Goal: Task Accomplishment & Management: Manage account settings

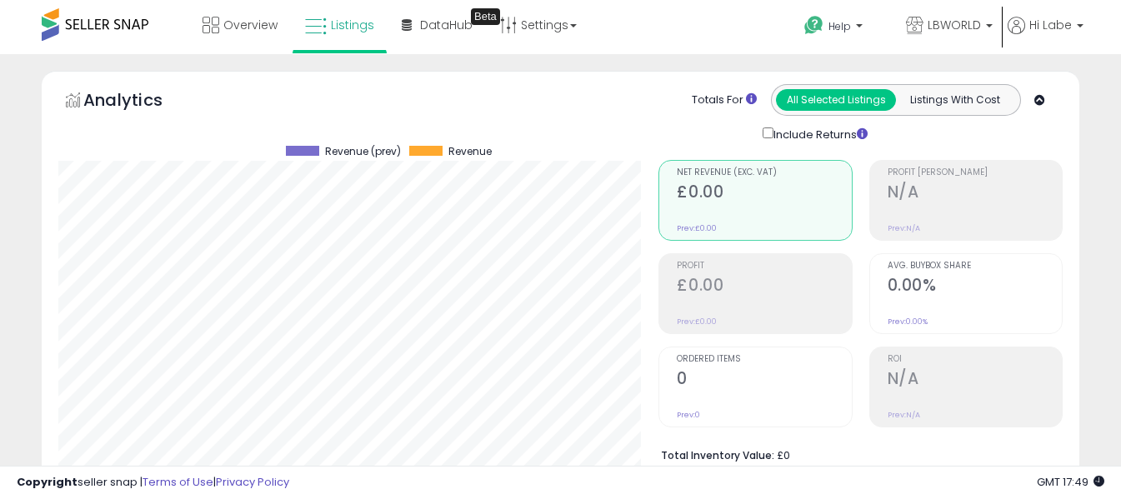
select select "**"
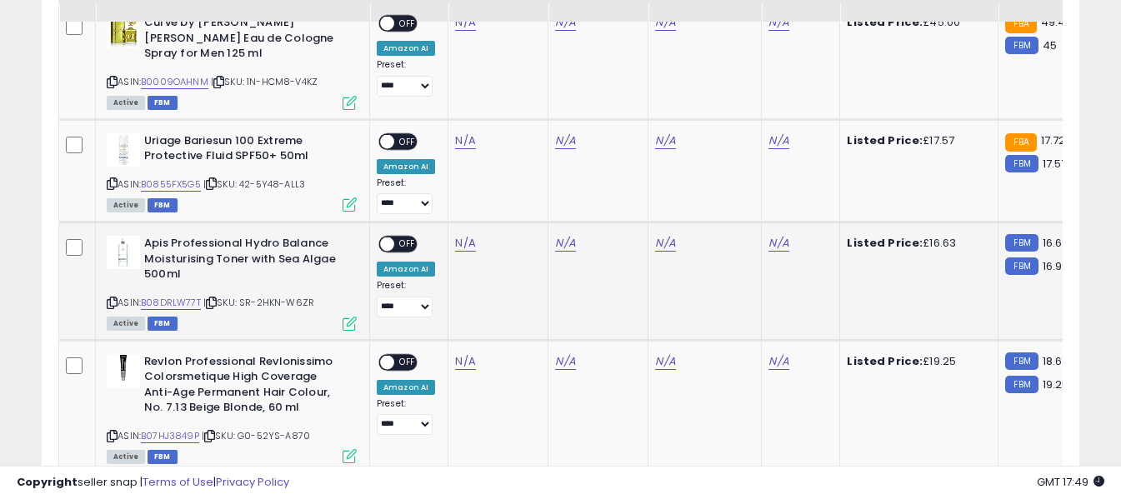
scroll to position [1143, 0]
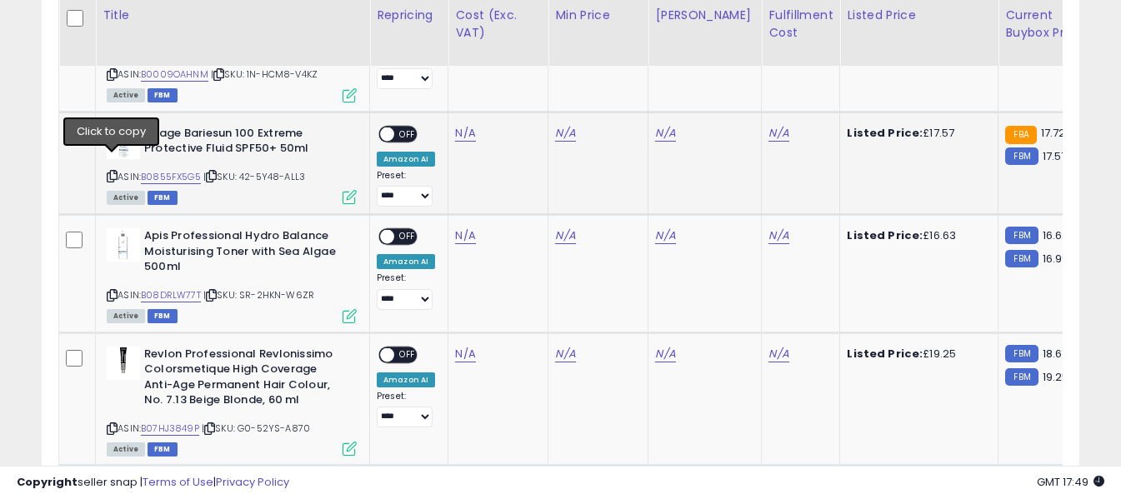
click at [114, 172] on icon at bounding box center [112, 176] width 11 height 9
drag, startPoint x: 108, startPoint y: 163, endPoint x: 116, endPoint y: 152, distance: 13.2
click at [108, 172] on icon at bounding box center [112, 176] width 11 height 9
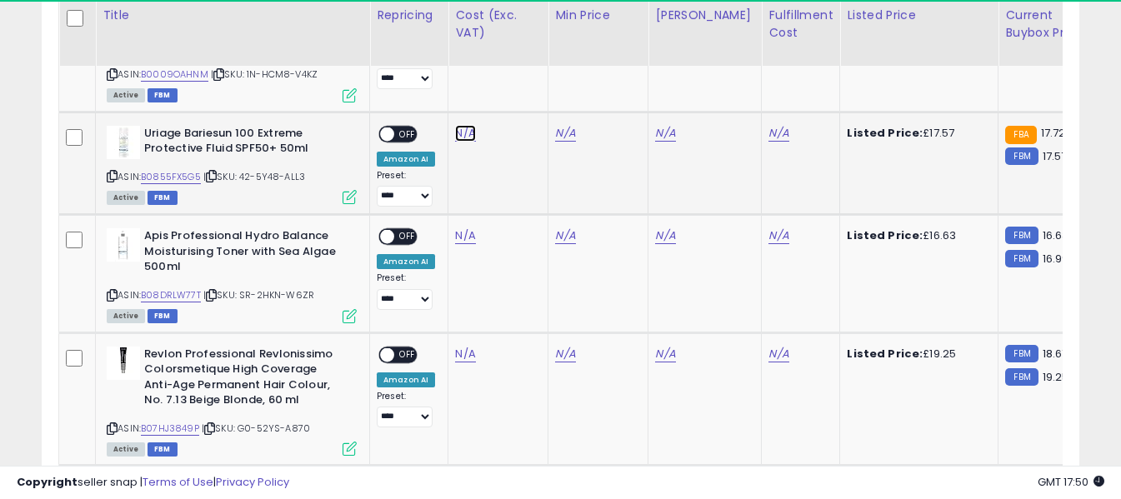
click at [460, 125] on link "N/A" at bounding box center [465, 133] width 20 height 17
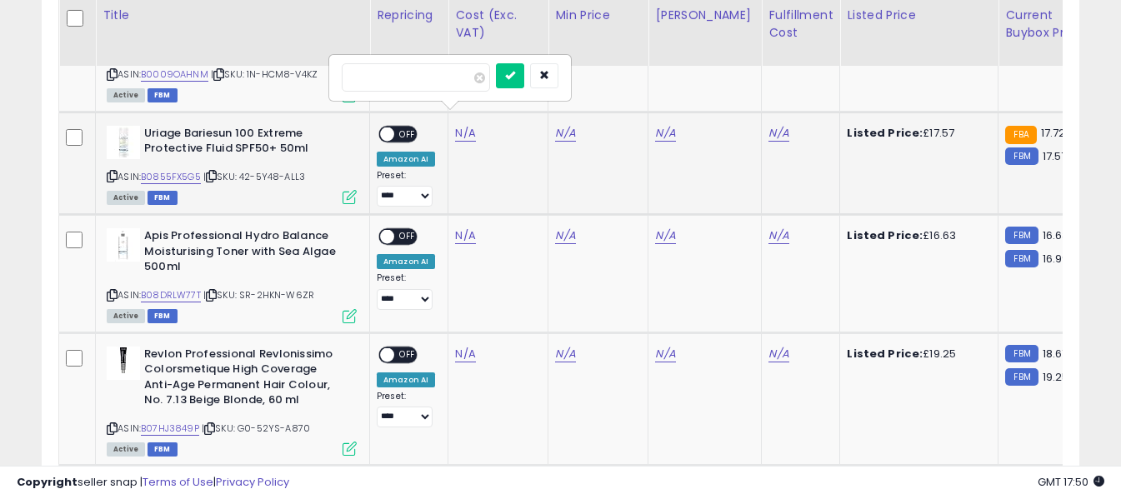
click at [463, 78] on input "number" at bounding box center [416, 77] width 148 height 28
type input "****"
click at [515, 79] on icon "submit" at bounding box center [510, 75] width 10 height 10
click at [768, 125] on link "N/A" at bounding box center [778, 133] width 20 height 17
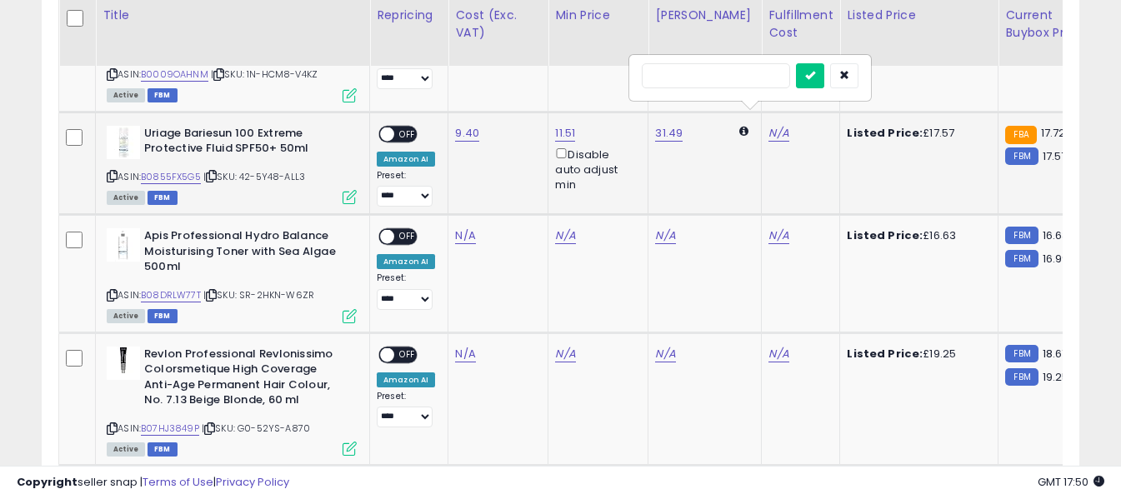
click at [751, 77] on input "text" at bounding box center [716, 75] width 148 height 25
type input "*"
click at [824, 76] on button "submit" at bounding box center [810, 75] width 28 height 25
click at [406, 127] on span "OFF" at bounding box center [407, 134] width 27 height 14
click at [113, 291] on icon at bounding box center [112, 295] width 11 height 9
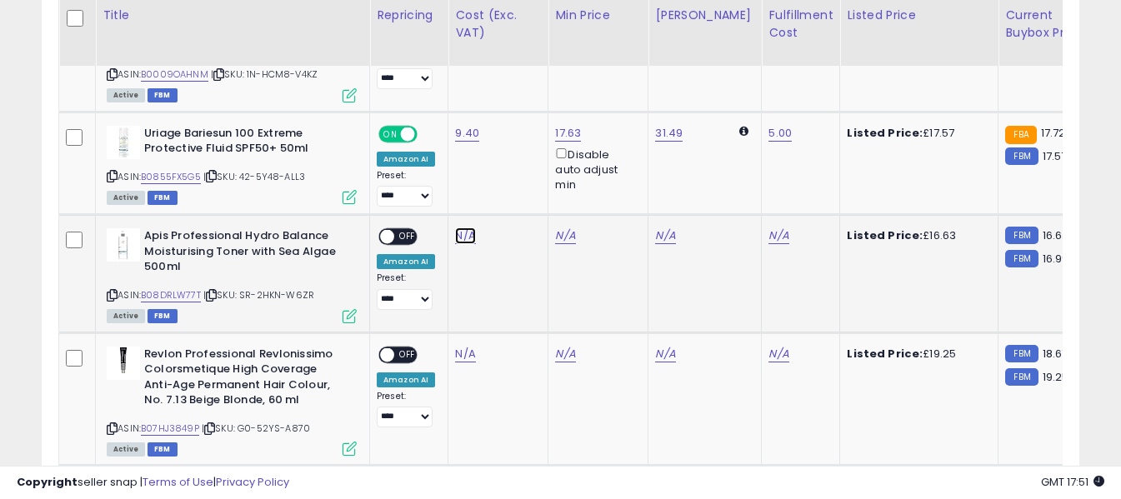
drag, startPoint x: 463, startPoint y: 220, endPoint x: 455, endPoint y: 216, distance: 9.3
click at [463, 228] on link "N/A" at bounding box center [465, 236] width 20 height 17
click at [433, 185] on input "number" at bounding box center [416, 181] width 148 height 28
type input "****"
click at [524, 177] on button "submit" at bounding box center [510, 179] width 28 height 25
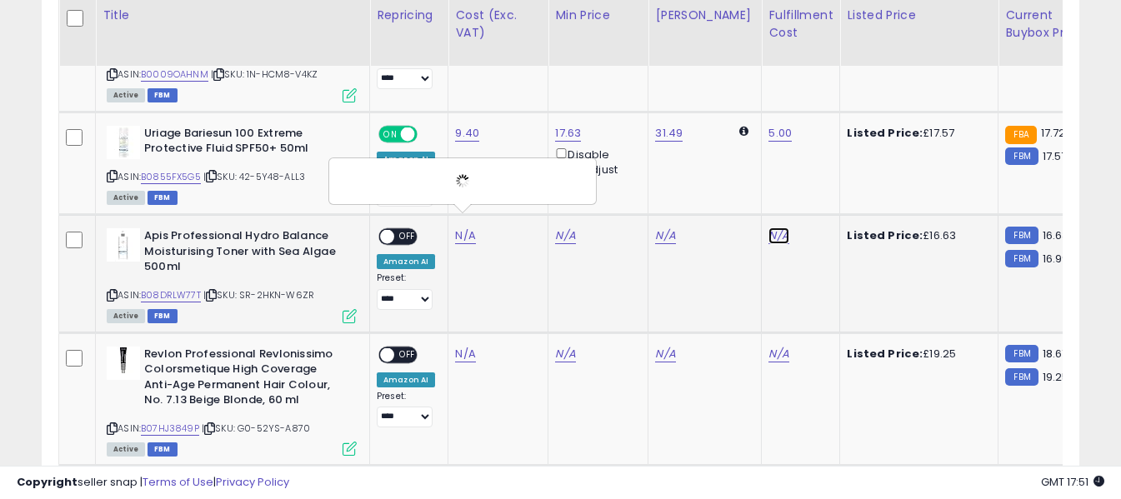
click at [768, 228] on link "N/A" at bounding box center [778, 236] width 20 height 17
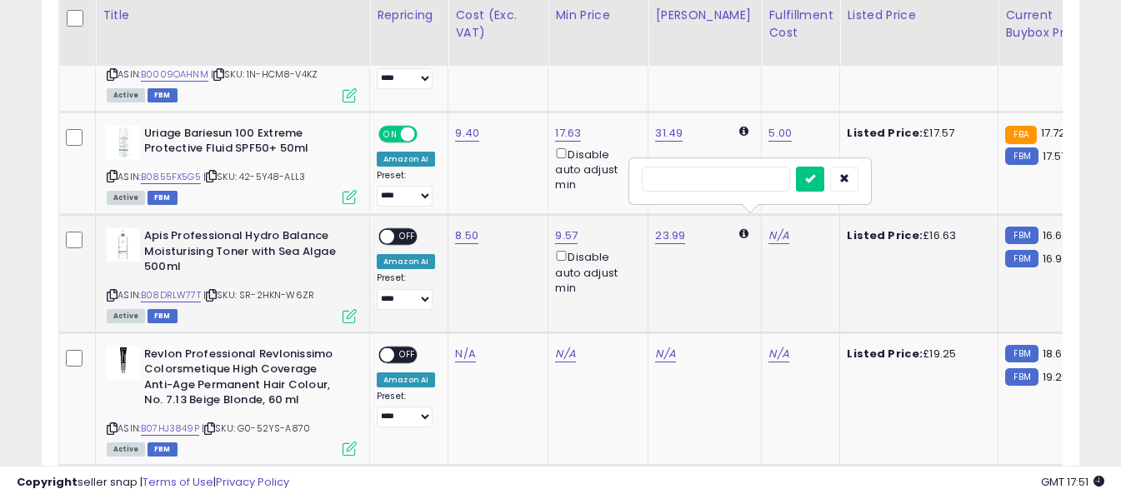
click at [743, 181] on input "text" at bounding box center [716, 179] width 148 height 25
type input "*"
click at [824, 177] on button "submit" at bounding box center [810, 179] width 28 height 25
click at [398, 230] on span "OFF" at bounding box center [407, 237] width 27 height 14
click at [110, 424] on icon at bounding box center [112, 428] width 11 height 9
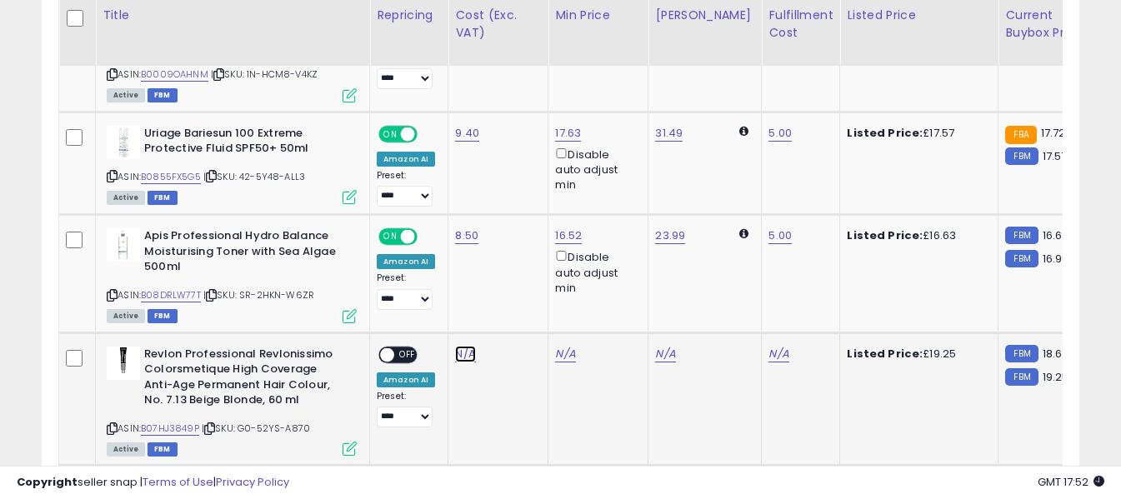
click at [455, 346] on link "N/A" at bounding box center [465, 354] width 20 height 17
click at [464, 303] on input "number" at bounding box center [416, 298] width 148 height 28
type input "****"
click at [515, 292] on icon "submit" at bounding box center [510, 296] width 10 height 10
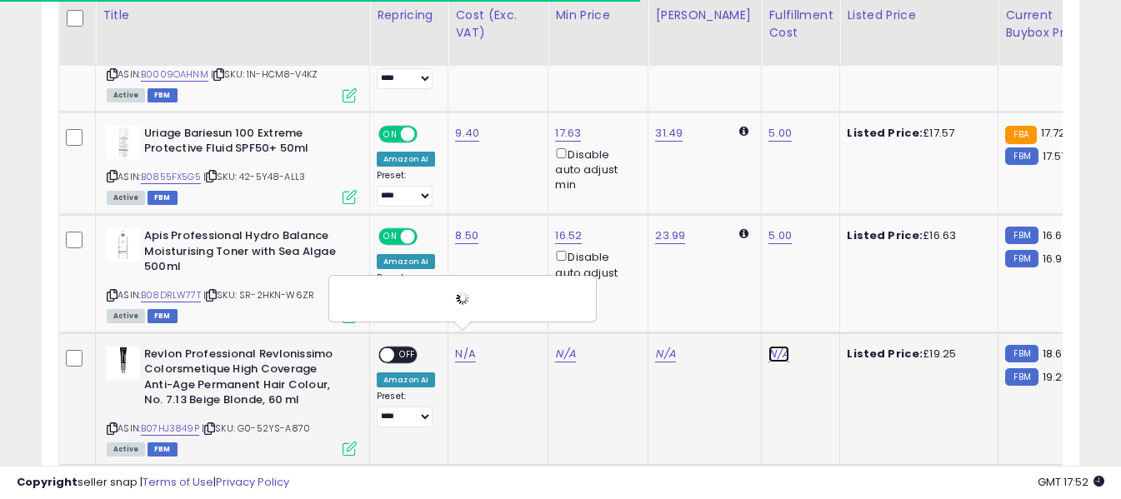
click at [770, 346] on link "N/A" at bounding box center [778, 354] width 20 height 17
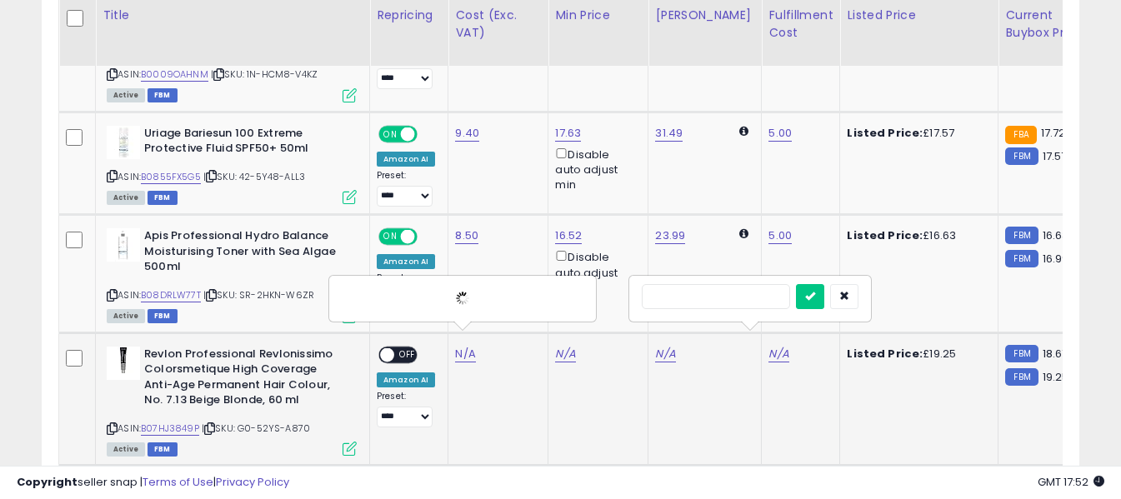
click at [750, 298] on input "text" at bounding box center [716, 296] width 148 height 25
type input "*"
click at [815, 298] on icon "submit" at bounding box center [810, 296] width 10 height 10
click at [411, 348] on span "OFF" at bounding box center [407, 355] width 27 height 14
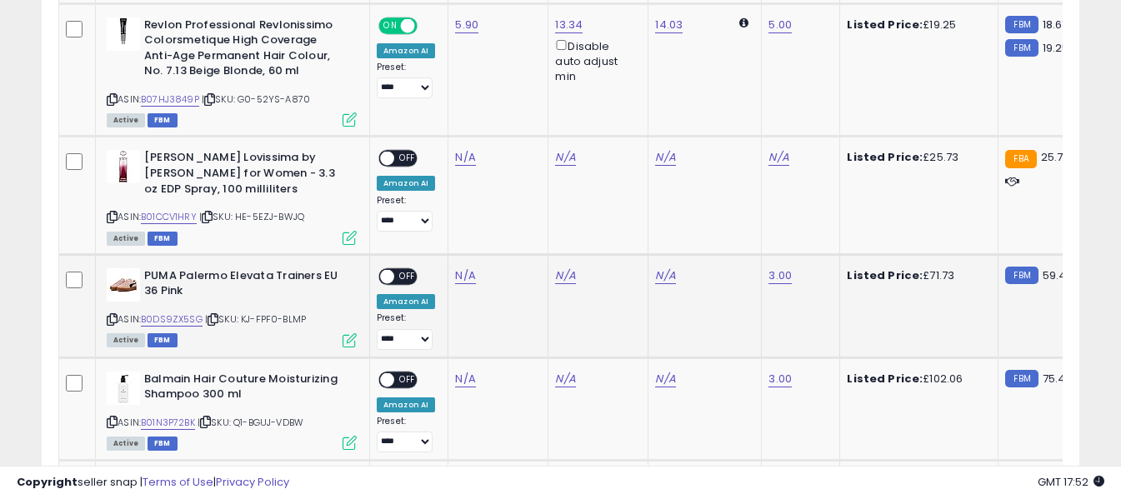
scroll to position [1476, 0]
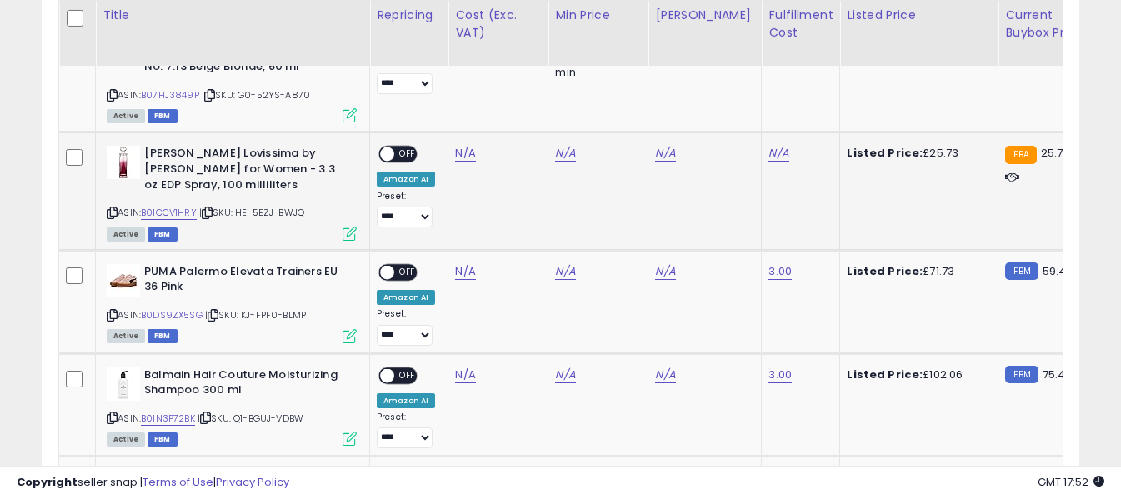
click at [110, 208] on icon at bounding box center [112, 212] width 11 height 9
click at [463, 145] on link "N/A" at bounding box center [465, 153] width 20 height 17
click at [453, 98] on input "number" at bounding box center [416, 98] width 148 height 28
type input "*****"
click at [515, 95] on icon "submit" at bounding box center [510, 96] width 10 height 10
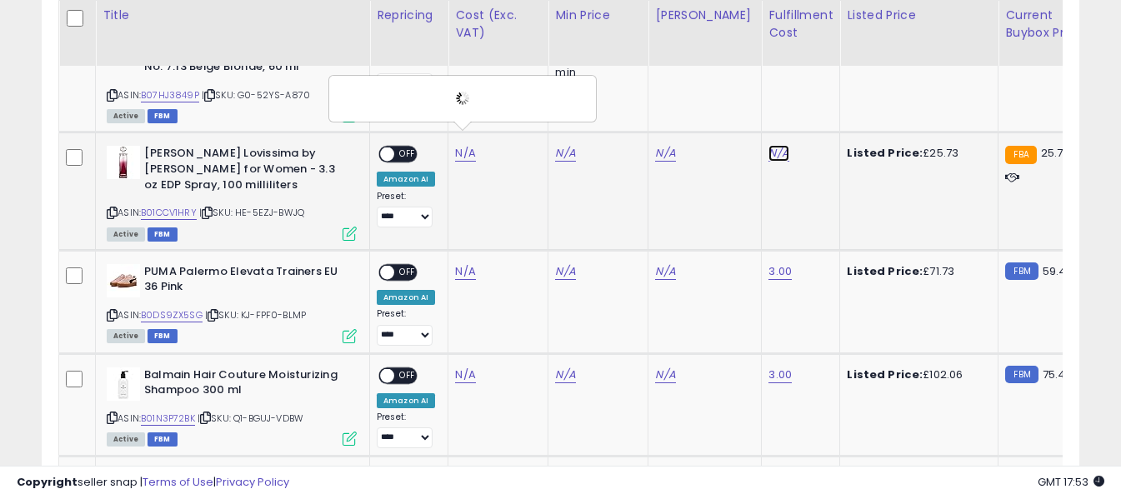
click at [768, 145] on link "N/A" at bounding box center [778, 153] width 20 height 17
click at [738, 95] on input "text" at bounding box center [716, 96] width 148 height 25
type input "*"
click at [824, 97] on button "submit" at bounding box center [810, 96] width 28 height 25
click at [404, 148] on span "OFF" at bounding box center [407, 155] width 27 height 14
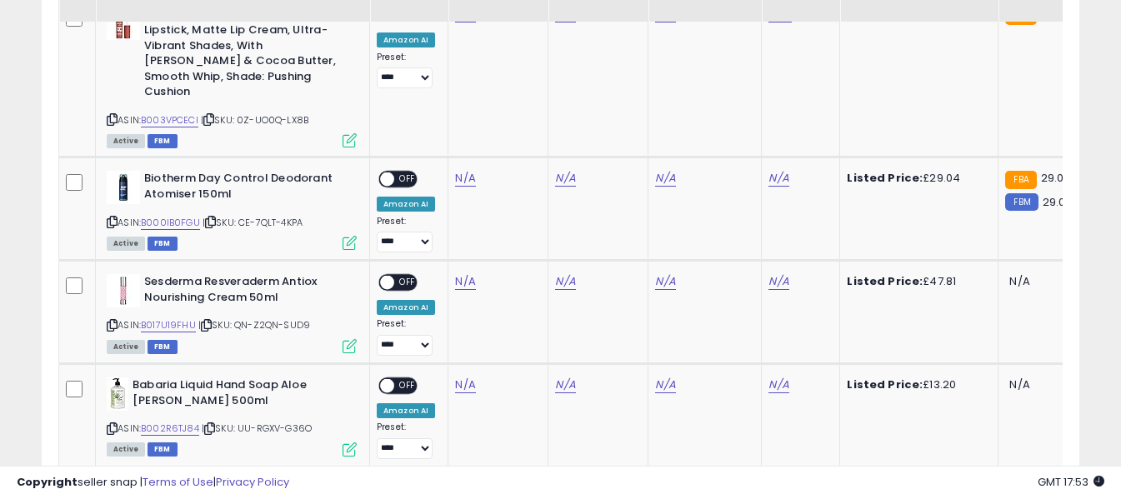
scroll to position [2143, 0]
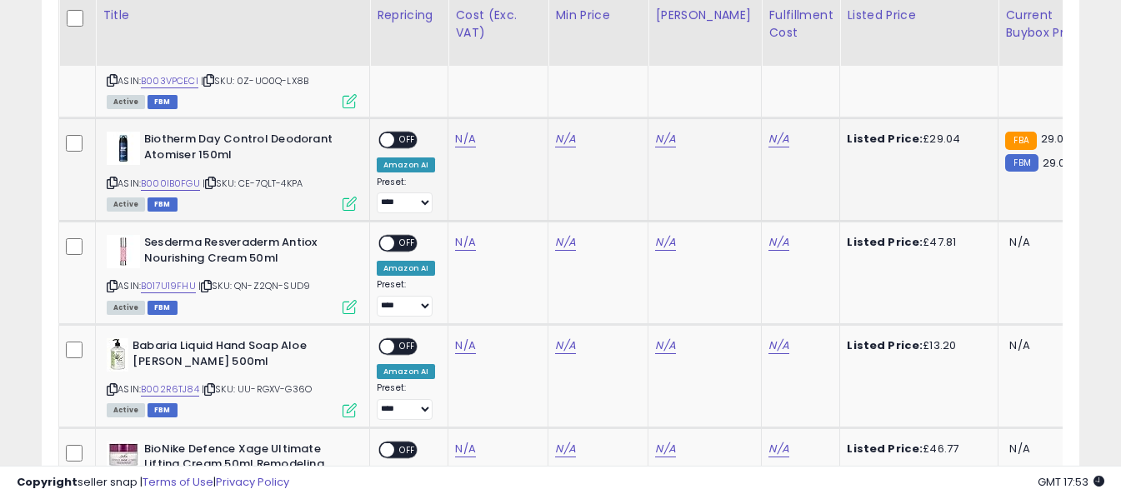
click at [110, 178] on icon at bounding box center [112, 182] width 11 height 9
click at [466, 131] on link "N/A" at bounding box center [465, 139] width 20 height 17
click at [448, 65] on input "number" at bounding box center [416, 68] width 148 height 28
type input "*****"
click at [515, 68] on icon "submit" at bounding box center [510, 66] width 10 height 10
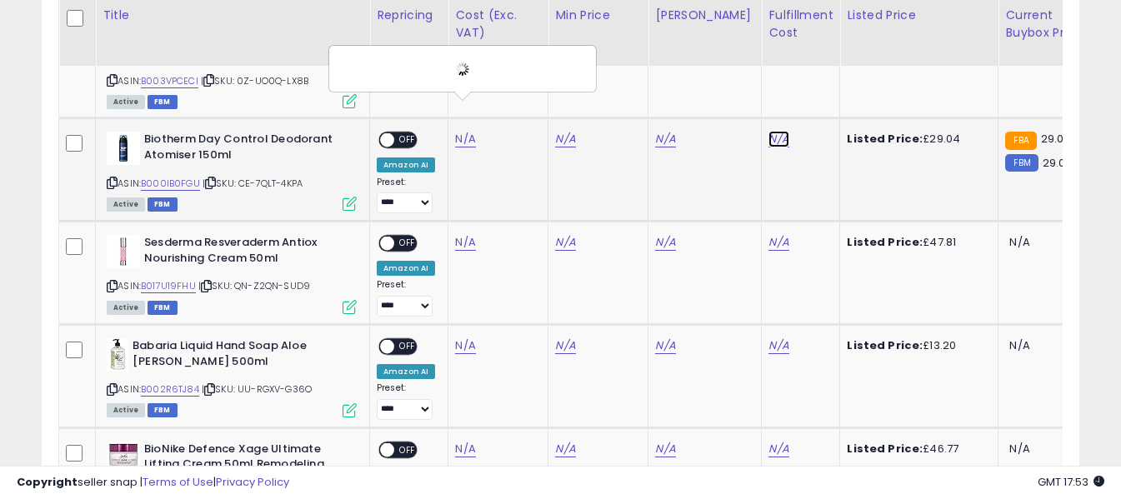
click at [768, 131] on link "N/A" at bounding box center [778, 139] width 20 height 17
click at [730, 72] on input "text" at bounding box center [716, 66] width 148 height 25
type input "*"
click at [815, 70] on icon "submit" at bounding box center [810, 66] width 10 height 10
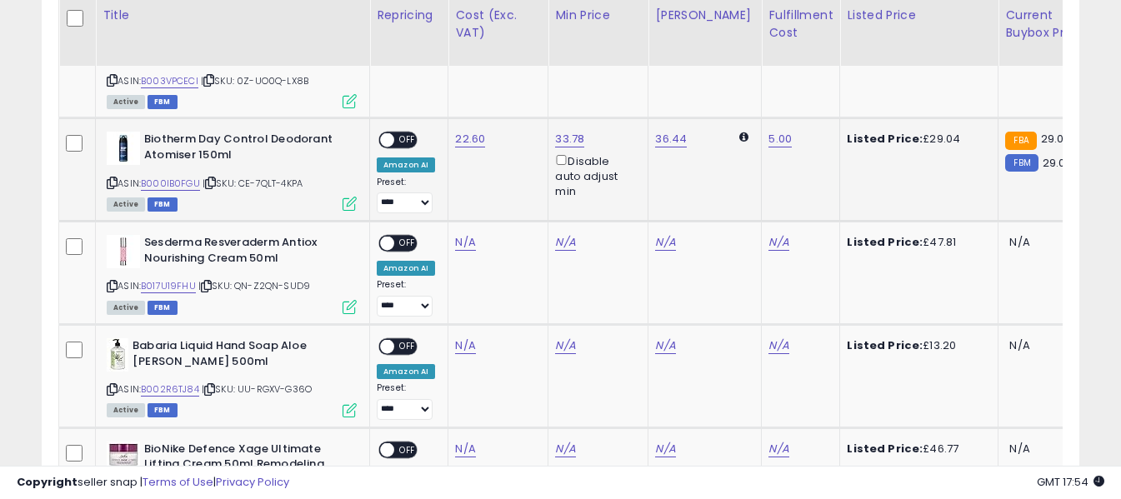
click at [399, 133] on span "OFF" at bounding box center [407, 140] width 27 height 14
click at [114, 282] on icon at bounding box center [112, 286] width 11 height 9
click at [113, 282] on icon at bounding box center [112, 286] width 11 height 9
drag, startPoint x: 464, startPoint y: 218, endPoint x: 464, endPoint y: 209, distance: 9.2
click at [464, 234] on link "N/A" at bounding box center [465, 242] width 20 height 17
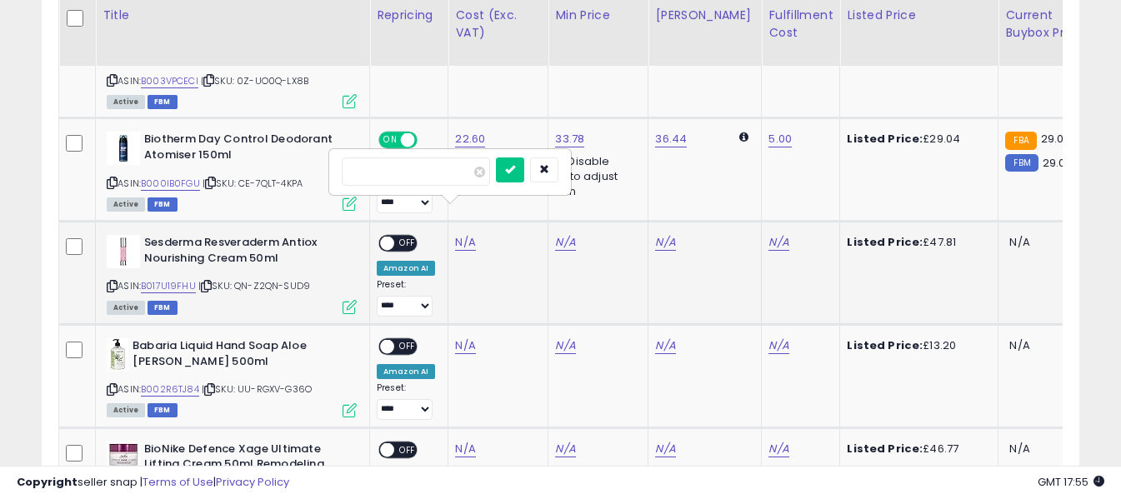
click at [453, 172] on input "number" at bounding box center [416, 172] width 148 height 28
type input "*****"
click at [515, 169] on icon "submit" at bounding box center [510, 169] width 10 height 10
click at [768, 234] on link "N/A" at bounding box center [778, 242] width 20 height 17
click at [736, 165] on input "text" at bounding box center [716, 170] width 148 height 25
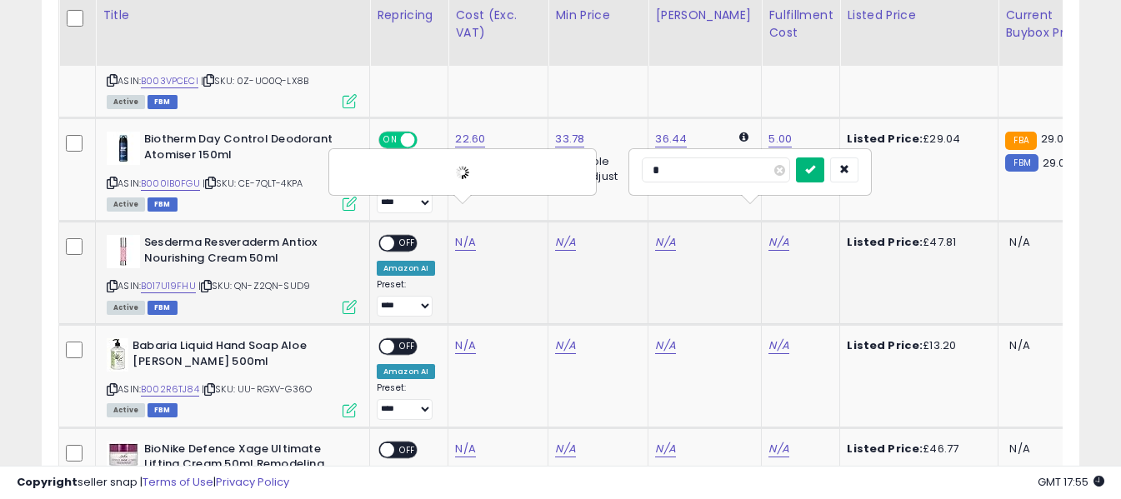
type input "*"
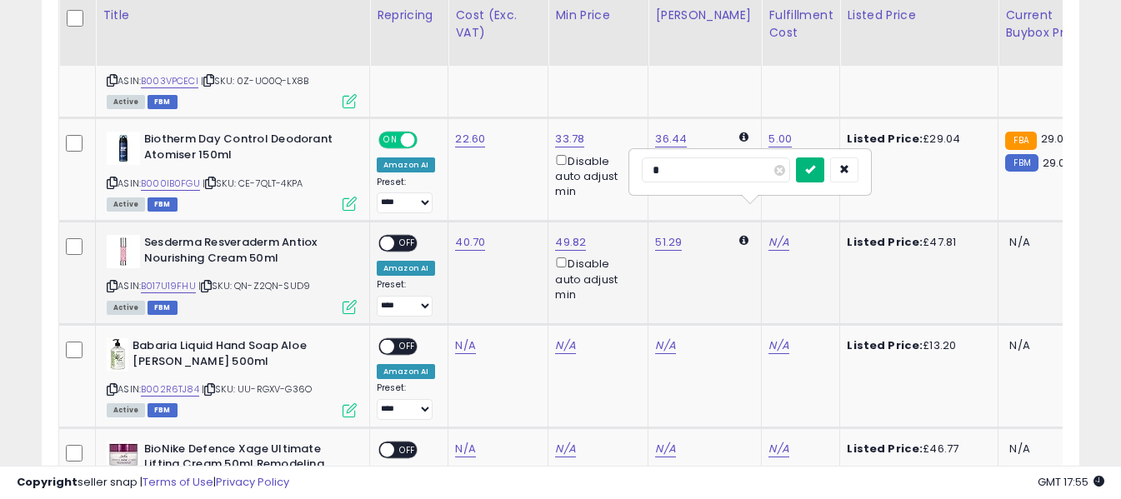
click at [815, 172] on icon "submit" at bounding box center [810, 169] width 10 height 10
click at [411, 237] on span "OFF" at bounding box center [407, 244] width 27 height 14
click at [114, 385] on icon at bounding box center [112, 389] width 11 height 9
click at [463, 338] on link "N/A" at bounding box center [465, 346] width 20 height 17
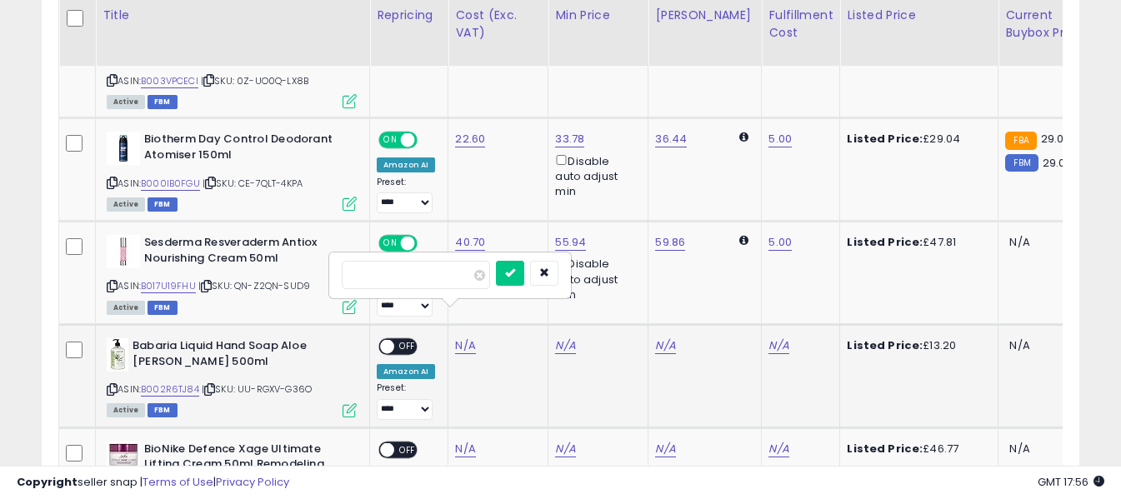
click at [459, 278] on input "number" at bounding box center [416, 275] width 148 height 28
type input "*"
click at [551, 275] on div at bounding box center [527, 275] width 63 height 29
click at [515, 275] on icon "submit" at bounding box center [510, 273] width 10 height 10
click at [768, 338] on link "N/A" at bounding box center [778, 346] width 20 height 17
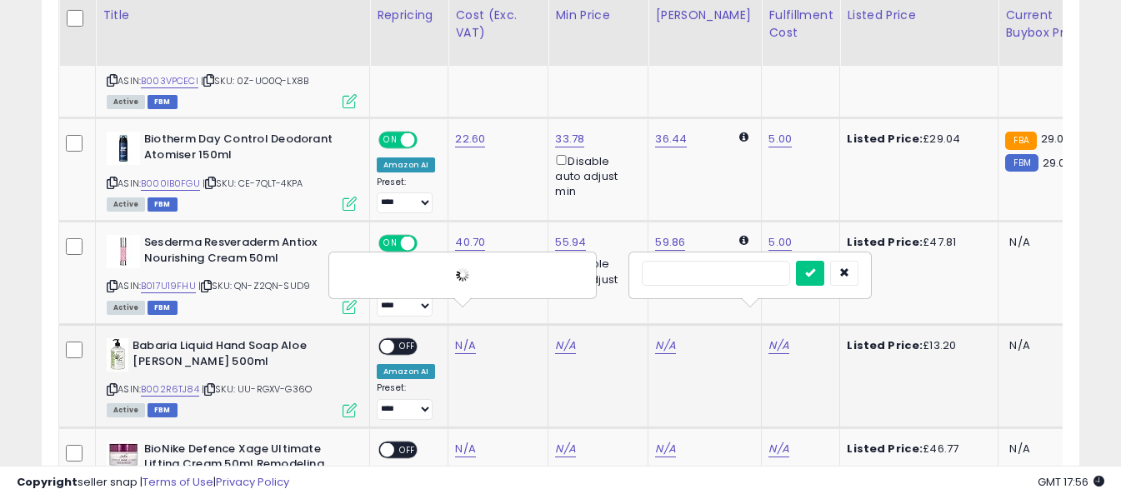
click at [748, 274] on input "text" at bounding box center [716, 273] width 148 height 25
type input "*"
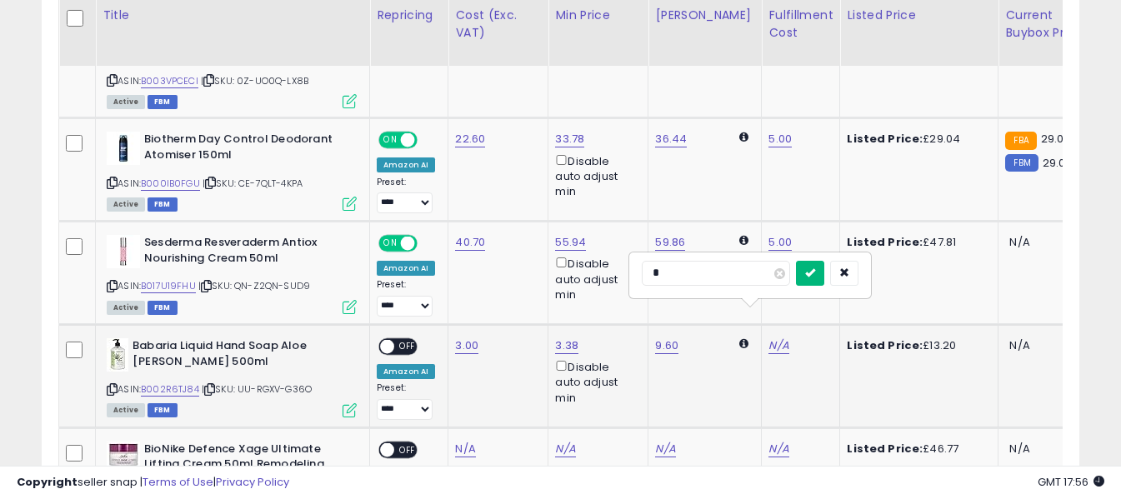
click at [815, 274] on icon "submit" at bounding box center [810, 273] width 10 height 10
click at [403, 340] on span "OFF" at bounding box center [407, 347] width 27 height 14
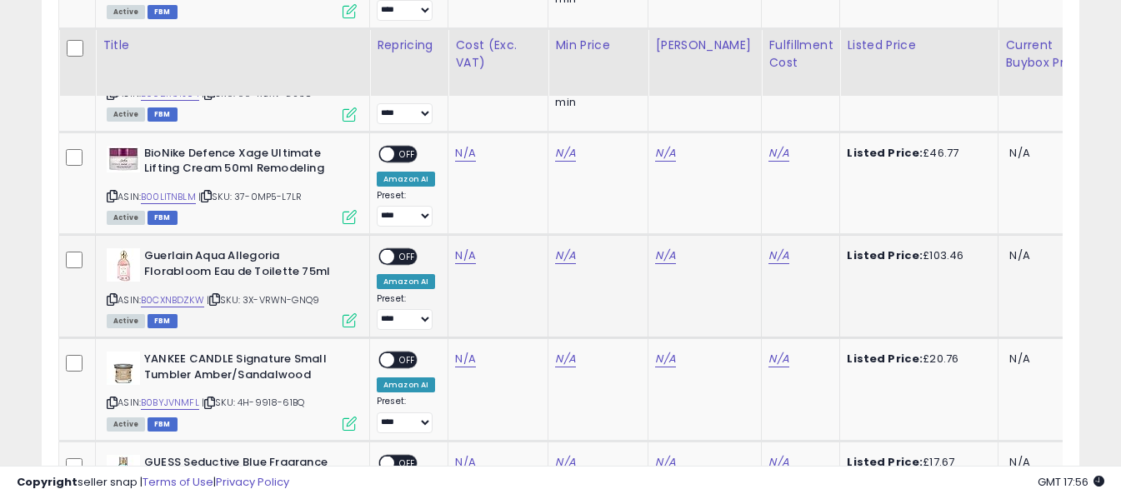
scroll to position [2476, 0]
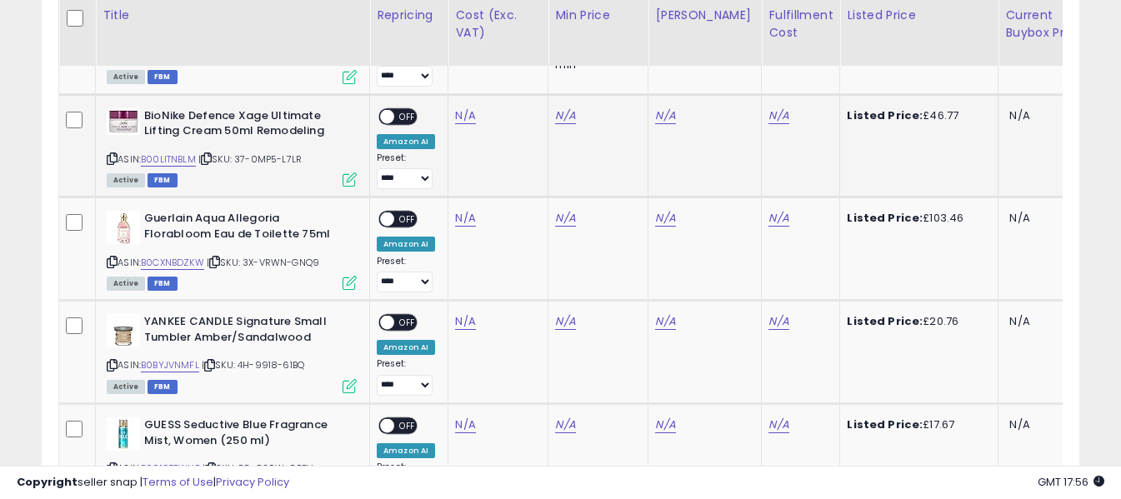
click at [113, 154] on icon at bounding box center [112, 158] width 11 height 9
click at [460, 108] on link "N/A" at bounding box center [465, 116] width 20 height 17
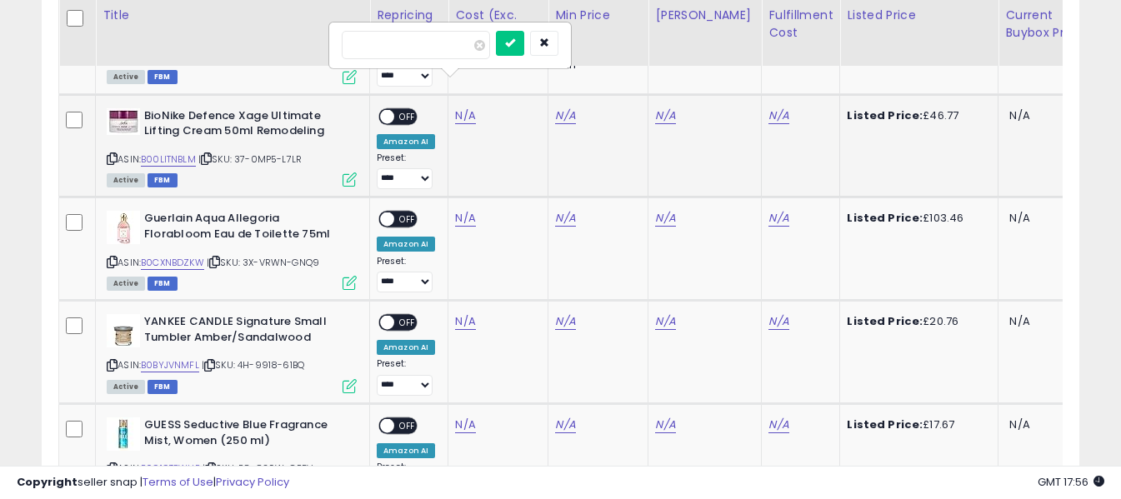
click at [460, 54] on input "number" at bounding box center [416, 45] width 148 height 28
type input "*****"
click at [515, 43] on icon "submit" at bounding box center [510, 43] width 10 height 10
click at [768, 108] on link "N/A" at bounding box center [778, 116] width 20 height 17
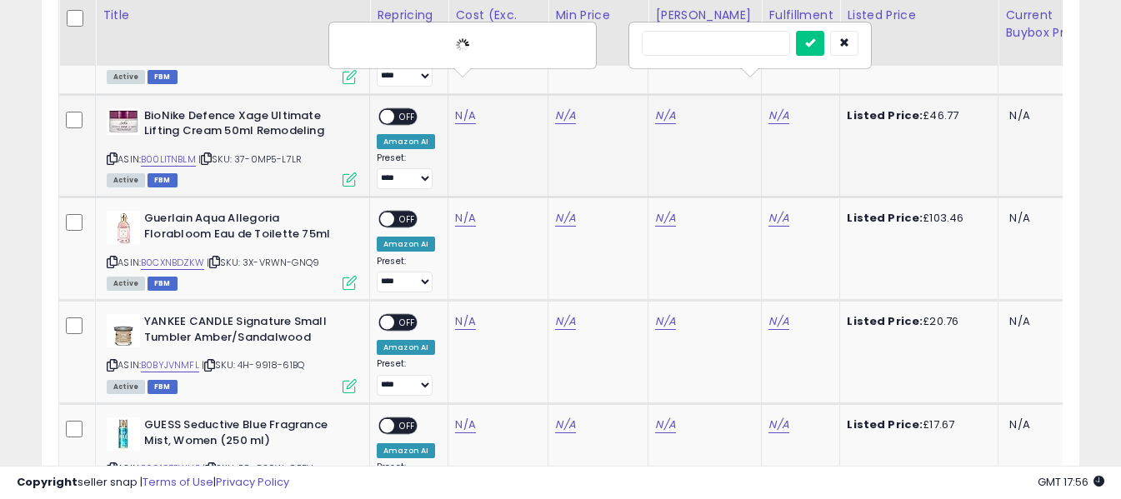
click at [739, 52] on input "text" at bounding box center [716, 43] width 148 height 25
type input "*"
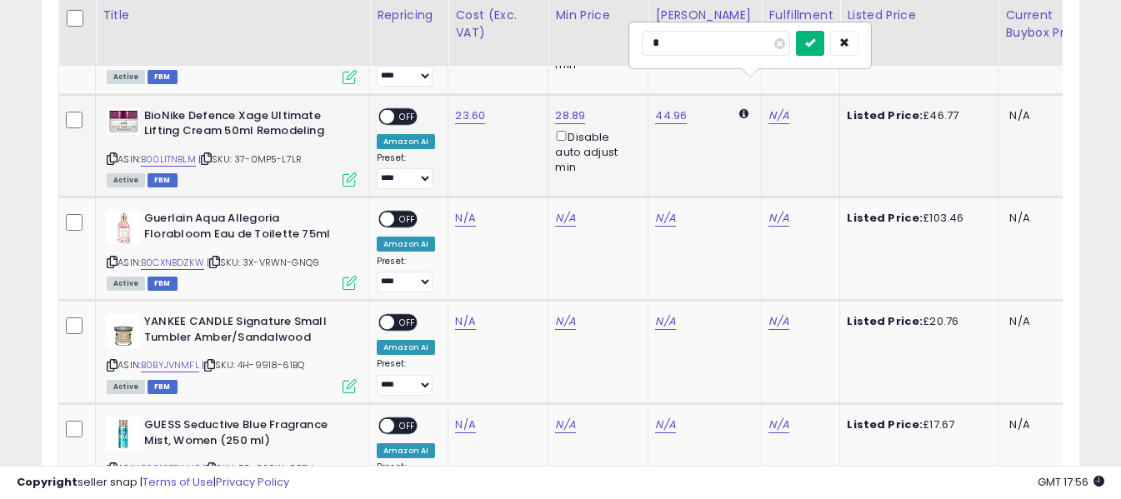
click at [815, 43] on icon "submit" at bounding box center [810, 43] width 10 height 10
click at [405, 109] on span "OFF" at bounding box center [407, 116] width 27 height 14
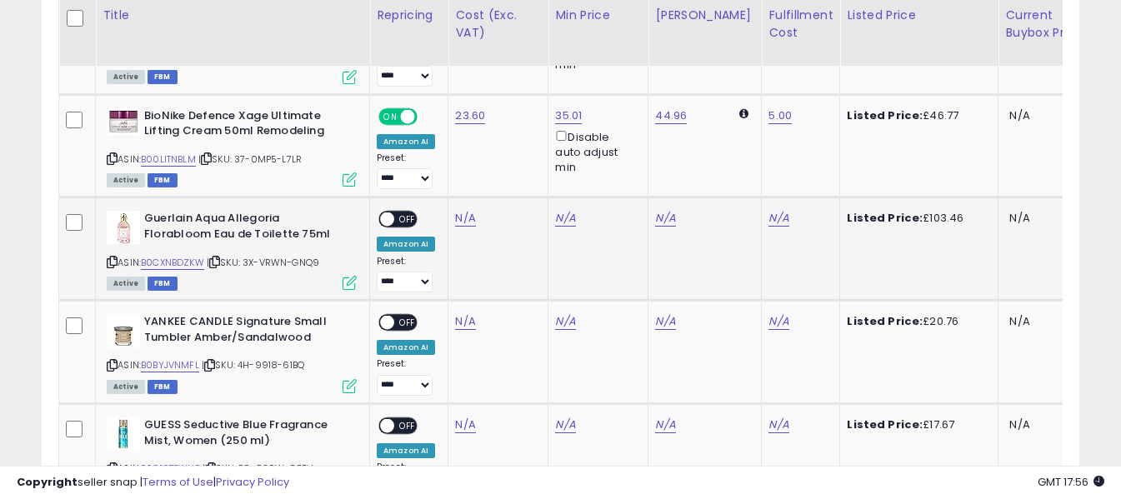
click at [113, 258] on icon at bounding box center [112, 262] width 11 height 9
drag, startPoint x: 466, startPoint y: 193, endPoint x: 465, endPoint y: 185, distance: 8.4
click at [466, 210] on link "N/A" at bounding box center [465, 218] width 20 height 17
click at [458, 155] on input "number" at bounding box center [416, 147] width 148 height 28
type input "*****"
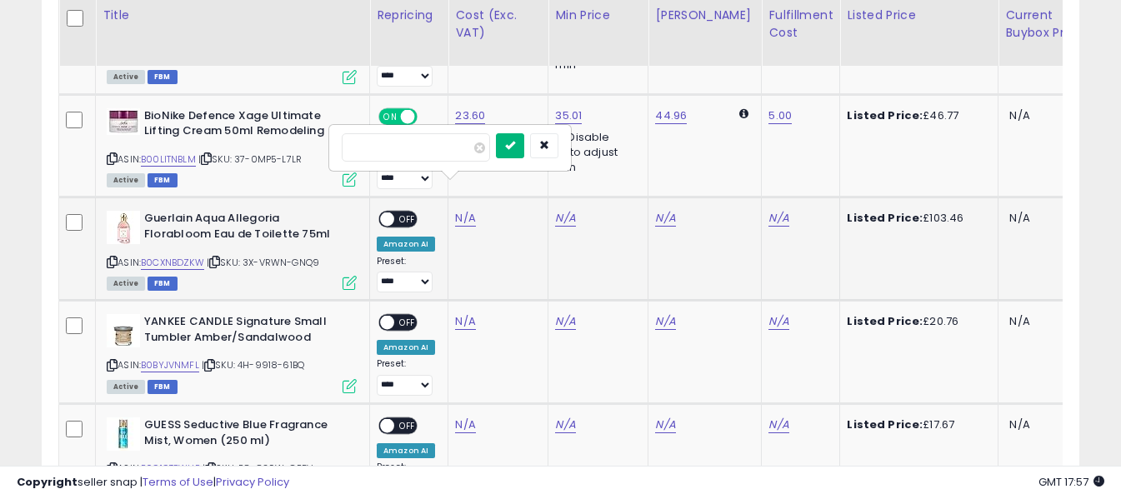
click at [524, 143] on button "submit" at bounding box center [510, 145] width 28 height 25
click at [768, 210] on link "N/A" at bounding box center [778, 218] width 20 height 17
click at [738, 146] on input "text" at bounding box center [716, 145] width 148 height 25
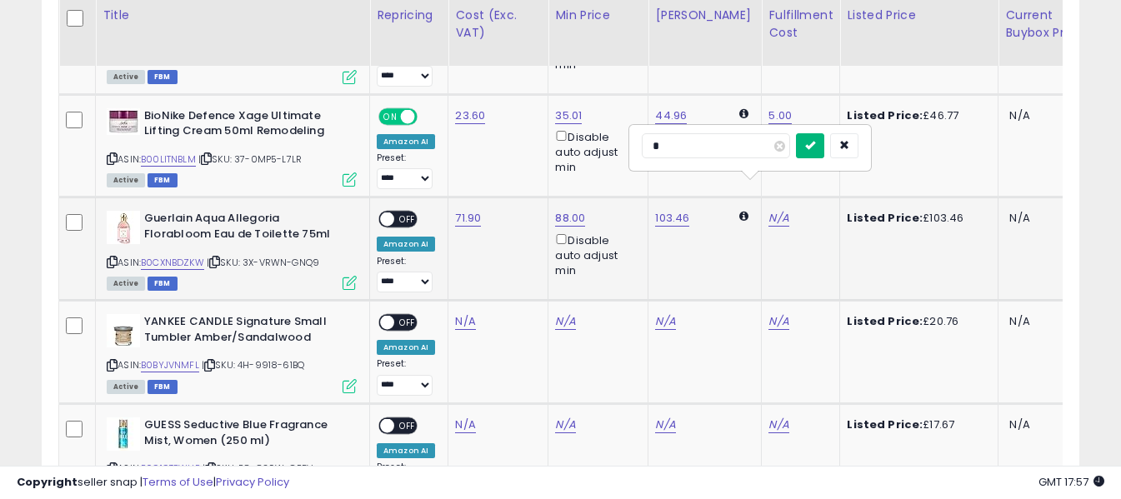
type input "*"
click at [815, 145] on icon "submit" at bounding box center [810, 145] width 10 height 10
click at [403, 213] on span "OFF" at bounding box center [407, 220] width 27 height 14
click at [107, 361] on icon at bounding box center [112, 365] width 11 height 9
click at [463, 313] on link "N/A" at bounding box center [465, 321] width 20 height 17
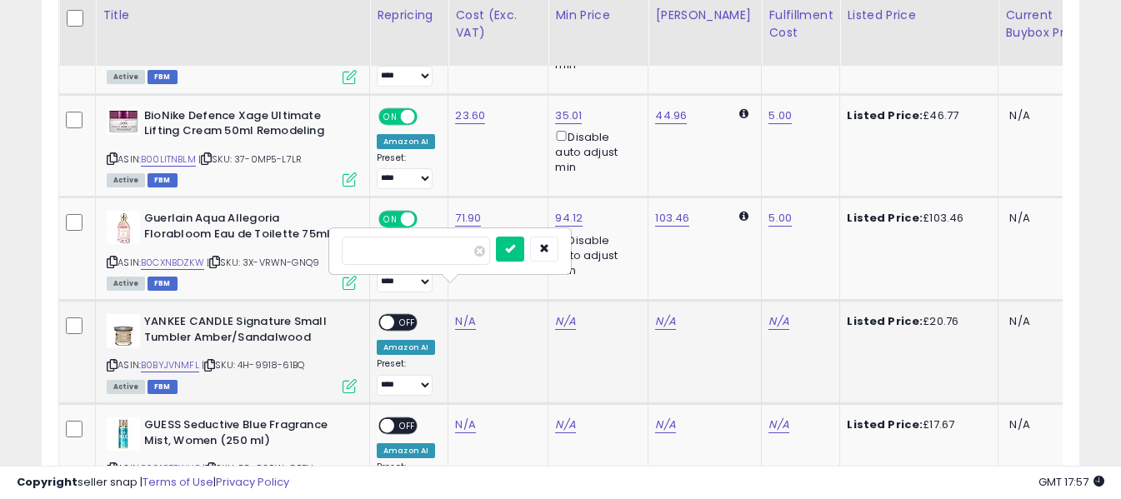
click at [453, 254] on input "number" at bounding box center [416, 251] width 148 height 28
type input "*****"
click at [515, 248] on icon "submit" at bounding box center [510, 248] width 10 height 10
click at [768, 313] on link "N/A" at bounding box center [778, 321] width 20 height 17
click at [736, 255] on input "text" at bounding box center [716, 249] width 148 height 25
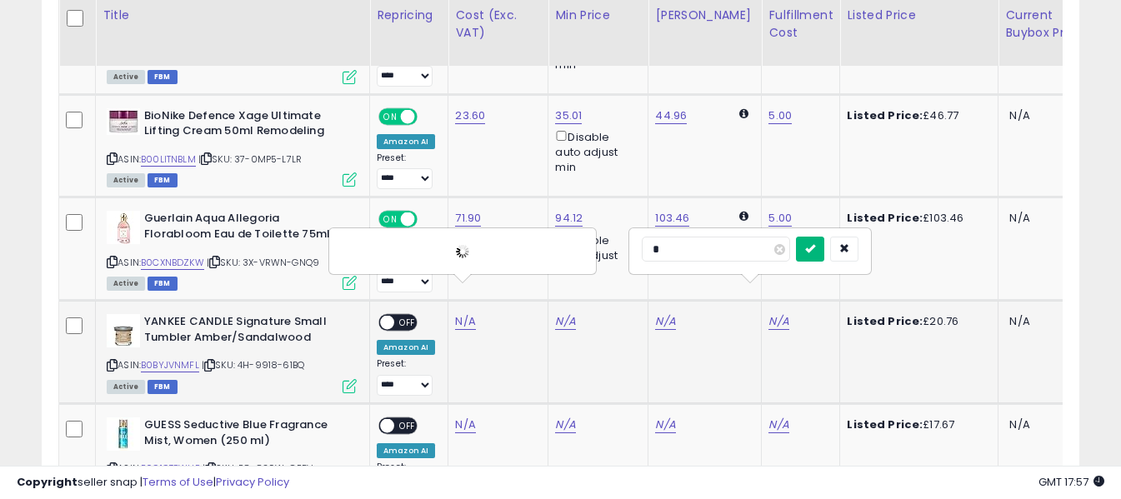
type input "*"
click at [815, 248] on icon "submit" at bounding box center [810, 248] width 10 height 10
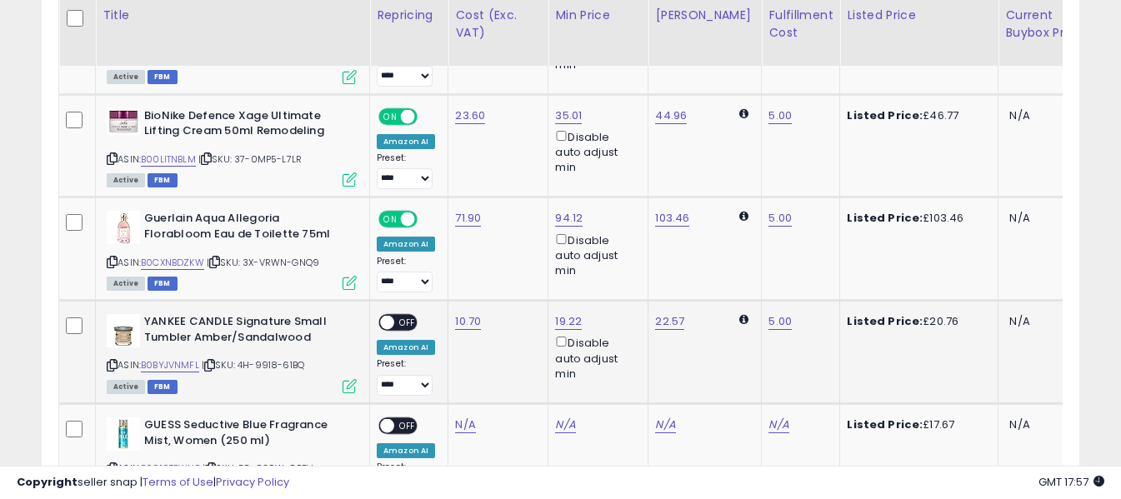
click at [410, 316] on span "OFF" at bounding box center [407, 323] width 27 height 14
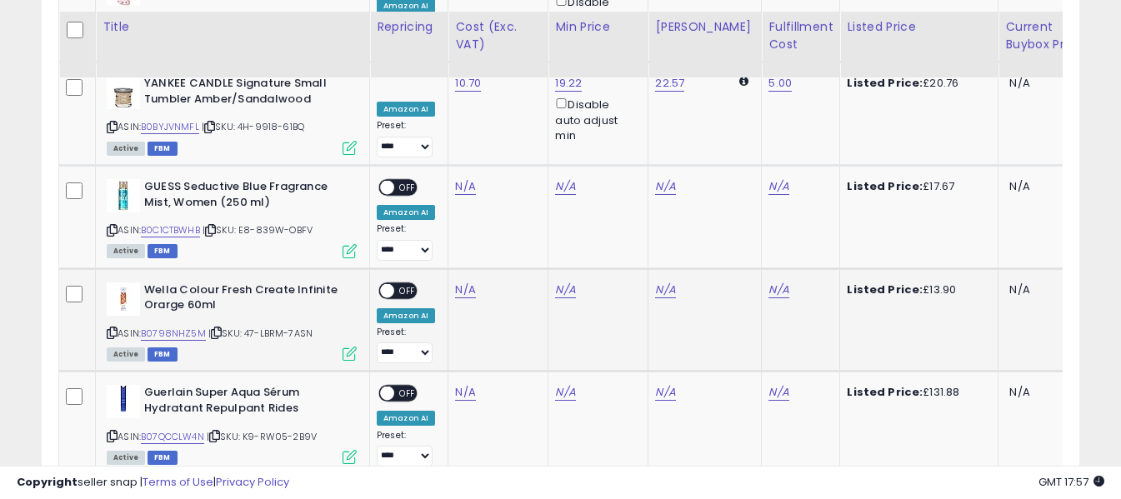
scroll to position [2726, 0]
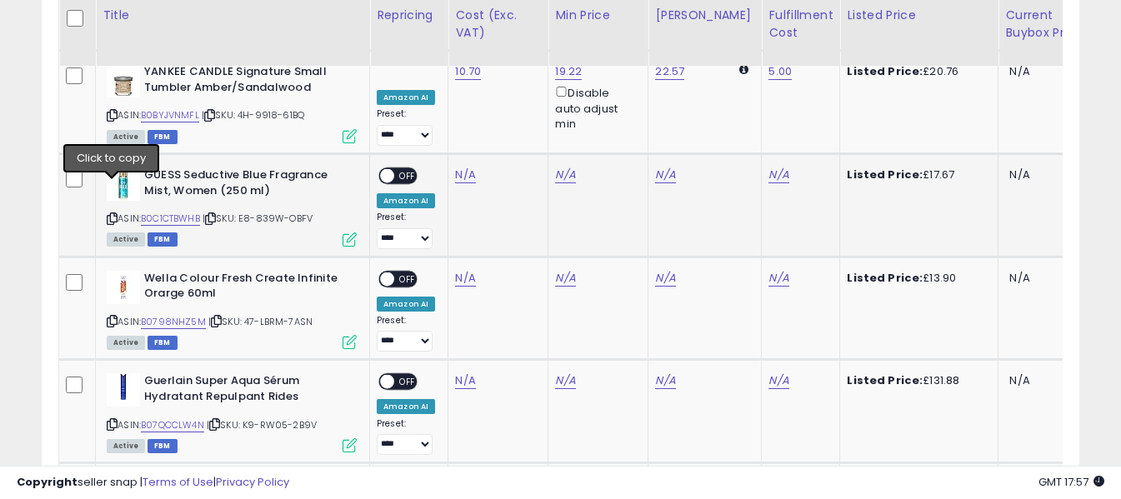
click at [109, 214] on icon at bounding box center [112, 218] width 11 height 9
click at [466, 167] on link "N/A" at bounding box center [465, 175] width 20 height 17
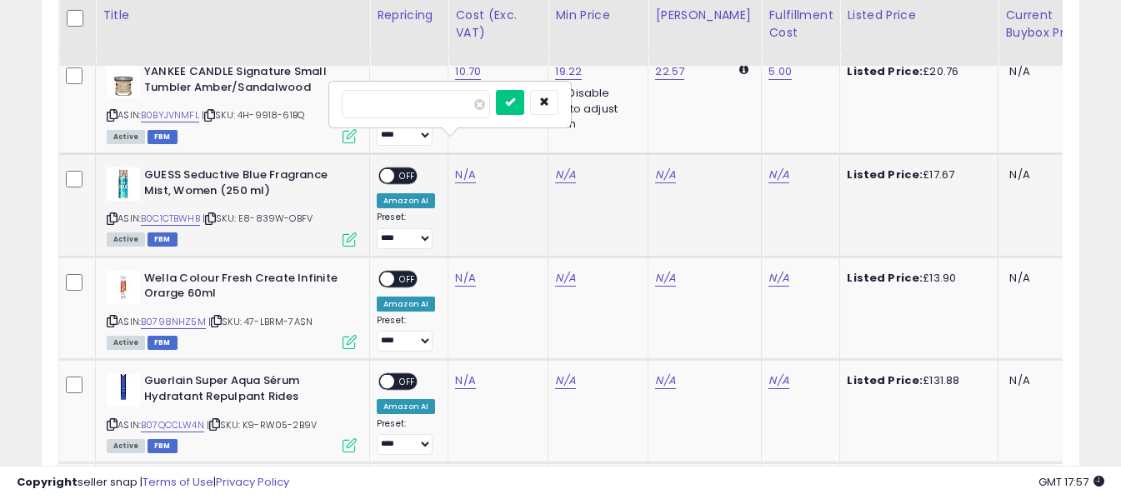
click at [459, 100] on input "number" at bounding box center [416, 104] width 148 height 28
type input "****"
click at [524, 103] on button "submit" at bounding box center [510, 102] width 28 height 25
click at [768, 167] on link "N/A" at bounding box center [778, 175] width 20 height 17
click at [717, 99] on input "text" at bounding box center [716, 102] width 148 height 25
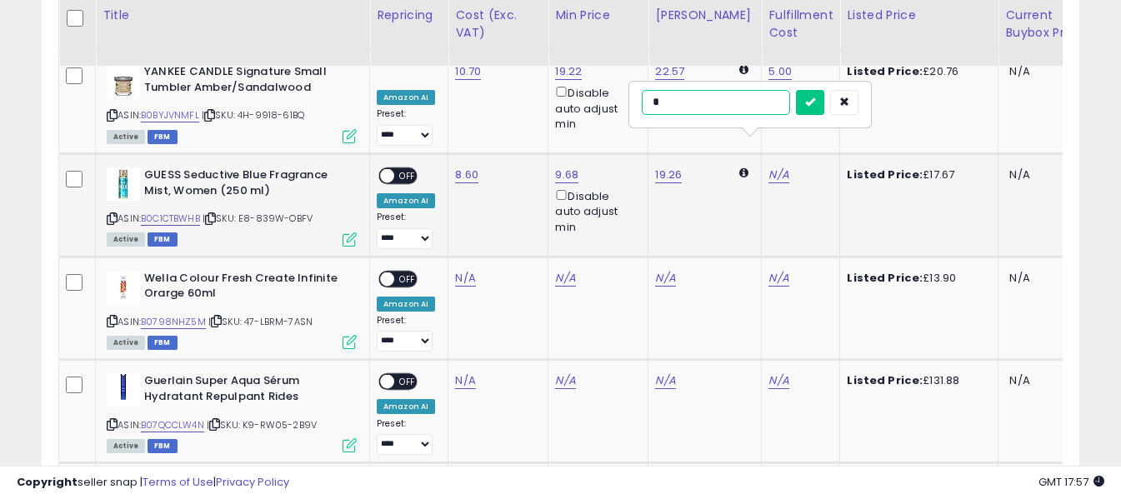
drag, startPoint x: 745, startPoint y: 97, endPoint x: 797, endPoint y: 95, distance: 51.7
click at [783, 95] on input "*" at bounding box center [716, 102] width 148 height 25
type input "*"
click at [824, 102] on button "submit" at bounding box center [810, 102] width 28 height 25
click at [406, 169] on span "OFF" at bounding box center [407, 176] width 27 height 14
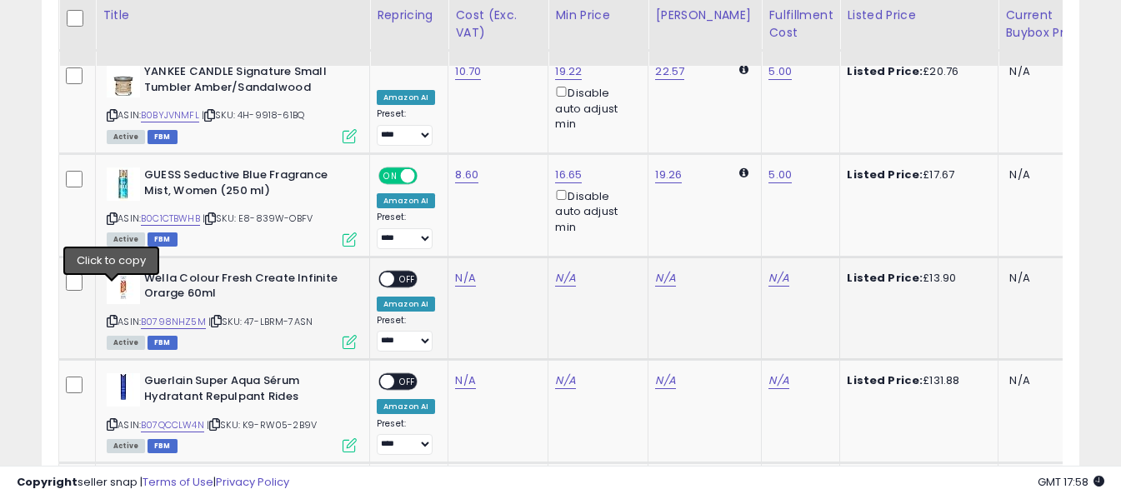
click at [113, 317] on icon at bounding box center [112, 321] width 11 height 9
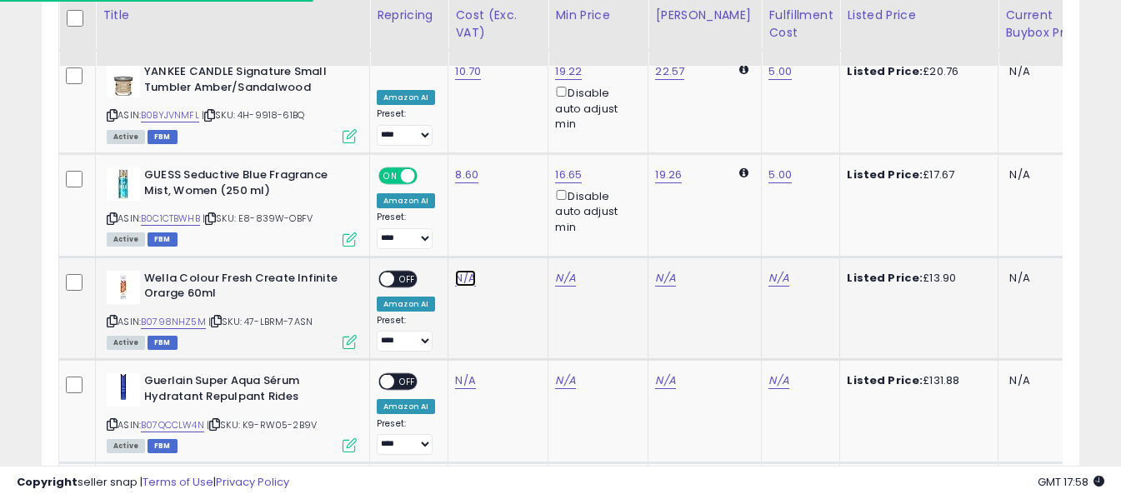
click at [464, 270] on link "N/A" at bounding box center [465, 278] width 20 height 17
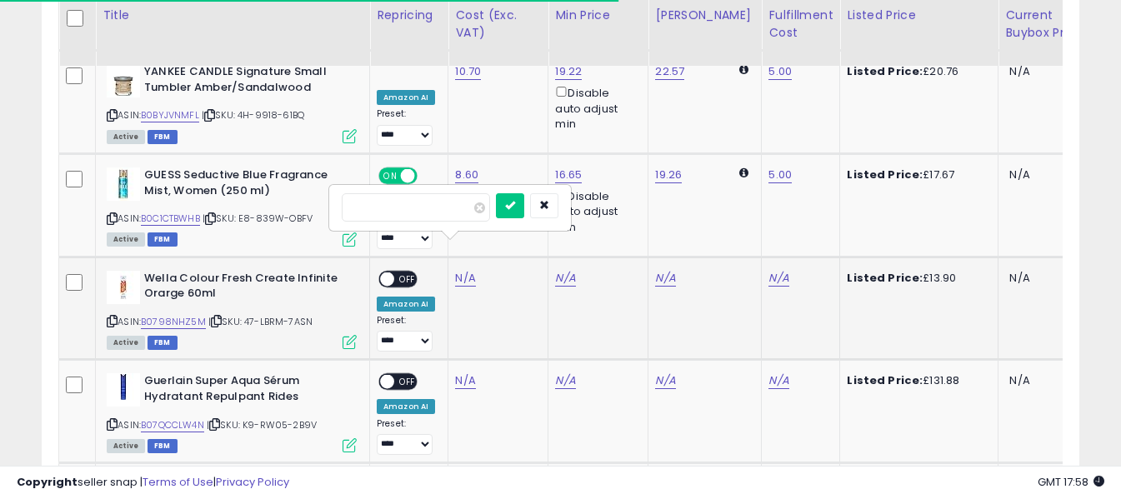
click at [466, 206] on input "number" at bounding box center [416, 207] width 148 height 28
type input "****"
click at [515, 203] on icon "submit" at bounding box center [510, 205] width 10 height 10
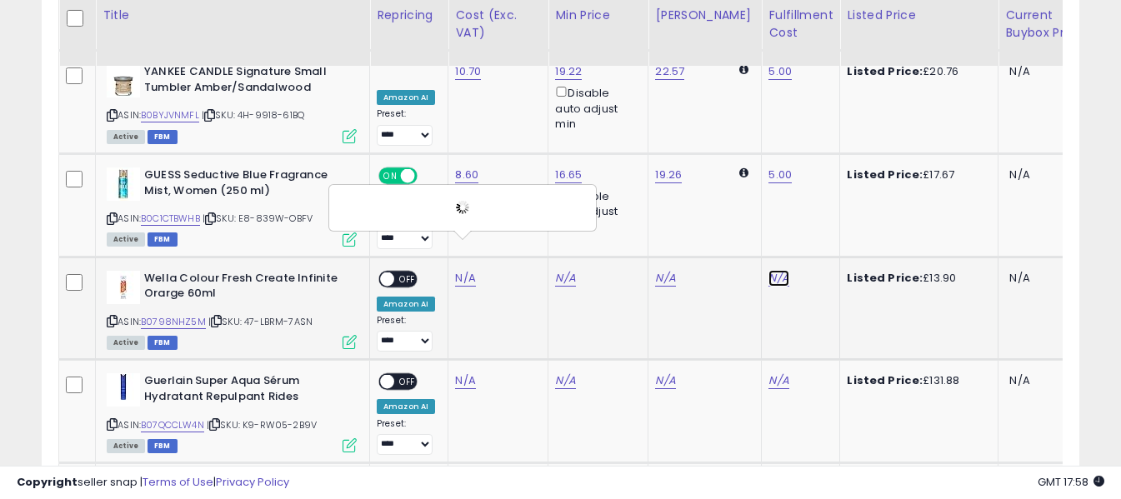
click at [768, 270] on link "N/A" at bounding box center [778, 278] width 20 height 17
click at [739, 203] on input "text" at bounding box center [716, 205] width 148 height 25
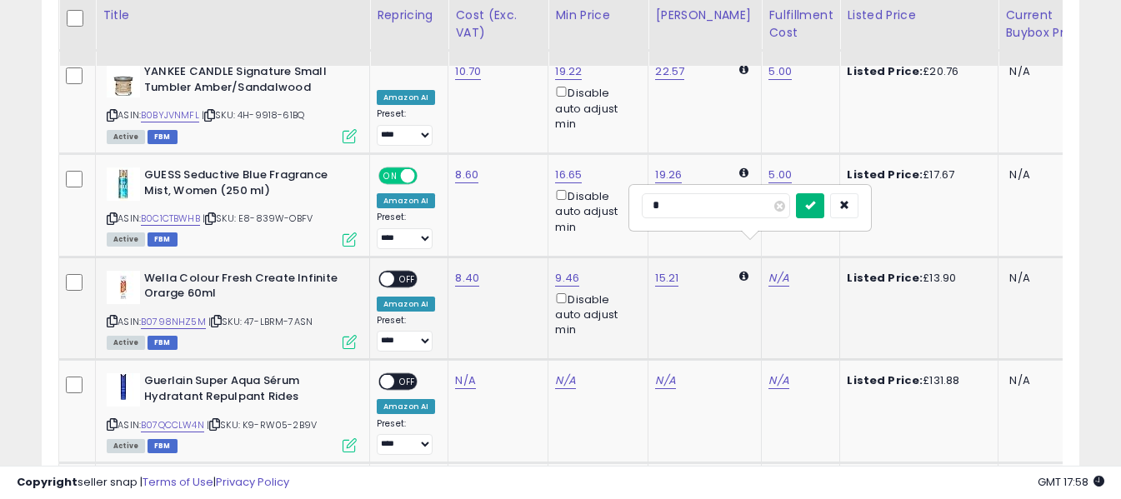
type input "*"
click at [815, 201] on icon "submit" at bounding box center [810, 205] width 10 height 10
click at [406, 272] on span "OFF" at bounding box center [407, 279] width 27 height 14
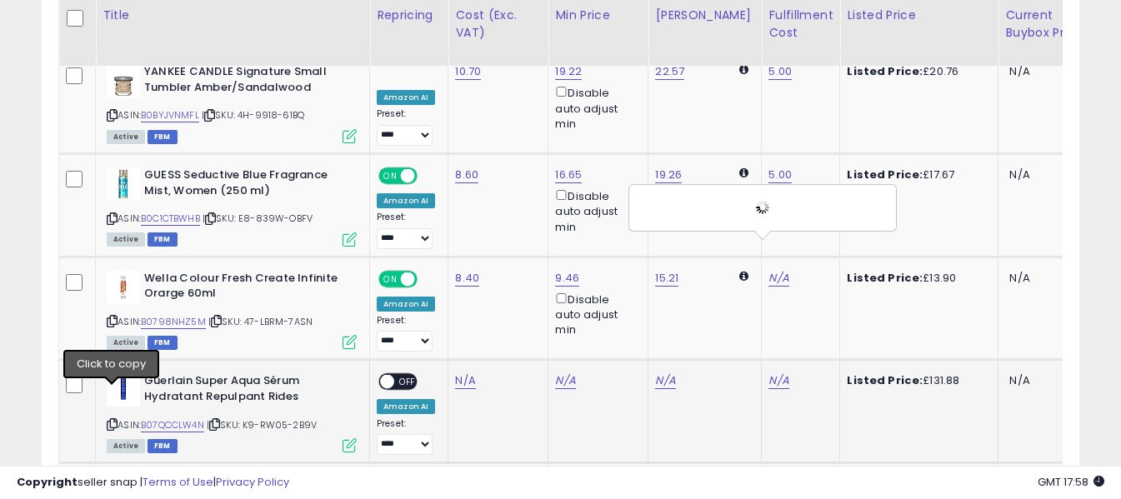
click at [111, 420] on icon at bounding box center [112, 424] width 11 height 9
click at [459, 373] on link "N/A" at bounding box center [465, 381] width 20 height 17
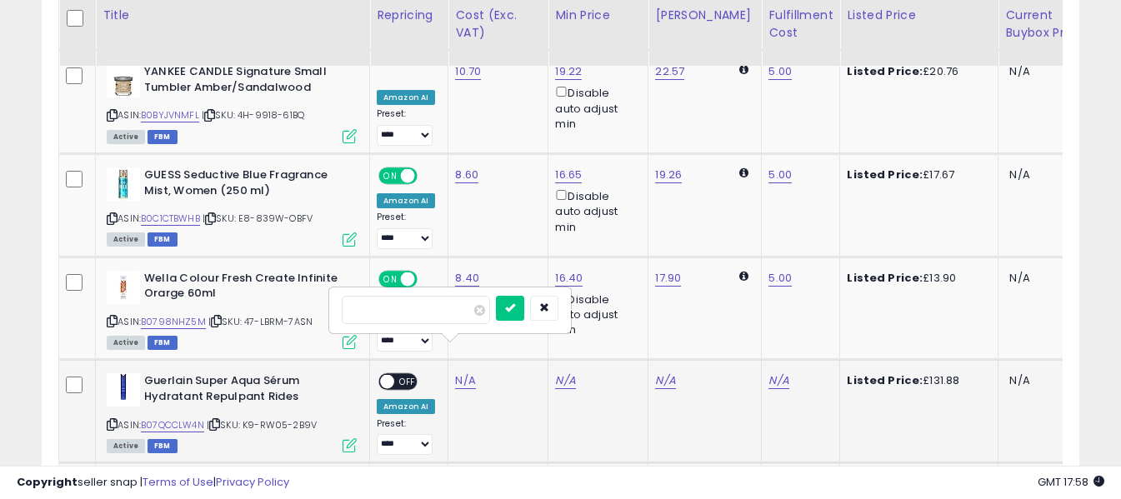
click at [456, 313] on input "number" at bounding box center [416, 310] width 148 height 28
type input "***"
click at [524, 308] on button "submit" at bounding box center [510, 308] width 28 height 25
click at [770, 373] on link "N/A" at bounding box center [778, 381] width 20 height 17
click at [763, 308] on input "text" at bounding box center [716, 308] width 148 height 25
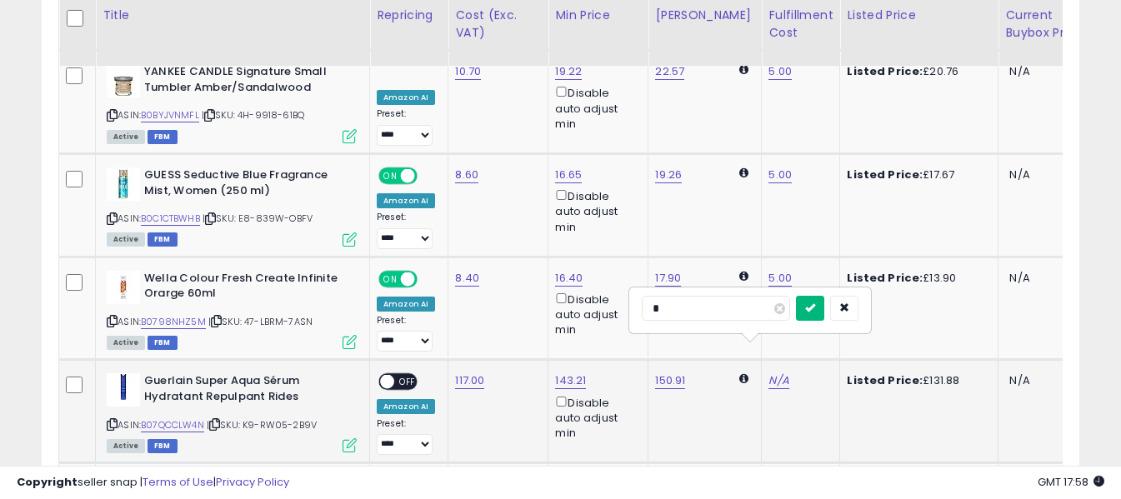
type input "*"
click at [815, 307] on icon "submit" at bounding box center [810, 308] width 10 height 10
click at [398, 375] on span "OFF" at bounding box center [407, 382] width 27 height 14
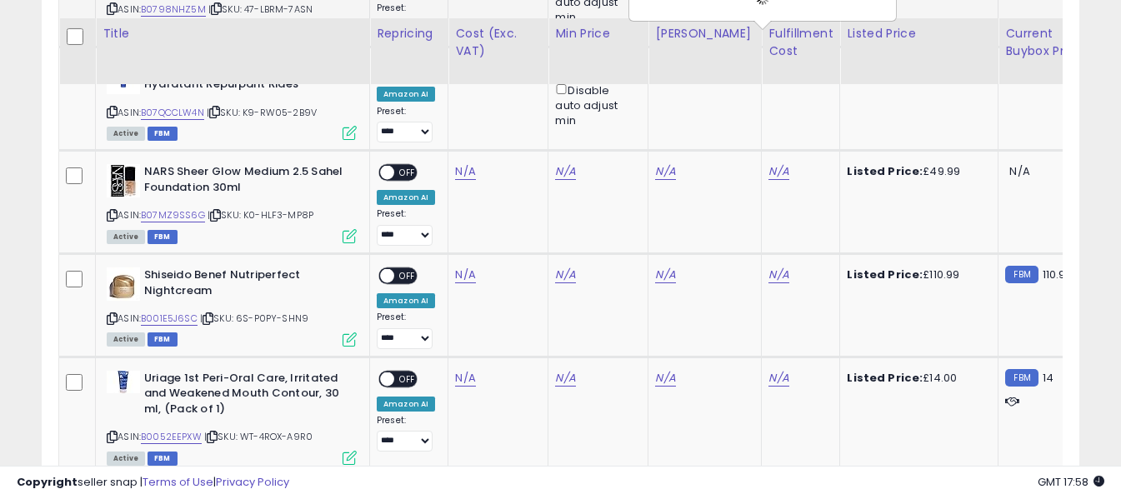
scroll to position [3060, 0]
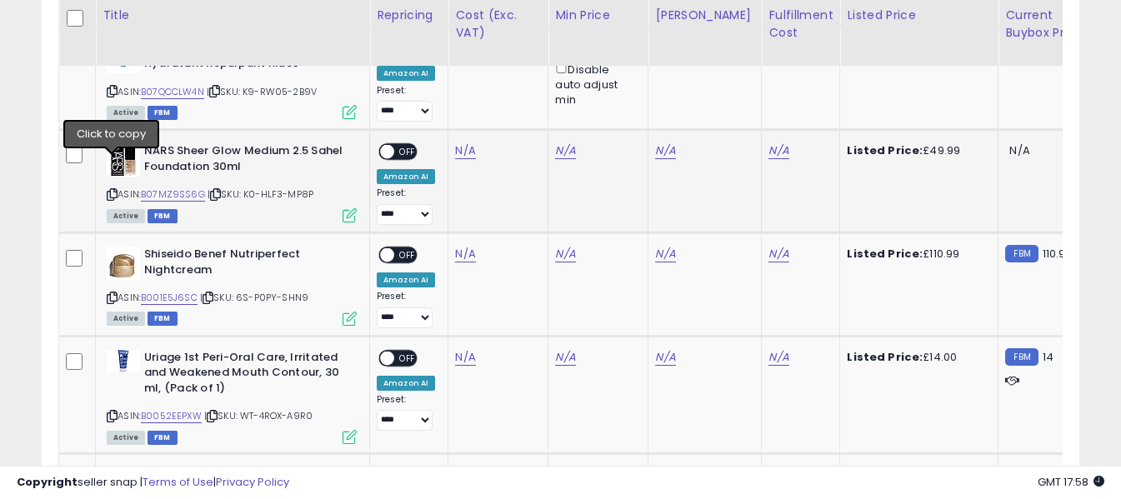
click at [114, 190] on icon at bounding box center [112, 194] width 11 height 9
click at [463, 143] on link "N/A" at bounding box center [465, 151] width 20 height 17
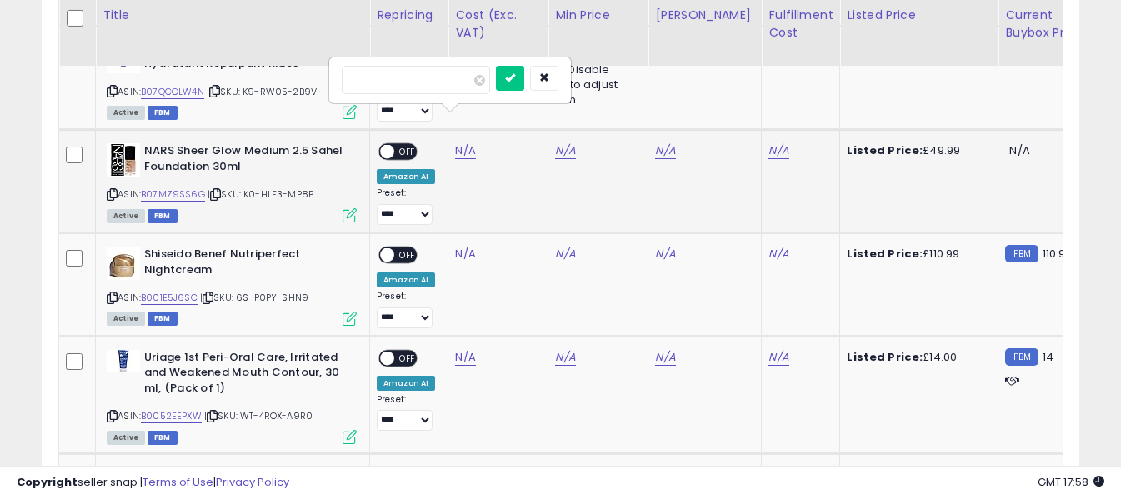
click at [459, 79] on input "number" at bounding box center [416, 80] width 148 height 28
type input "*****"
click at [524, 77] on button "submit" at bounding box center [510, 78] width 28 height 25
click at [768, 143] on link "N/A" at bounding box center [778, 151] width 20 height 17
click at [718, 84] on input "text" at bounding box center [716, 78] width 148 height 25
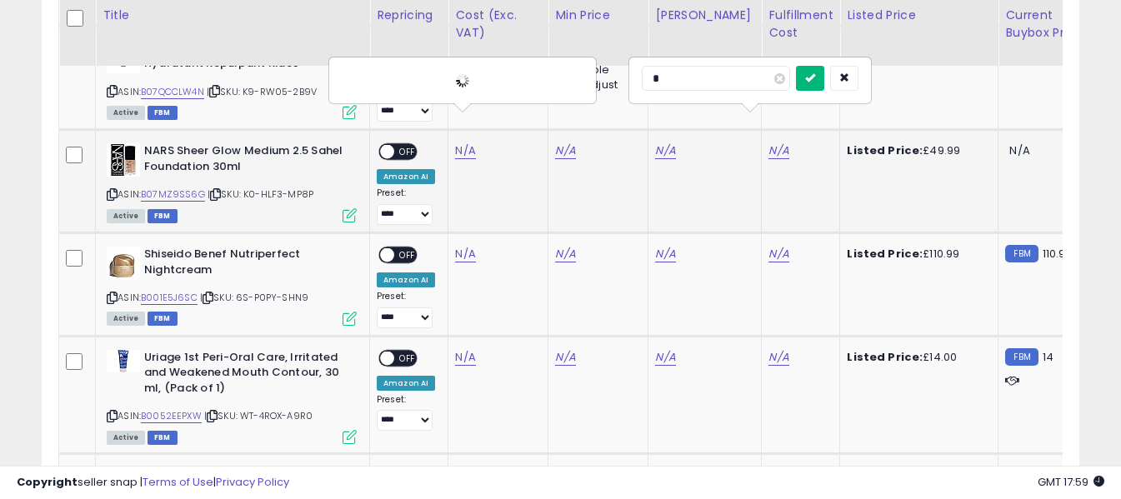
type input "*"
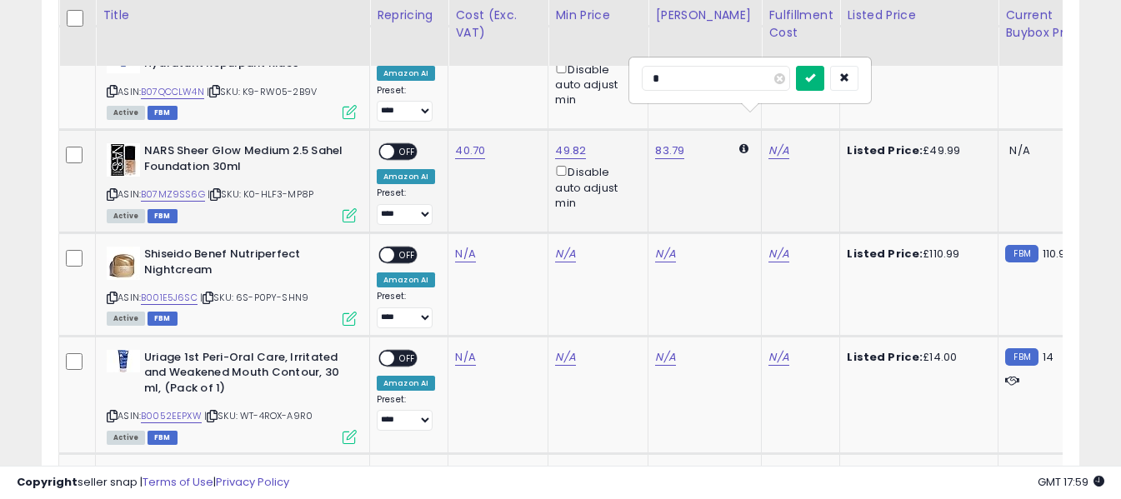
click at [815, 81] on icon "submit" at bounding box center [810, 78] width 10 height 10
click at [403, 145] on span "OFF" at bounding box center [407, 152] width 27 height 14
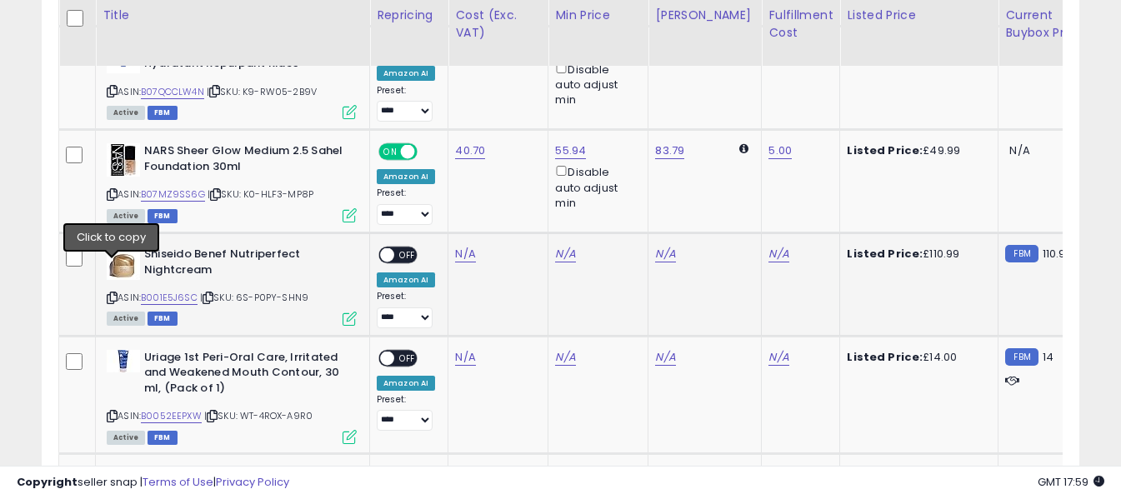
click at [108, 293] on icon at bounding box center [112, 297] width 11 height 9
click at [458, 246] on link "N/A" at bounding box center [465, 254] width 20 height 17
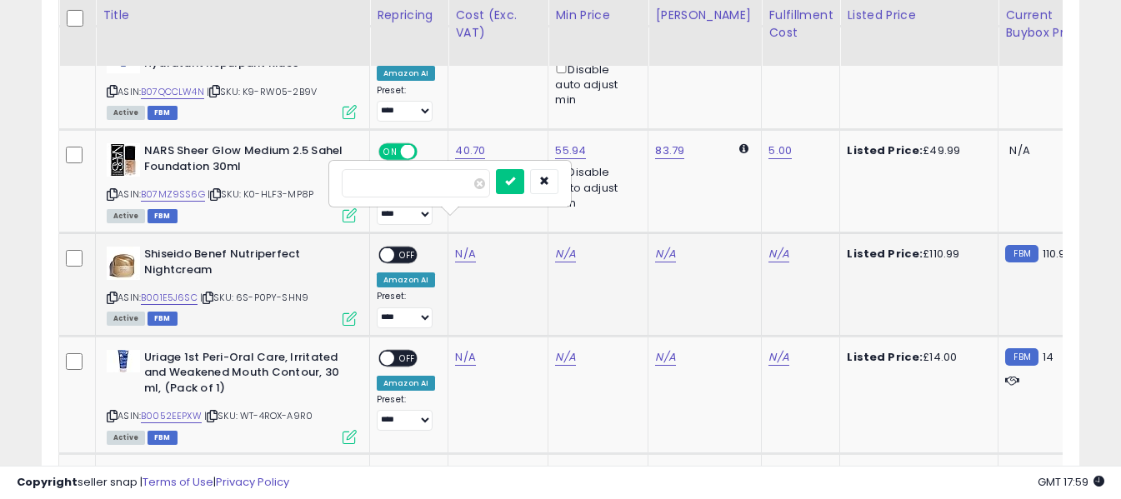
click at [450, 187] on input "number" at bounding box center [416, 183] width 148 height 28
type input "***"
click at [524, 183] on button "submit" at bounding box center [510, 181] width 28 height 25
click at [768, 246] on link "N/A" at bounding box center [778, 254] width 20 height 17
click at [744, 181] on input "text" at bounding box center [716, 181] width 148 height 25
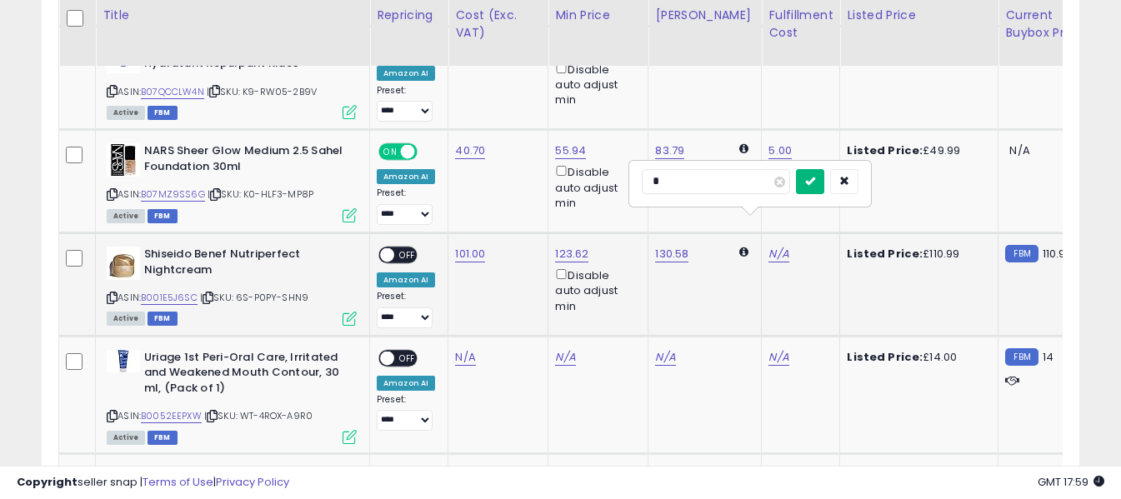
type input "*"
click at [815, 181] on icon "submit" at bounding box center [810, 181] width 10 height 10
click at [411, 248] on span "OFF" at bounding box center [407, 255] width 27 height 14
click at [112, 412] on icon at bounding box center [112, 416] width 11 height 9
click at [465, 349] on link "N/A" at bounding box center [465, 357] width 20 height 17
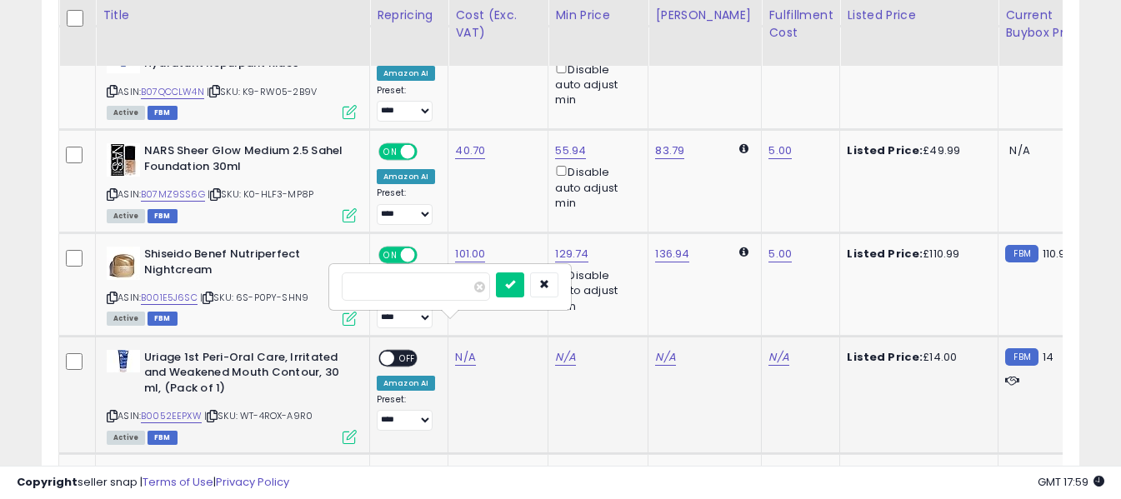
click at [453, 282] on input "number" at bounding box center [416, 287] width 148 height 28
type input "****"
click at [515, 281] on icon "submit" at bounding box center [510, 284] width 10 height 10
click at [769, 349] on link "N/A" at bounding box center [778, 357] width 20 height 17
click at [748, 288] on input "text" at bounding box center [716, 285] width 148 height 25
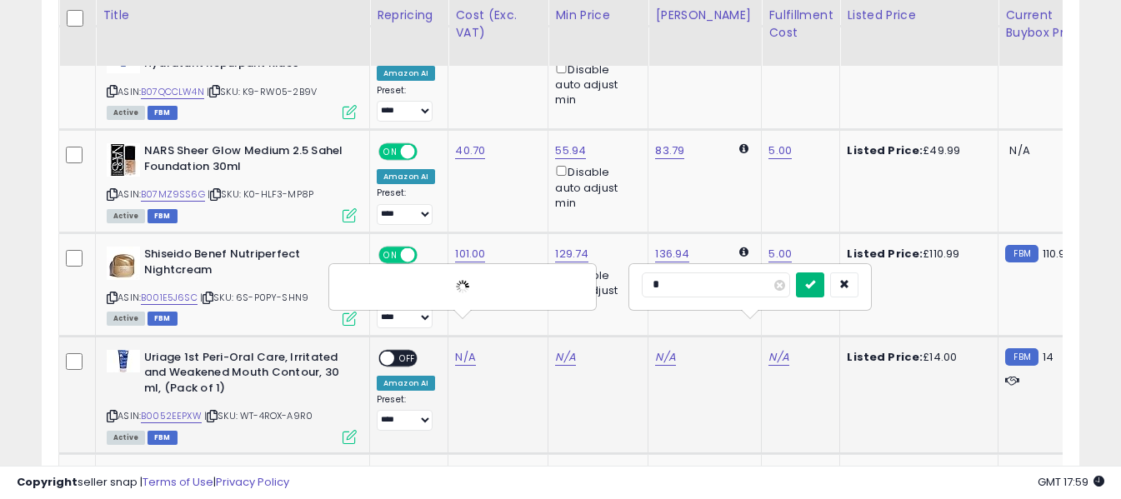
type input "*"
click at [824, 291] on button "submit" at bounding box center [810, 285] width 28 height 25
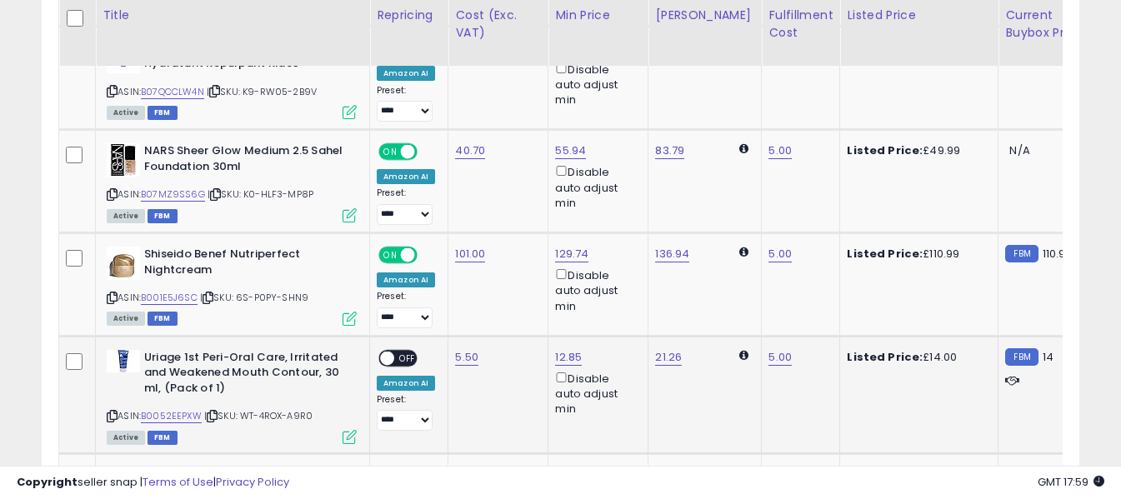
click at [409, 351] on span "OFF" at bounding box center [407, 358] width 27 height 14
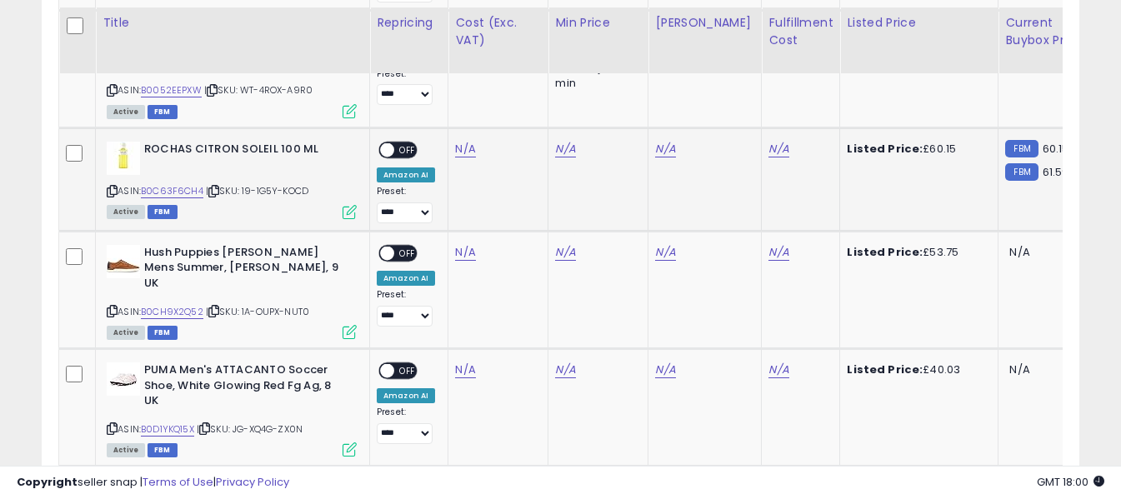
scroll to position [3393, 0]
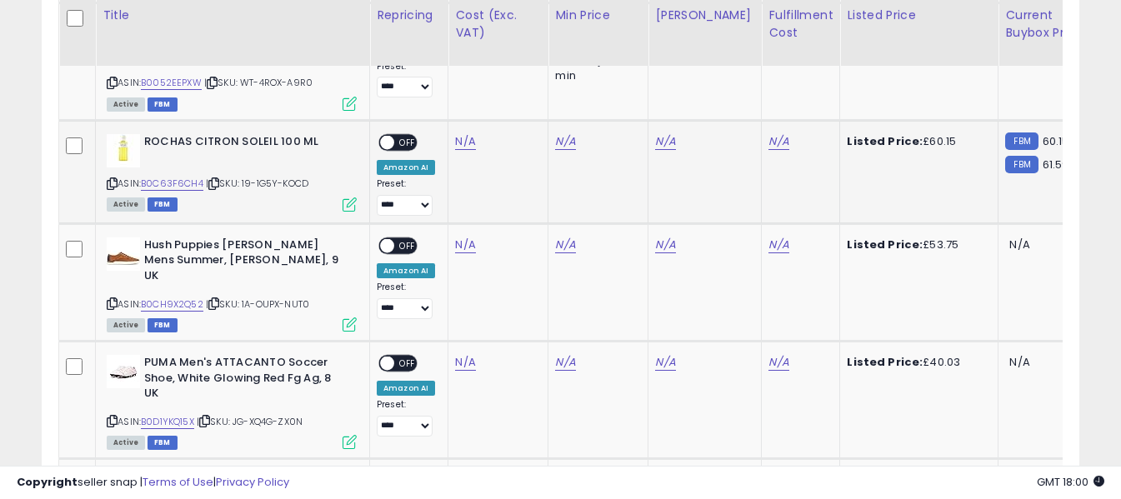
click at [113, 179] on icon at bounding box center [112, 183] width 11 height 9
click at [458, 133] on link "N/A" at bounding box center [465, 141] width 20 height 17
click at [453, 73] on input "number" at bounding box center [416, 71] width 148 height 28
type input "**"
click at [515, 66] on icon "submit" at bounding box center [510, 68] width 10 height 10
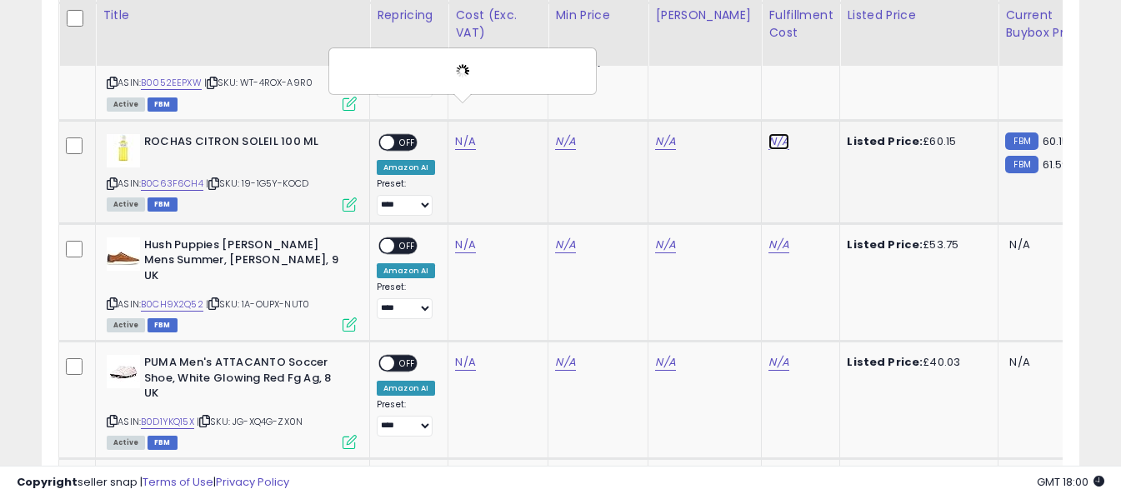
click at [768, 133] on link "N/A" at bounding box center [778, 141] width 20 height 17
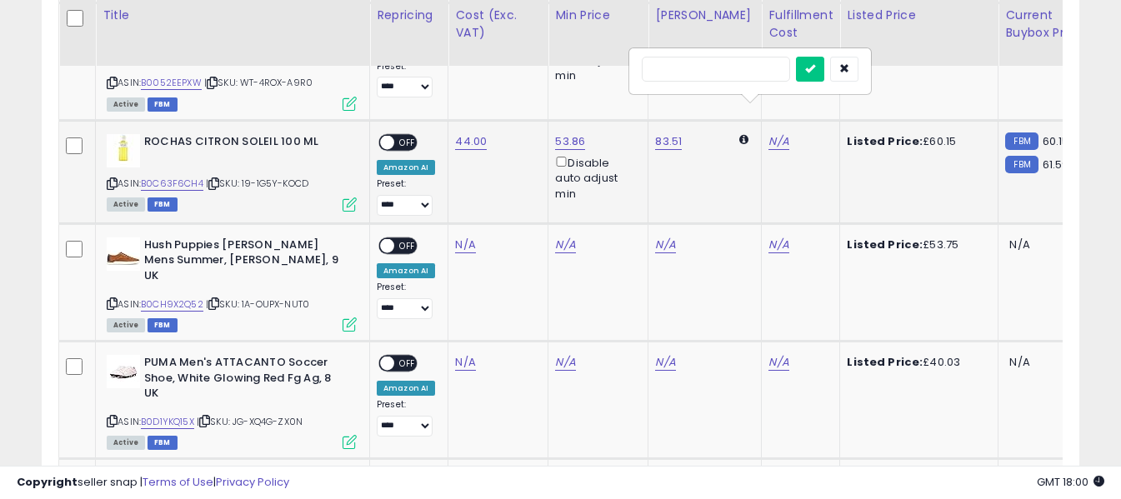
click at [738, 72] on input "text" at bounding box center [716, 69] width 148 height 25
type input "*"
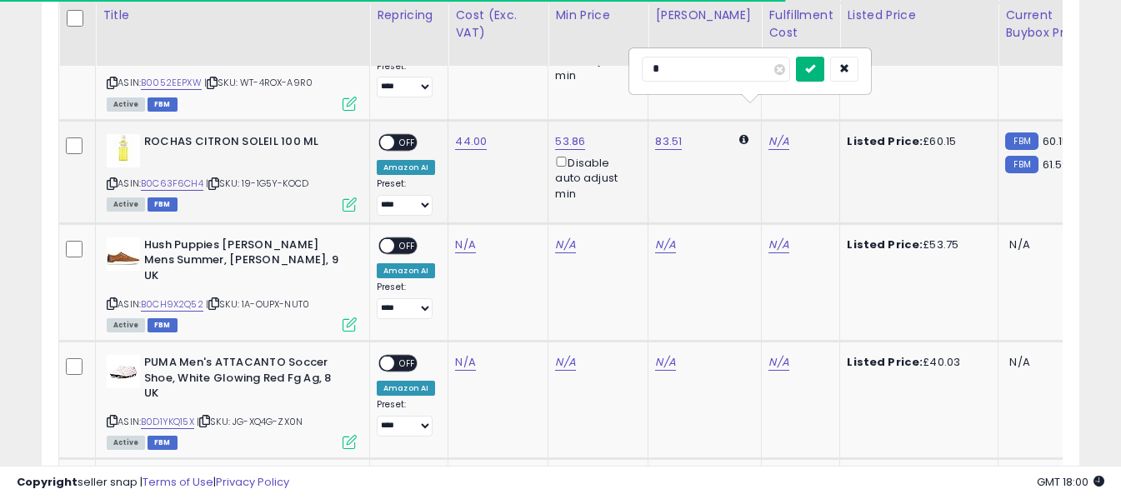
click at [815, 68] on icon "submit" at bounding box center [810, 68] width 10 height 10
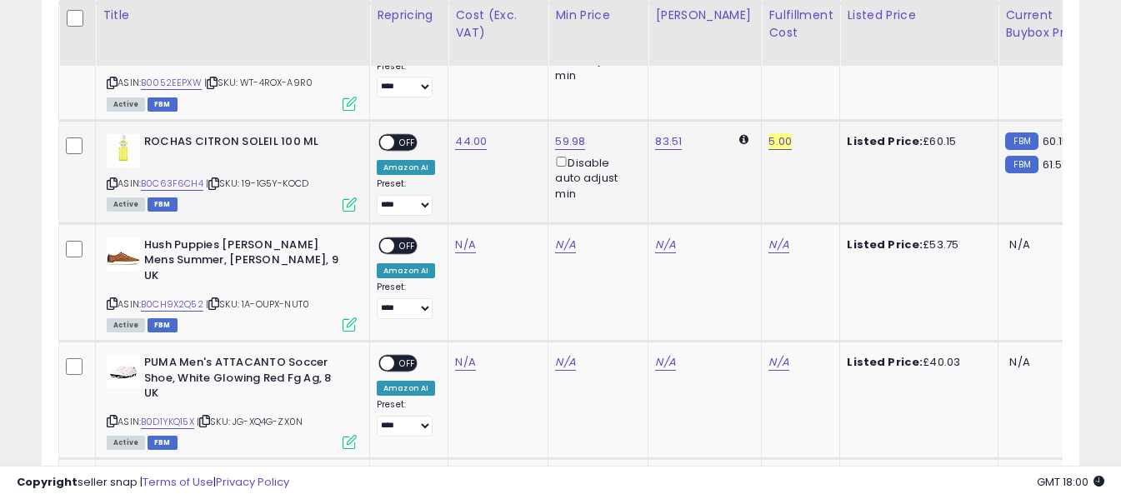
click at [414, 136] on span "OFF" at bounding box center [407, 143] width 27 height 14
click at [112, 299] on icon at bounding box center [112, 303] width 11 height 9
click at [458, 237] on link "N/A" at bounding box center [465, 245] width 20 height 17
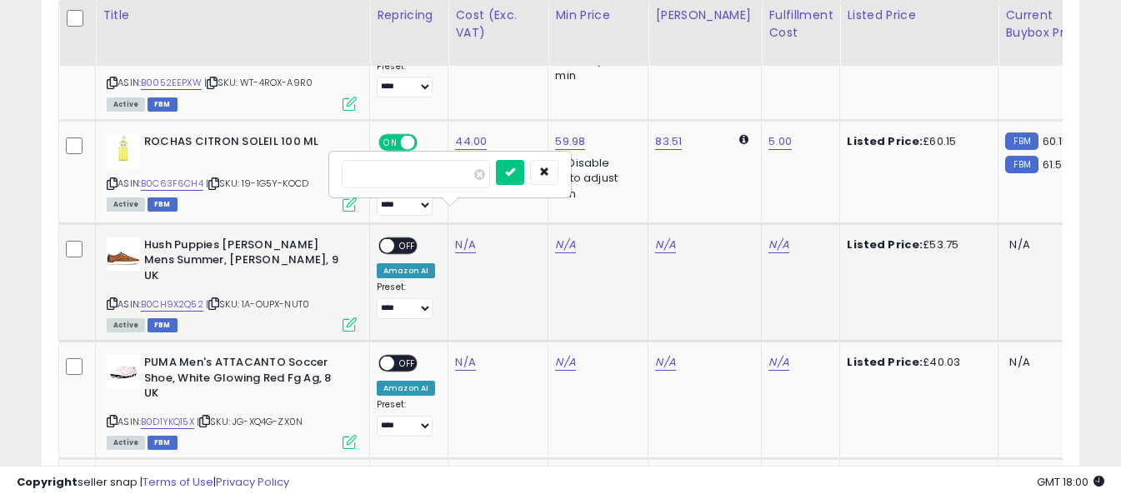
drag, startPoint x: 461, startPoint y: 218, endPoint x: 466, endPoint y: 176, distance: 42.0
click at [466, 176] on input "number" at bounding box center [416, 174] width 148 height 28
type input "*****"
click at [515, 172] on icon "submit" at bounding box center [510, 172] width 10 height 10
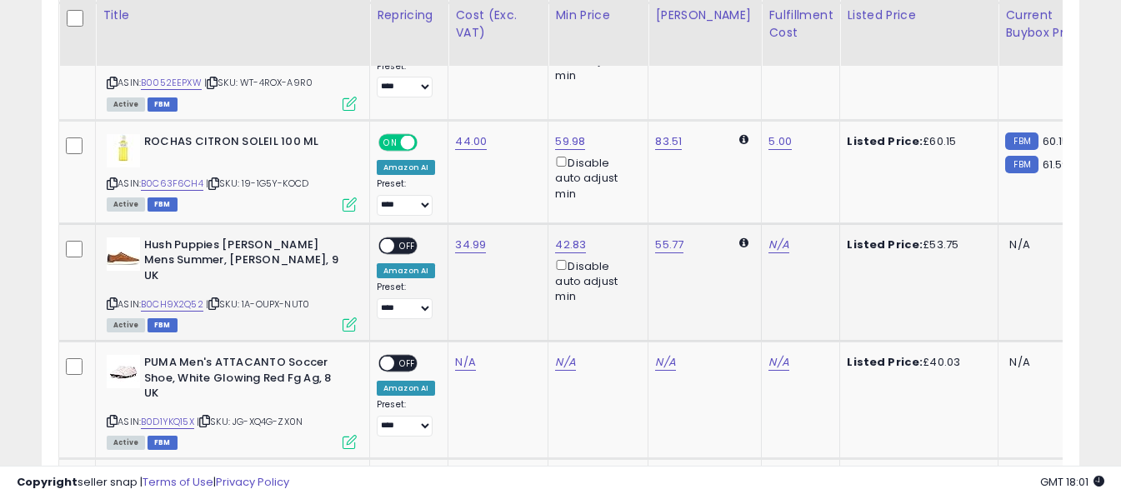
click at [403, 238] on span "OFF" at bounding box center [407, 245] width 27 height 14
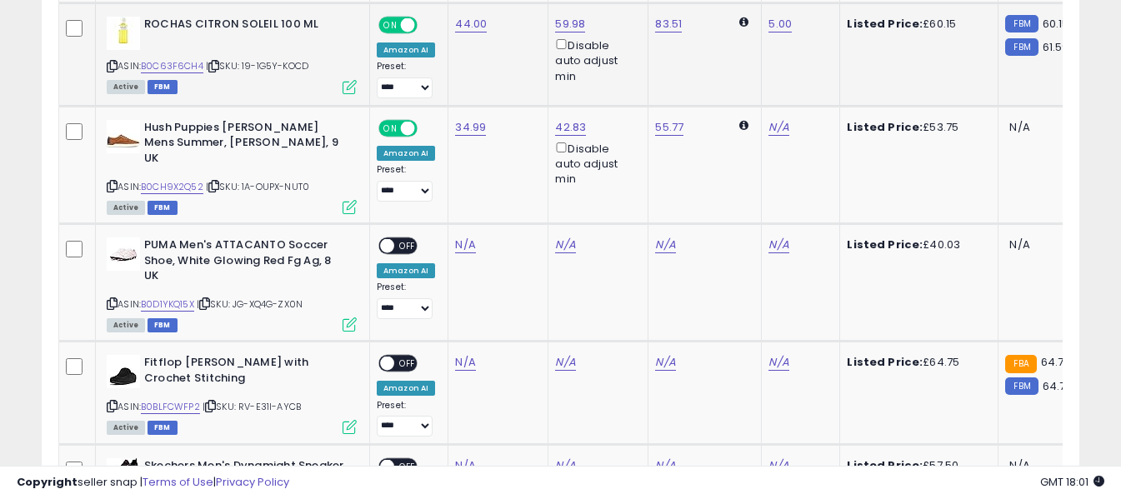
scroll to position [3560, 0]
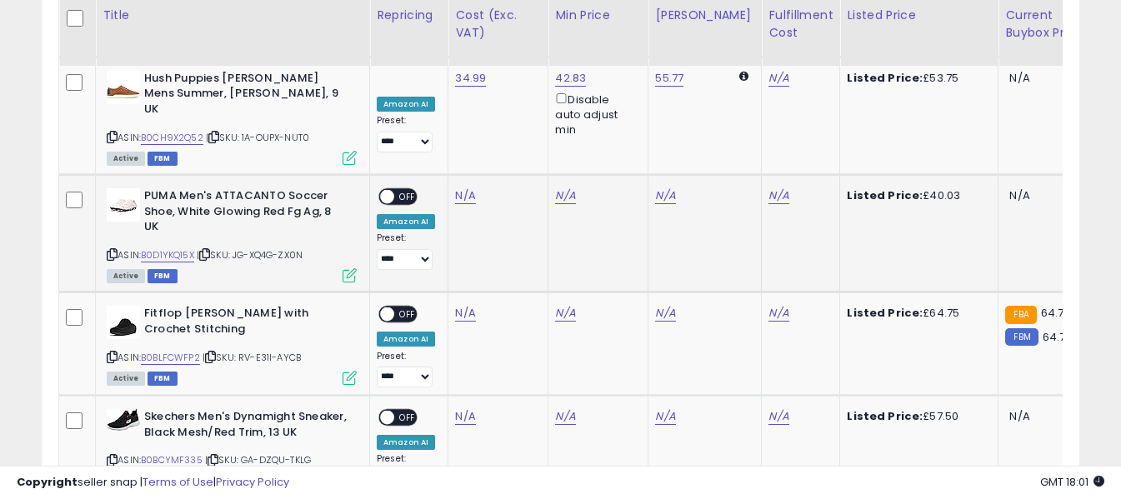
click at [108, 250] on icon at bounding box center [112, 254] width 11 height 9
click at [460, 188] on link "N/A" at bounding box center [465, 196] width 20 height 17
click at [456, 103] on input "number" at bounding box center [416, 110] width 148 height 28
type input "*****"
click at [524, 103] on button "submit" at bounding box center [510, 108] width 28 height 25
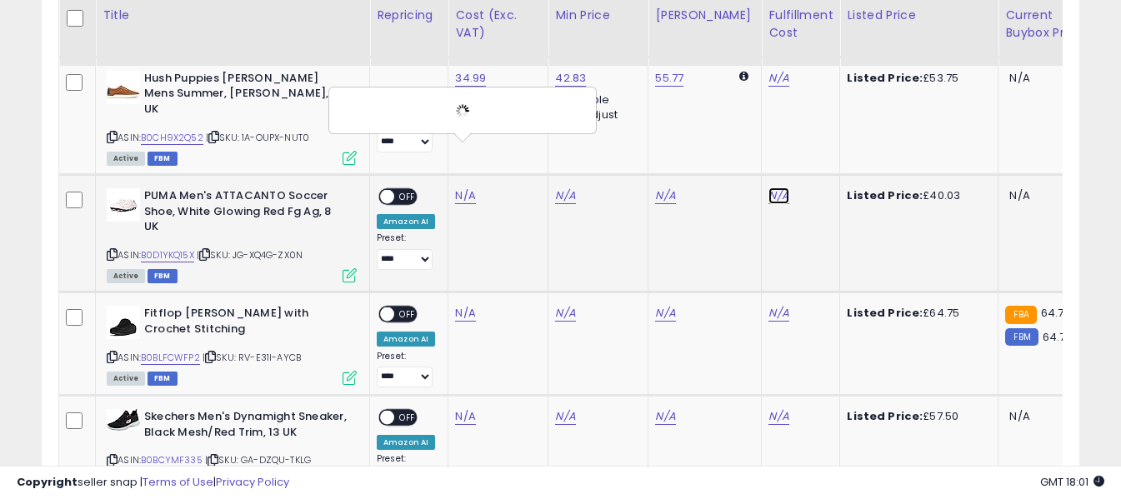
click at [768, 188] on link "N/A" at bounding box center [778, 196] width 20 height 17
click at [734, 110] on input "text" at bounding box center [716, 108] width 148 height 25
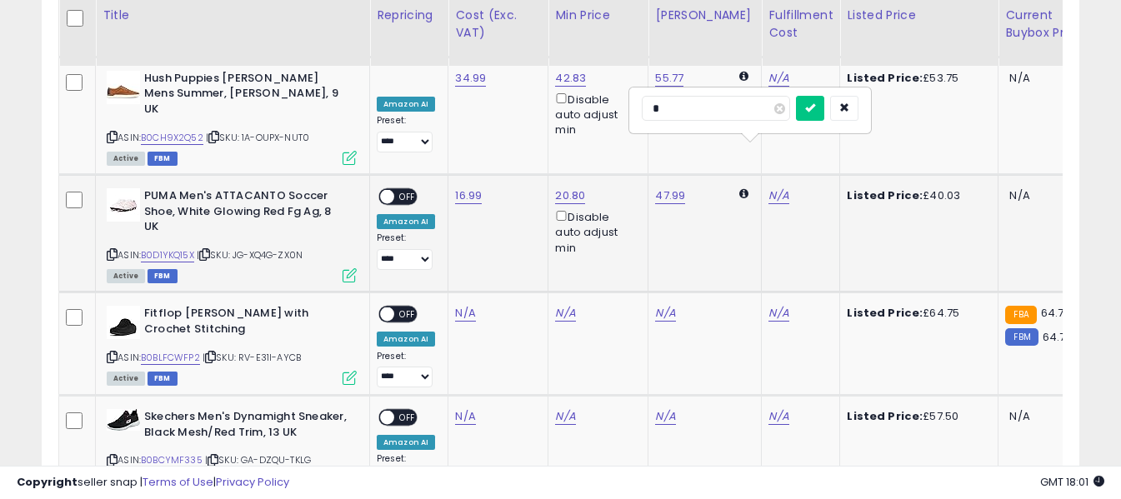
type input "*"
click at [815, 105] on icon "submit" at bounding box center [810, 108] width 10 height 10
click at [406, 190] on span "OFF" at bounding box center [407, 197] width 27 height 14
click at [112, 353] on icon at bounding box center [112, 357] width 11 height 9
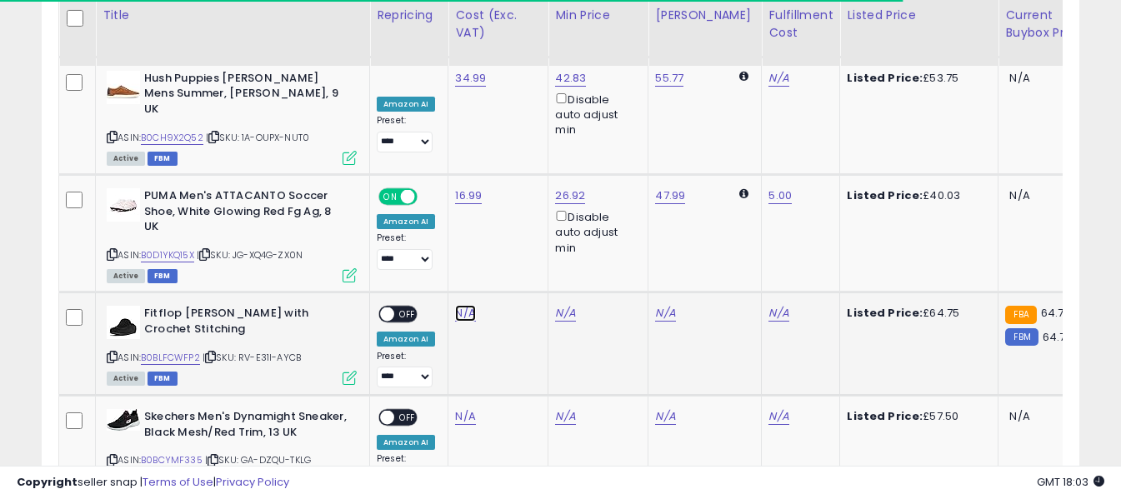
click at [457, 305] on link "N/A" at bounding box center [465, 313] width 20 height 17
click at [458, 224] on input "number" at bounding box center [416, 228] width 148 height 28
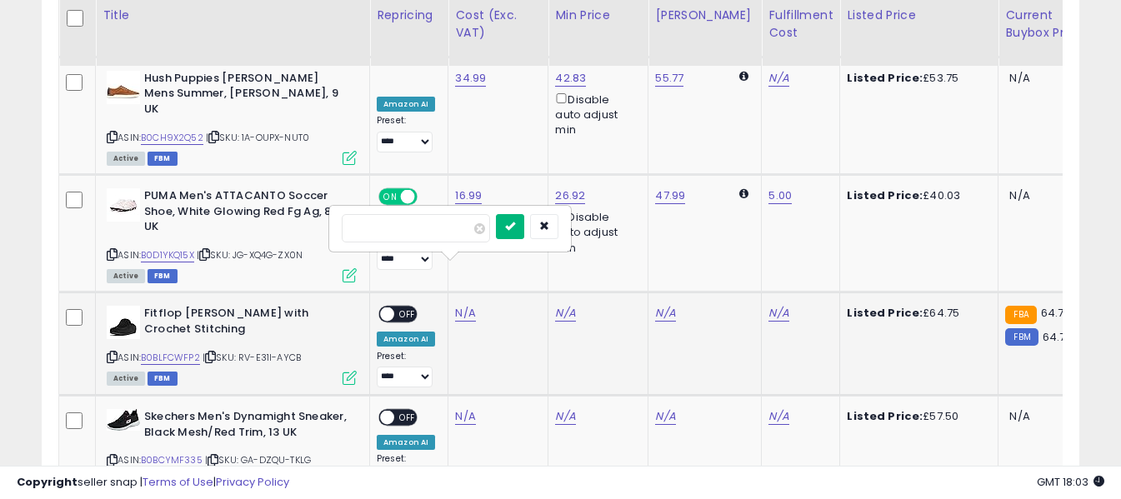
type input "*****"
click at [515, 229] on icon "submit" at bounding box center [510, 226] width 10 height 10
click at [772, 305] on link "N/A" at bounding box center [778, 313] width 20 height 17
click at [727, 224] on input "text" at bounding box center [716, 226] width 148 height 25
type input "*"
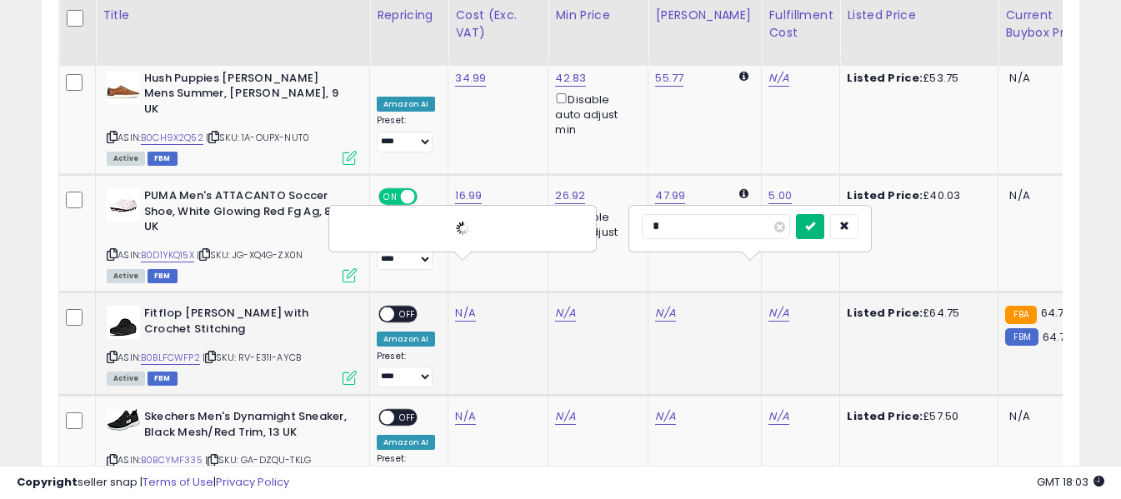
click at [815, 223] on icon "submit" at bounding box center [810, 226] width 10 height 10
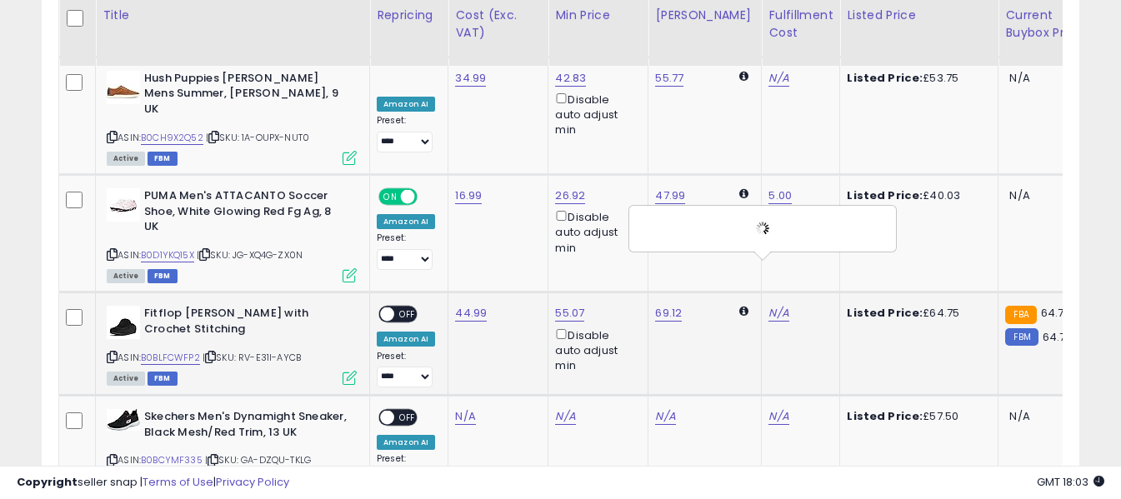
click at [407, 308] on span "OFF" at bounding box center [407, 315] width 27 height 14
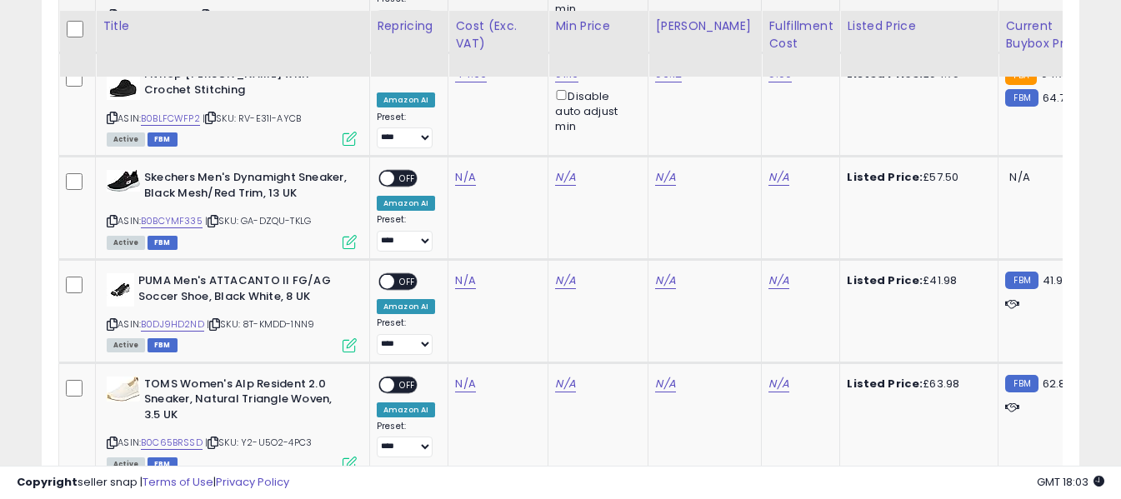
scroll to position [3810, 0]
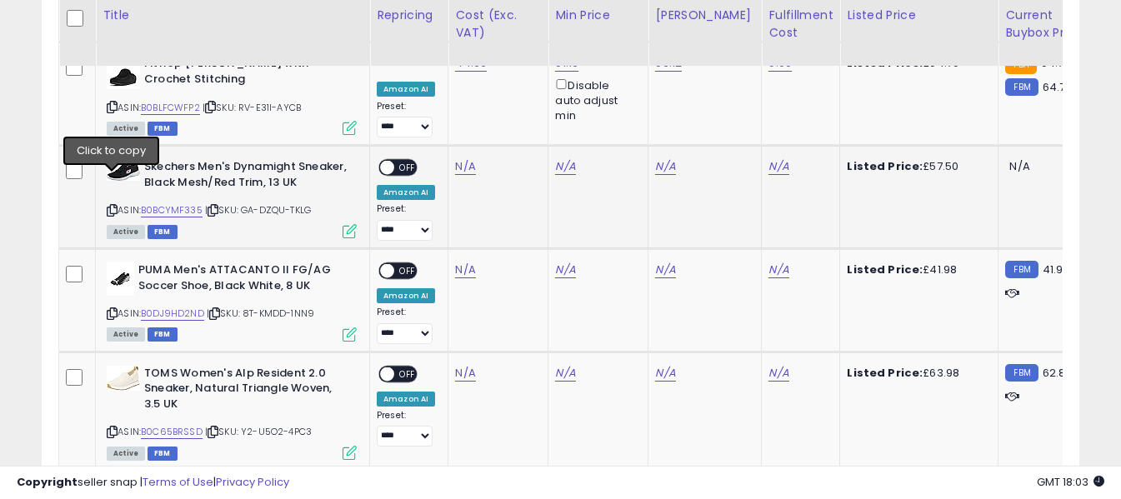
click at [111, 206] on icon at bounding box center [112, 210] width 11 height 9
click at [470, 158] on link "N/A" at bounding box center [465, 166] width 20 height 17
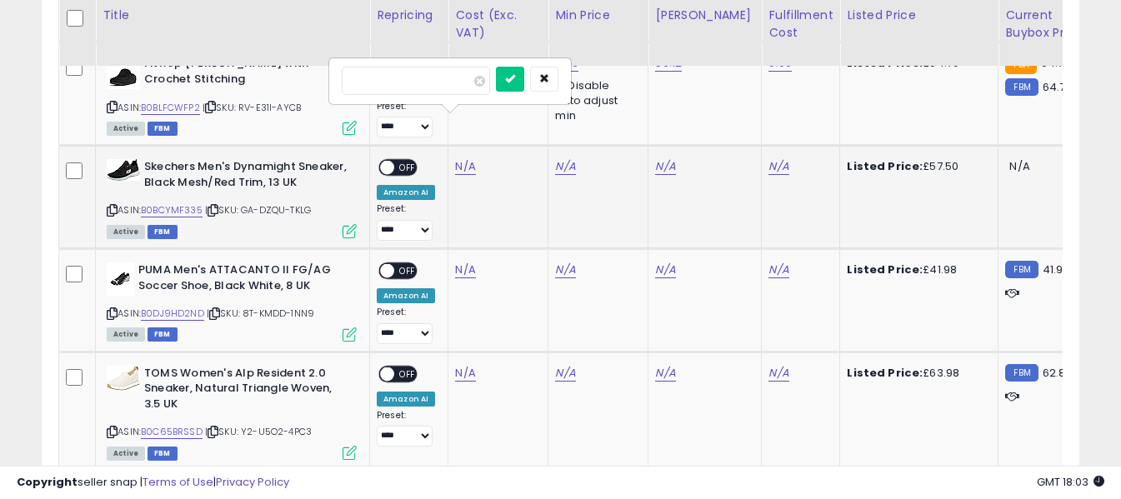
click at [458, 92] on input "number" at bounding box center [416, 81] width 148 height 28
type input "*****"
click at [515, 78] on icon "submit" at bounding box center [510, 78] width 10 height 10
click at [768, 158] on link "N/A" at bounding box center [778, 166] width 20 height 17
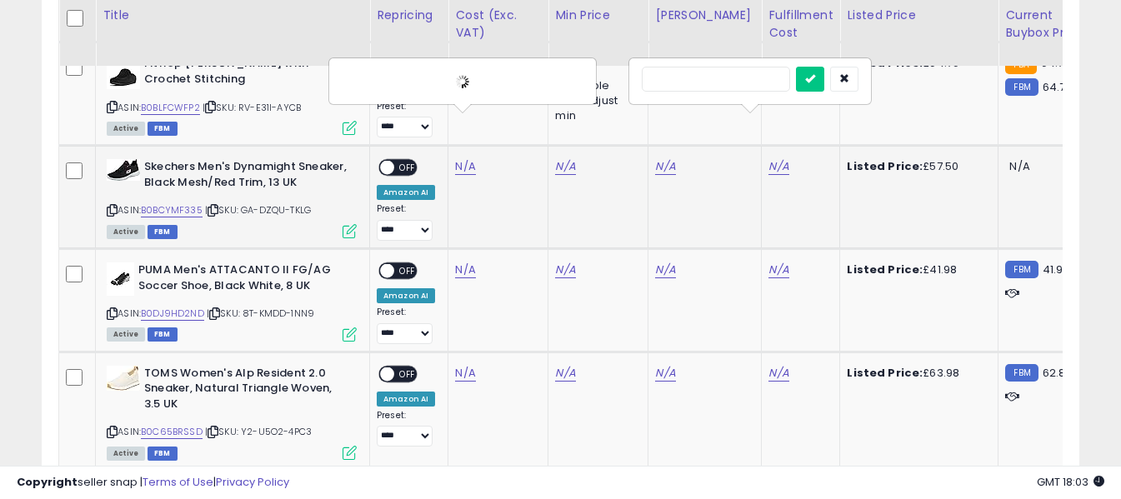
click at [740, 81] on input "text" at bounding box center [716, 79] width 148 height 25
type input "*"
click at [815, 82] on icon "submit" at bounding box center [810, 78] width 10 height 10
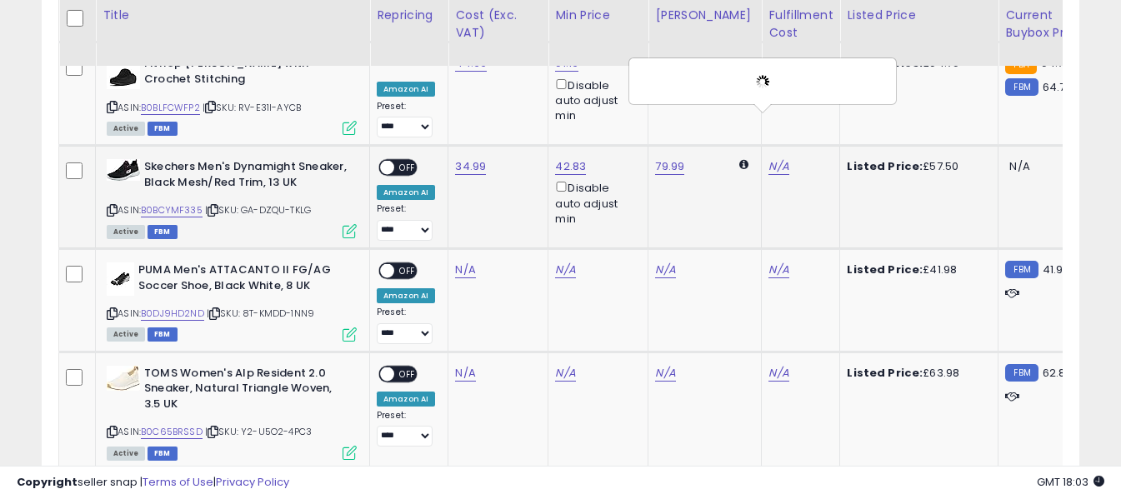
click at [404, 161] on span "OFF" at bounding box center [407, 168] width 27 height 14
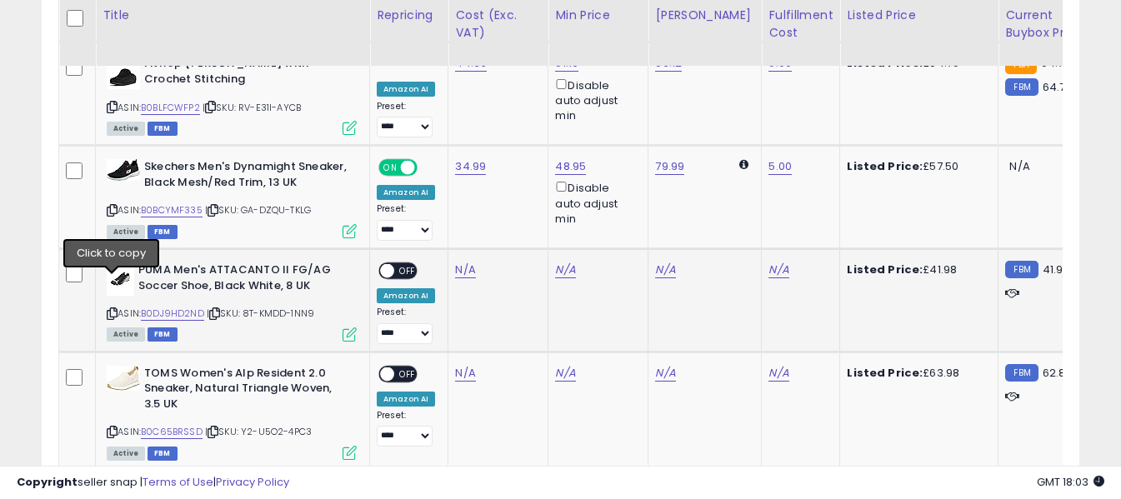
click at [115, 309] on icon at bounding box center [112, 313] width 11 height 9
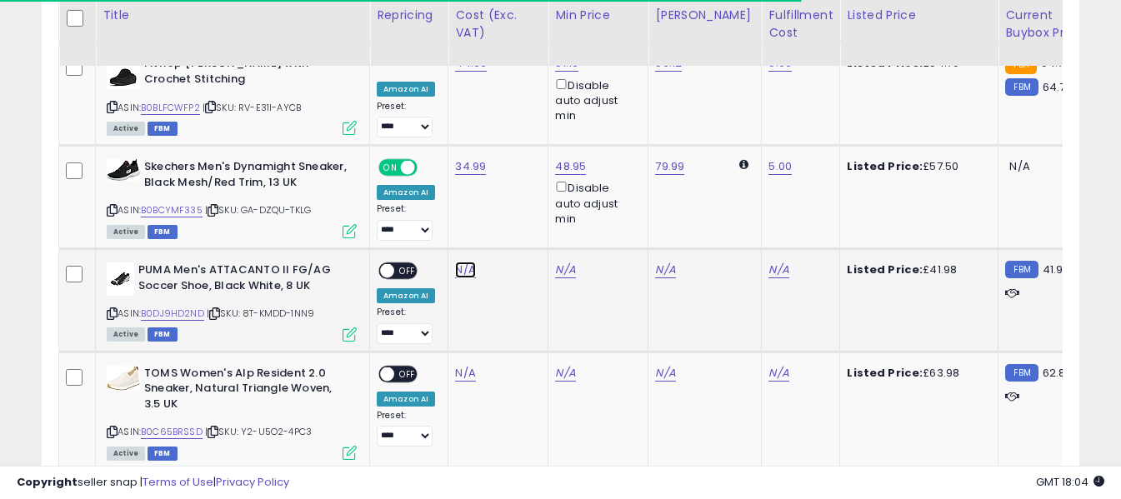
click at [459, 262] on link "N/A" at bounding box center [465, 270] width 20 height 17
drag, startPoint x: 459, startPoint y: 235, endPoint x: 458, endPoint y: 213, distance: 22.5
click at [458, 213] on input "number" at bounding box center [416, 199] width 148 height 28
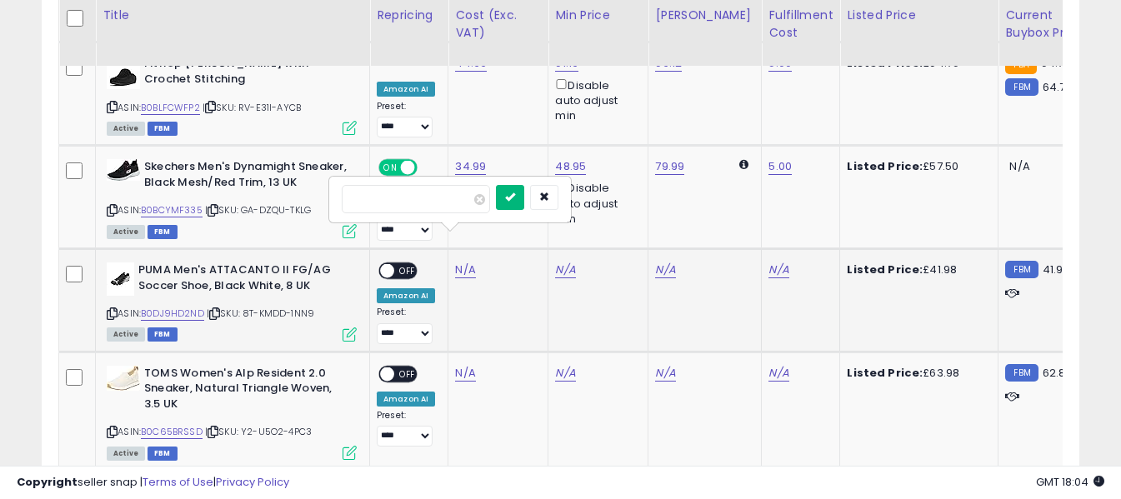
type input "*****"
drag, startPoint x: 535, startPoint y: 195, endPoint x: 568, endPoint y: 205, distance: 34.8
click at [515, 195] on icon "submit" at bounding box center [510, 197] width 10 height 10
click at [768, 262] on link "N/A" at bounding box center [778, 270] width 20 height 17
click at [749, 204] on input "text" at bounding box center [716, 197] width 148 height 25
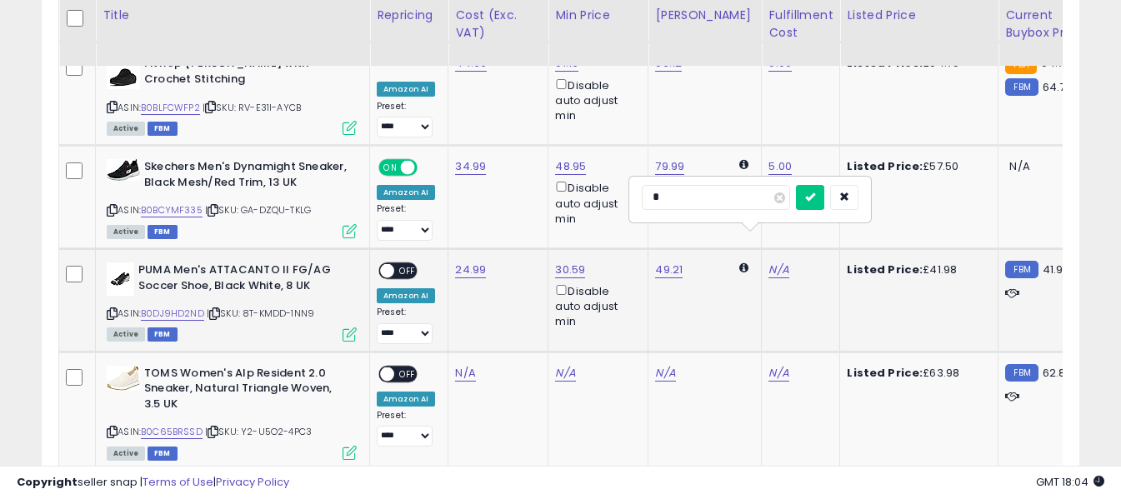
type input "*"
click at [852, 197] on div at bounding box center [827, 199] width 63 height 29
click at [824, 198] on button "submit" at bounding box center [810, 197] width 28 height 25
click at [411, 264] on span "OFF" at bounding box center [407, 271] width 27 height 14
click at [114, 428] on icon at bounding box center [112, 432] width 11 height 9
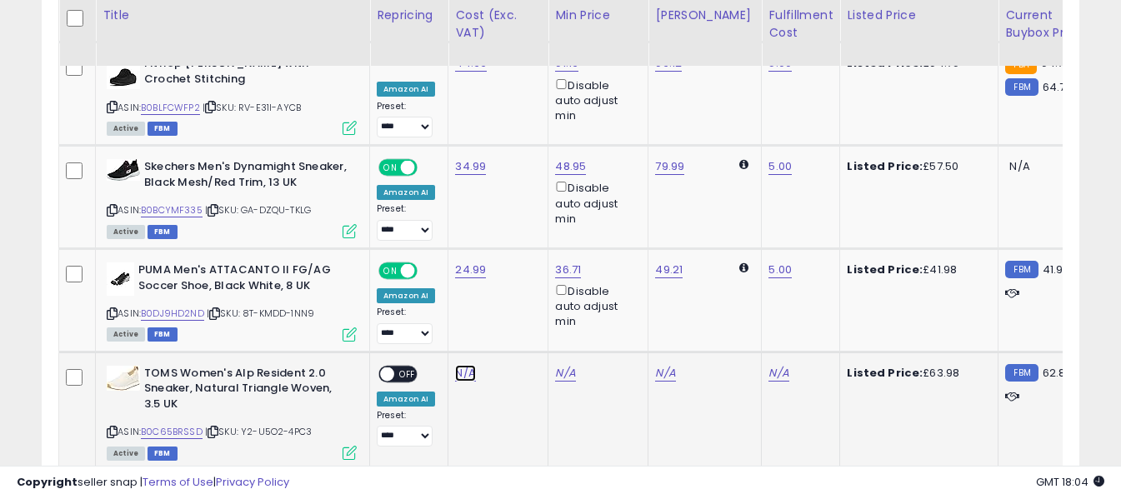
click at [462, 365] on link "N/A" at bounding box center [465, 373] width 20 height 17
click at [448, 295] on input "number" at bounding box center [416, 302] width 148 height 28
type input "*****"
click at [515, 303] on icon "submit" at bounding box center [510, 300] width 10 height 10
click at [768, 365] on link "N/A" at bounding box center [778, 373] width 20 height 17
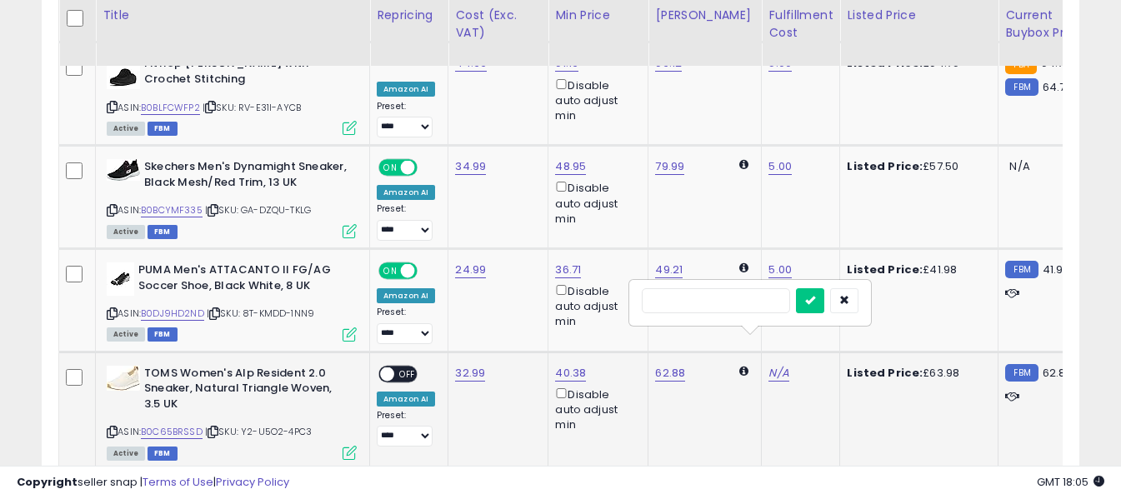
click at [695, 305] on input "text" at bounding box center [716, 300] width 148 height 25
type input "*"
click at [824, 299] on button "submit" at bounding box center [810, 300] width 28 height 25
click at [399, 367] on span "OFF" at bounding box center [407, 374] width 27 height 14
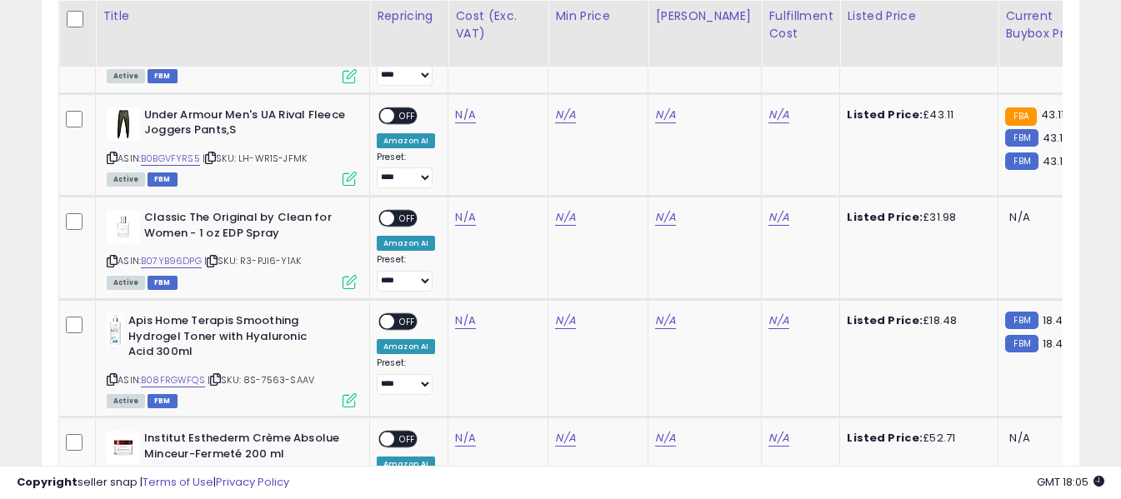
scroll to position [4393, 0]
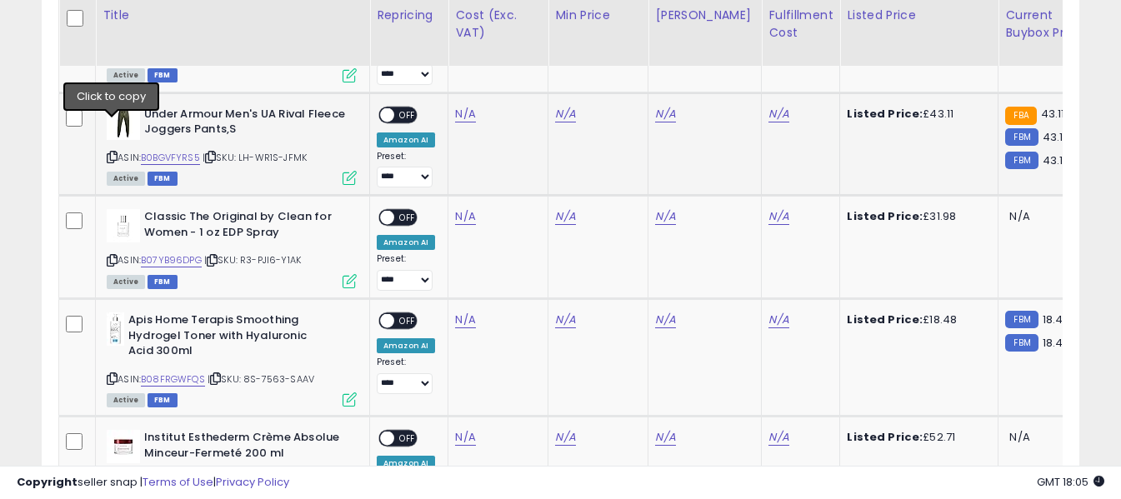
click at [112, 153] on icon at bounding box center [112, 157] width 11 height 9
click at [463, 106] on link "N/A" at bounding box center [465, 114] width 20 height 17
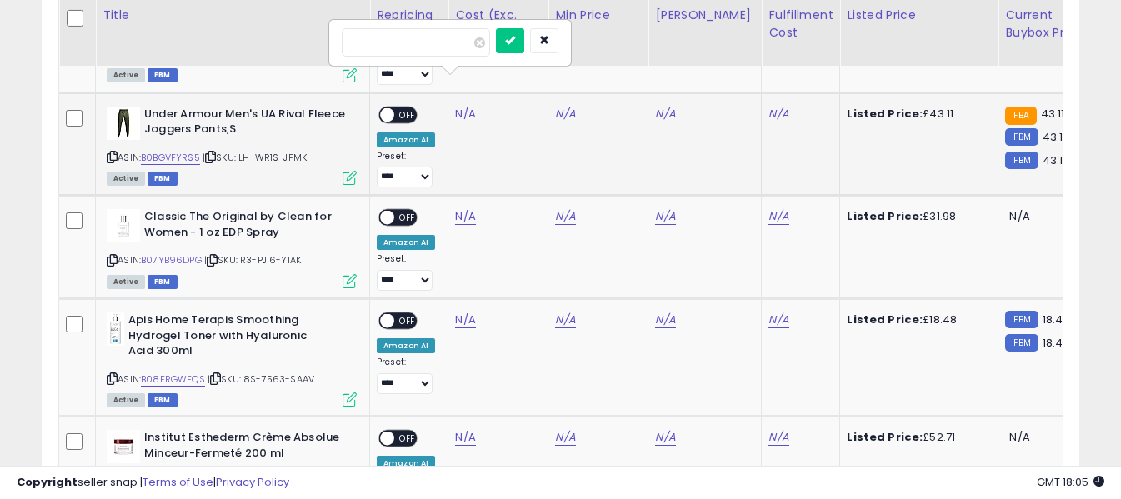
click at [453, 49] on input "number" at bounding box center [416, 42] width 148 height 28
type input "*****"
click at [515, 39] on icon "submit" at bounding box center [510, 40] width 10 height 10
click at [768, 106] on link "N/A" at bounding box center [778, 114] width 20 height 17
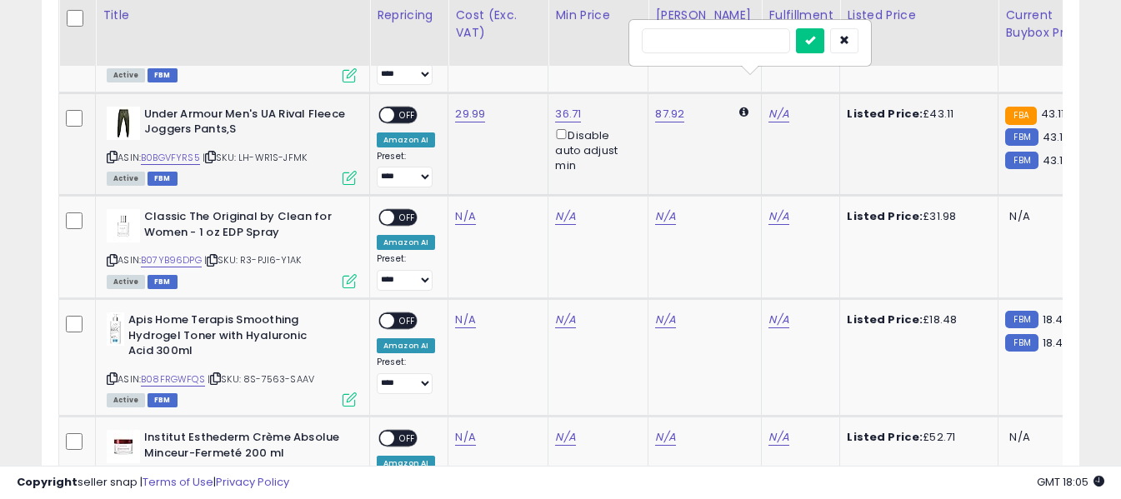
click at [745, 37] on input "text" at bounding box center [716, 40] width 148 height 25
type input "*"
click at [815, 41] on icon "submit" at bounding box center [810, 40] width 10 height 10
click at [405, 108] on span "OFF" at bounding box center [407, 115] width 27 height 14
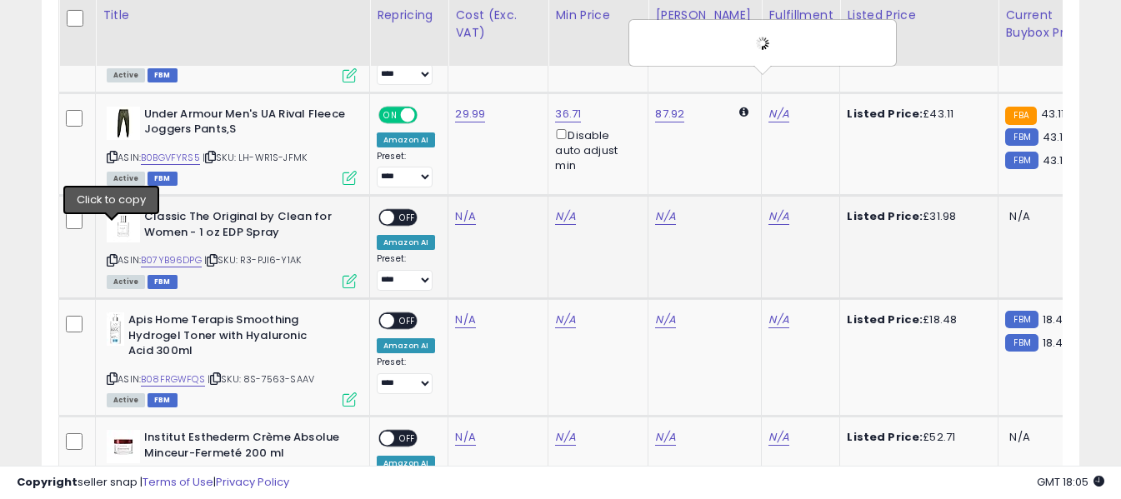
click at [108, 256] on icon at bounding box center [112, 260] width 11 height 9
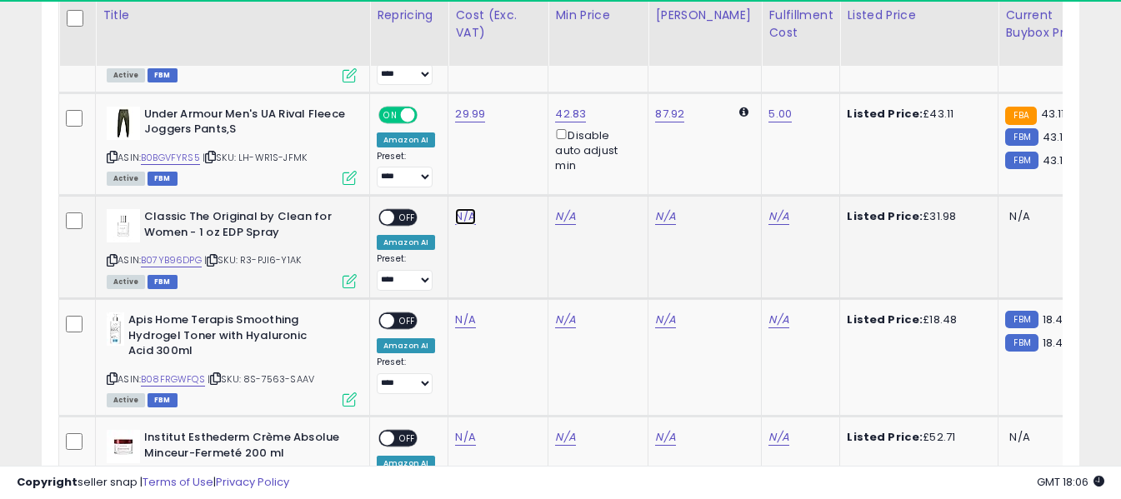
click at [463, 208] on link "N/A" at bounding box center [465, 216] width 20 height 17
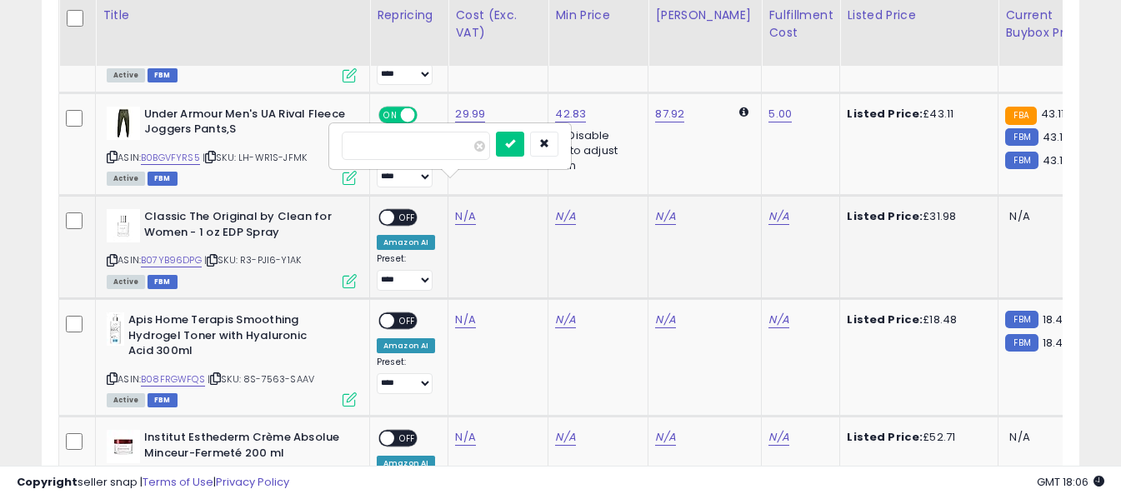
click at [453, 149] on input "number" at bounding box center [416, 146] width 148 height 28
type input "*****"
click at [515, 143] on icon "submit" at bounding box center [510, 143] width 10 height 10
click at [768, 208] on link "N/A" at bounding box center [778, 216] width 20 height 17
click at [717, 141] on input "text" at bounding box center [716, 144] width 148 height 25
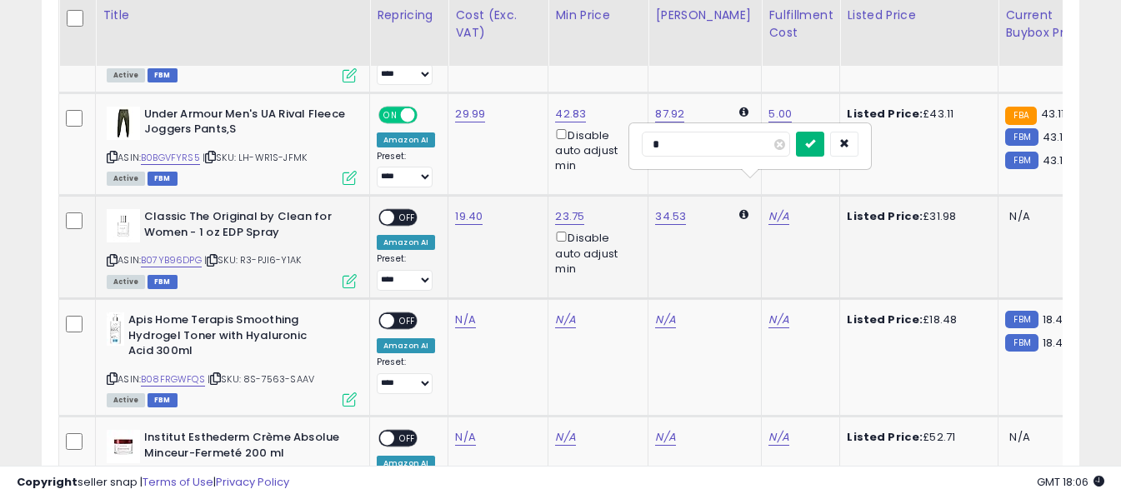
type input "*"
click at [824, 142] on button "submit" at bounding box center [810, 144] width 28 height 25
click at [412, 211] on span "OFF" at bounding box center [407, 218] width 27 height 14
click at [114, 374] on icon at bounding box center [112, 378] width 11 height 9
click at [460, 312] on link "N/A" at bounding box center [465, 320] width 20 height 17
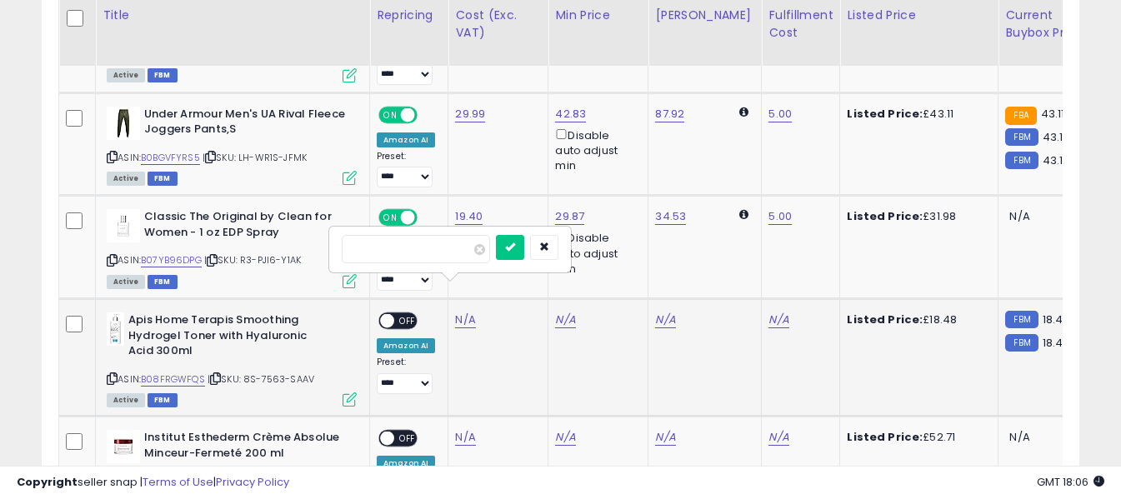
click at [463, 253] on input "number" at bounding box center [416, 249] width 148 height 28
type input "****"
click at [524, 240] on button "submit" at bounding box center [510, 247] width 28 height 25
click at [768, 312] on link "N/A" at bounding box center [778, 320] width 20 height 17
click at [740, 243] on input "text" at bounding box center [716, 247] width 148 height 25
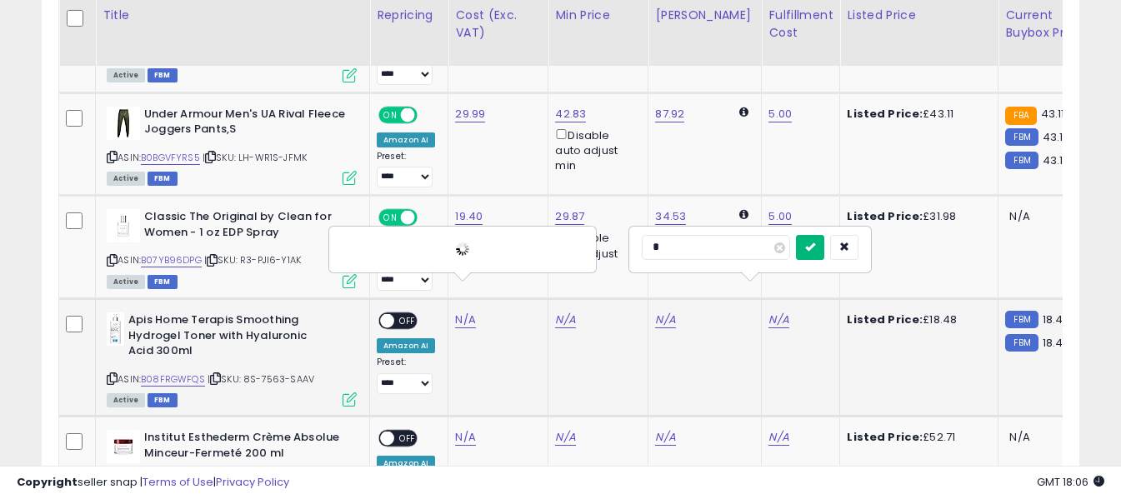
type input "*"
click at [815, 245] on icon "submit" at bounding box center [810, 247] width 10 height 10
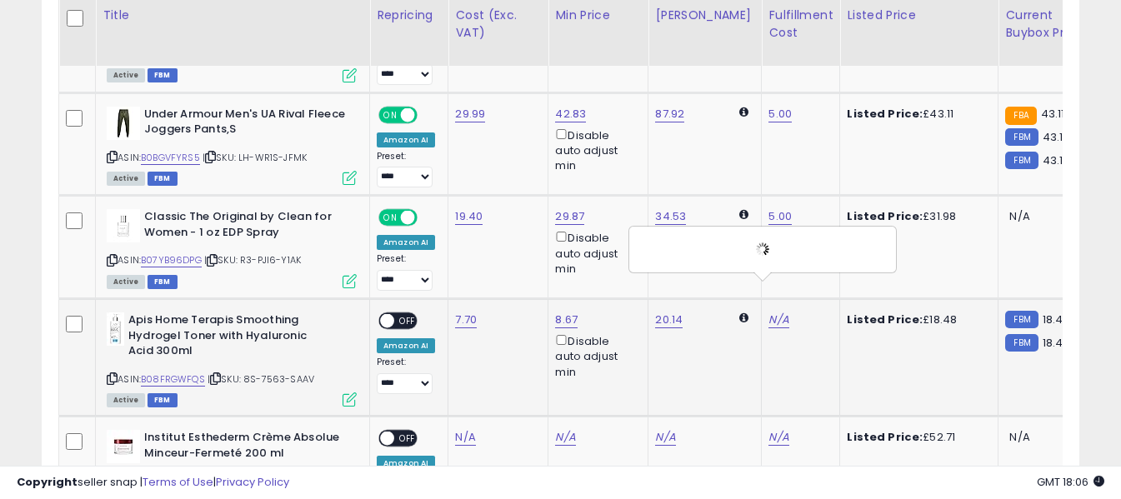
click at [415, 314] on span "OFF" at bounding box center [407, 321] width 27 height 14
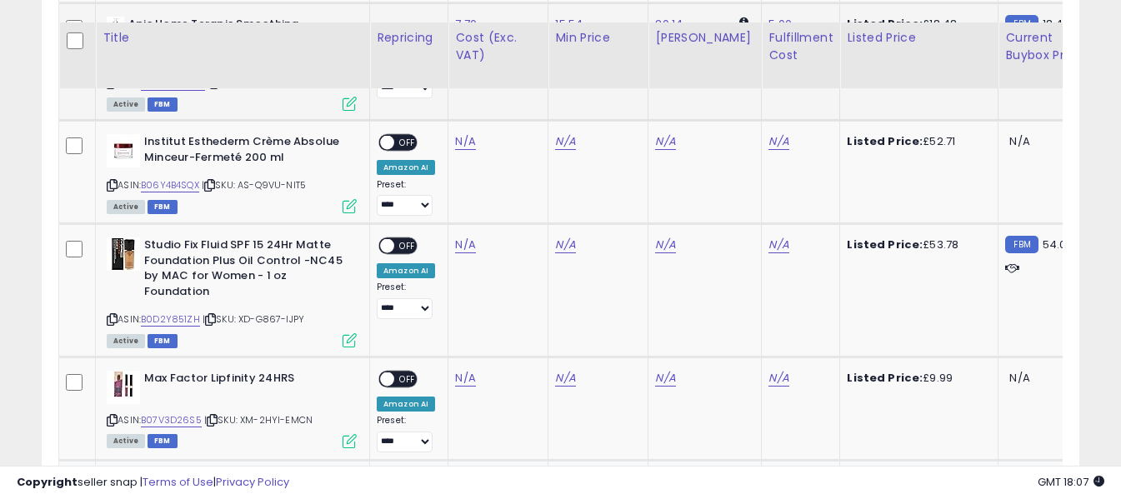
scroll to position [4727, 0]
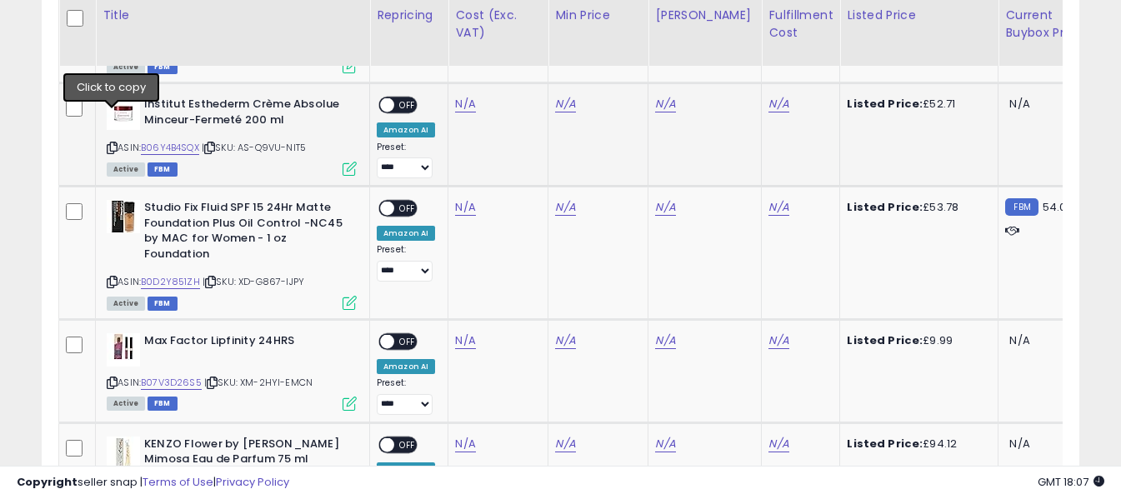
click at [112, 143] on icon at bounding box center [112, 147] width 11 height 9
click at [470, 96] on link "N/A" at bounding box center [465, 104] width 20 height 17
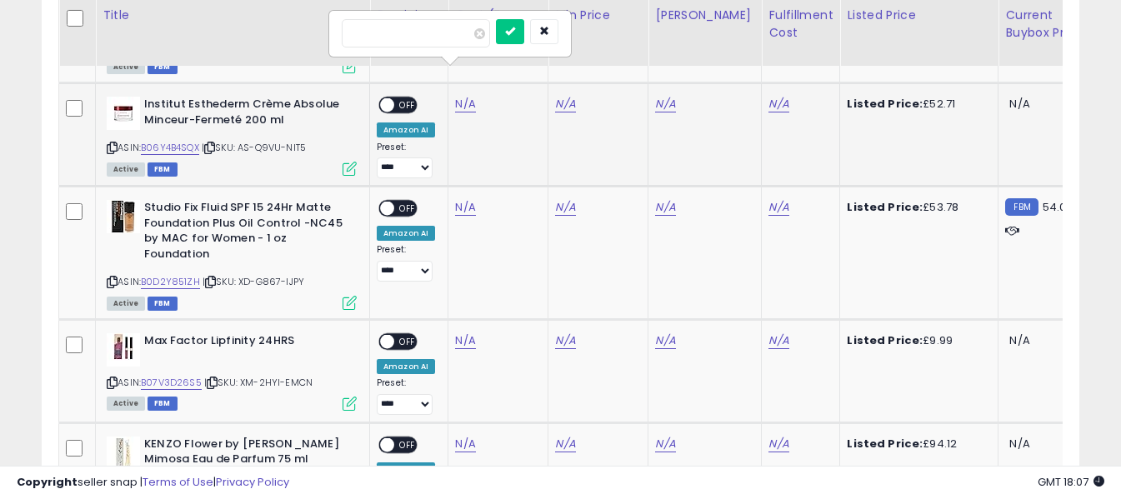
click at [458, 35] on input "number" at bounding box center [416, 33] width 148 height 28
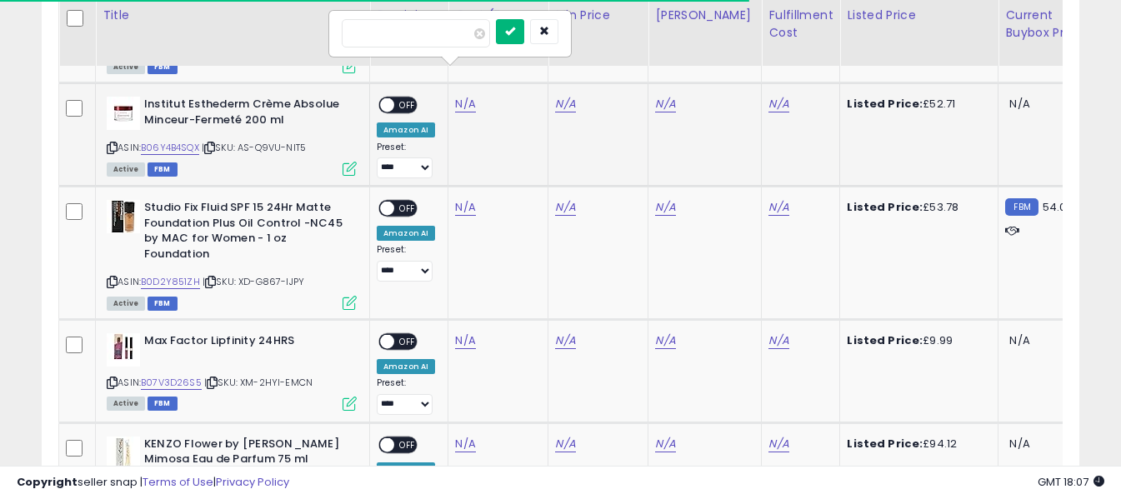
type input "*****"
click at [515, 35] on icon "submit" at bounding box center [510, 31] width 10 height 10
click at [768, 96] on link "N/A" at bounding box center [778, 104] width 20 height 17
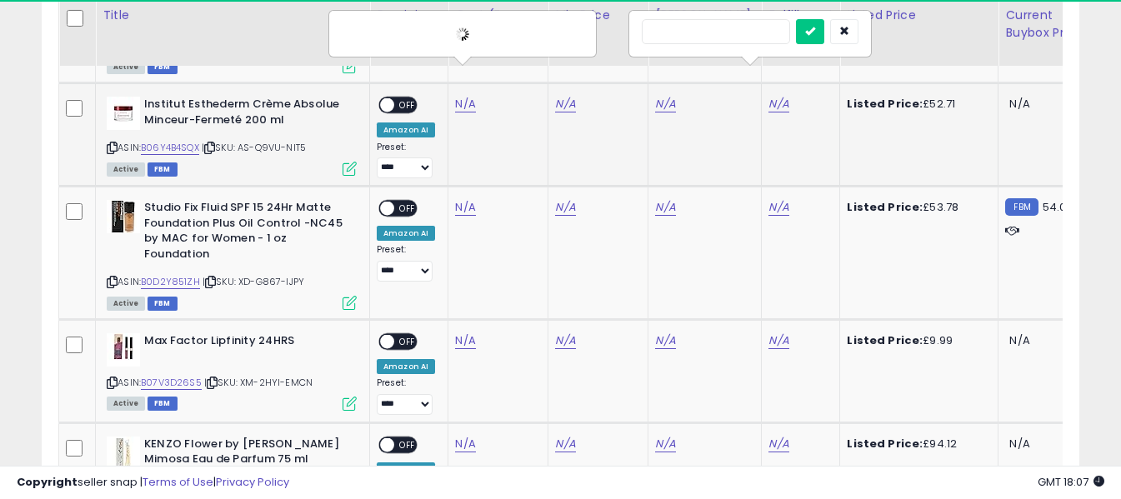
click at [736, 33] on input "text" at bounding box center [716, 31] width 148 height 25
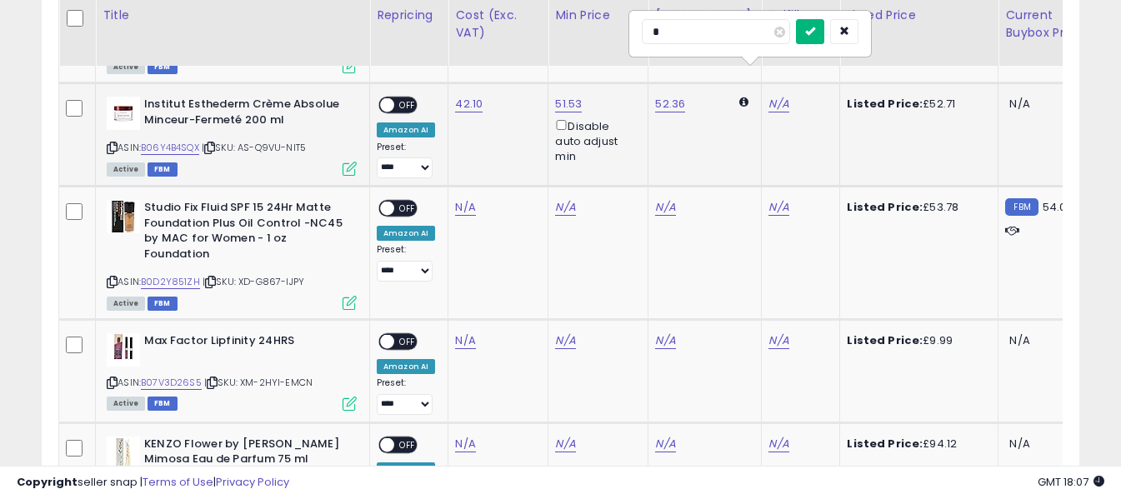
type input "*"
click at [815, 31] on icon "submit" at bounding box center [810, 31] width 10 height 10
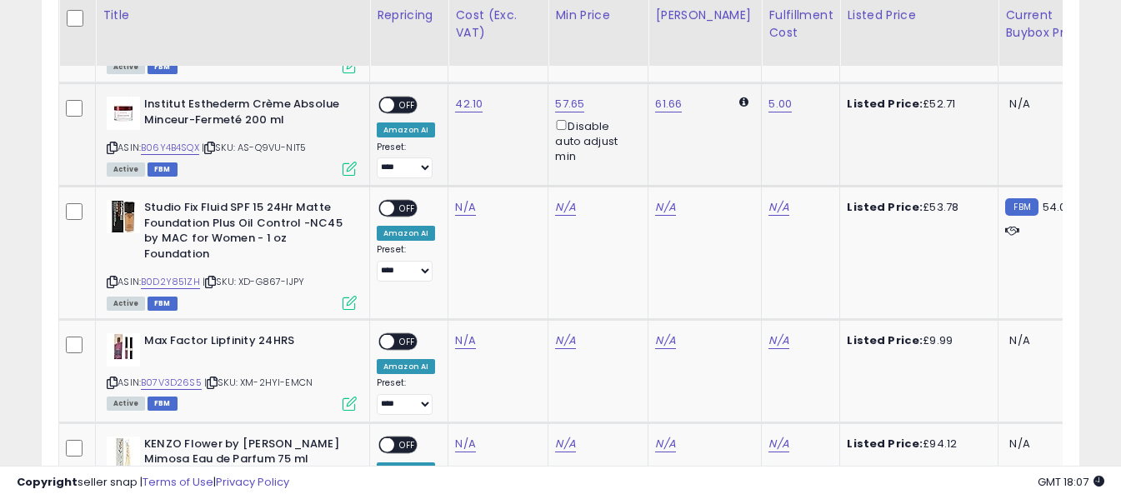
click at [408, 98] on span "OFF" at bounding box center [407, 105] width 27 height 14
click at [113, 278] on icon at bounding box center [112, 282] width 11 height 9
click at [463, 199] on link "N/A" at bounding box center [465, 207] width 20 height 17
click at [452, 138] on input "number" at bounding box center [416, 137] width 148 height 28
click at [364, 132] on input "*****" at bounding box center [416, 137] width 148 height 28
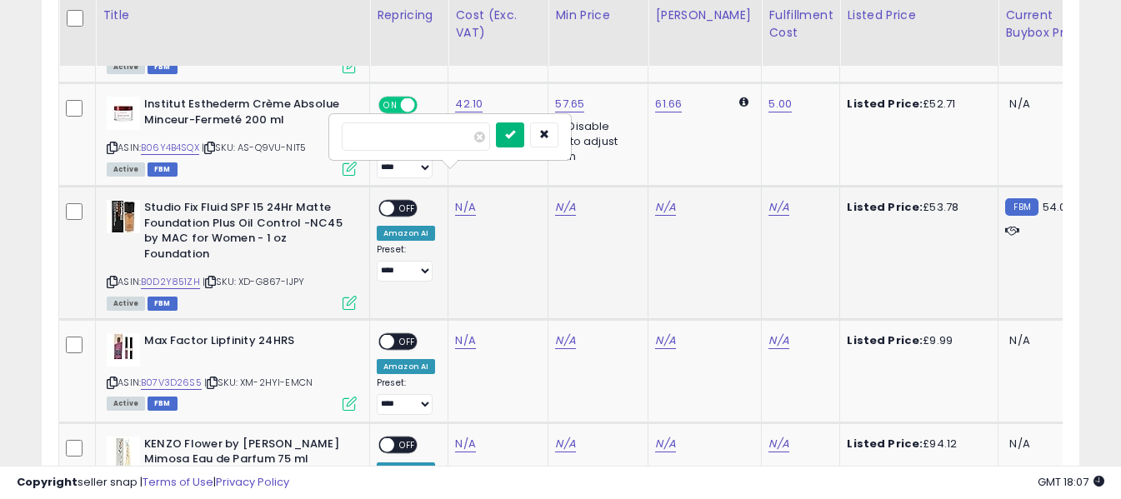
type input "*****"
click at [515, 137] on icon "submit" at bounding box center [510, 134] width 10 height 10
click at [768, 199] on link "N/A" at bounding box center [778, 207] width 20 height 17
click at [731, 136] on input "text" at bounding box center [716, 135] width 148 height 25
type input "*"
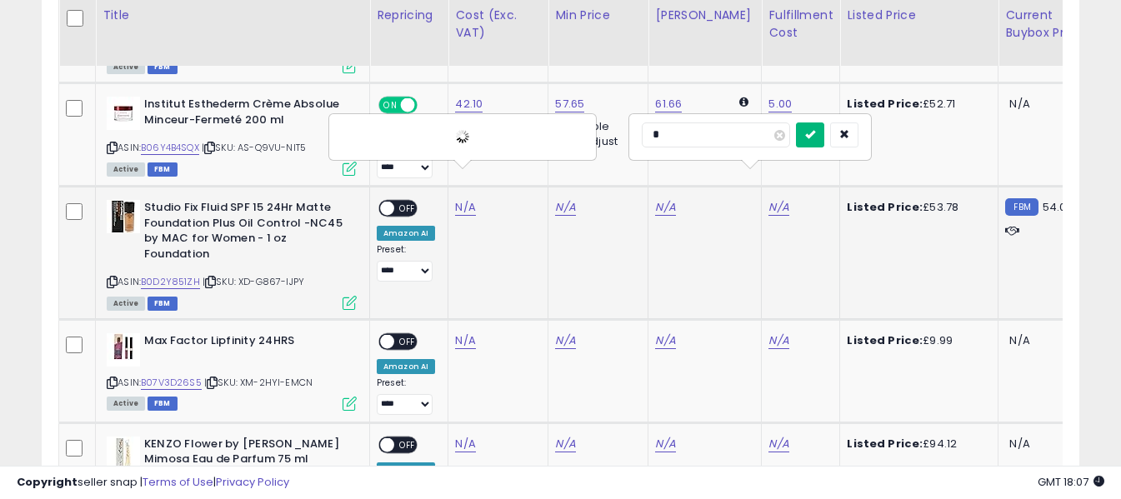
click at [815, 137] on icon "submit" at bounding box center [810, 134] width 10 height 10
click at [409, 202] on span "OFF" at bounding box center [407, 209] width 27 height 14
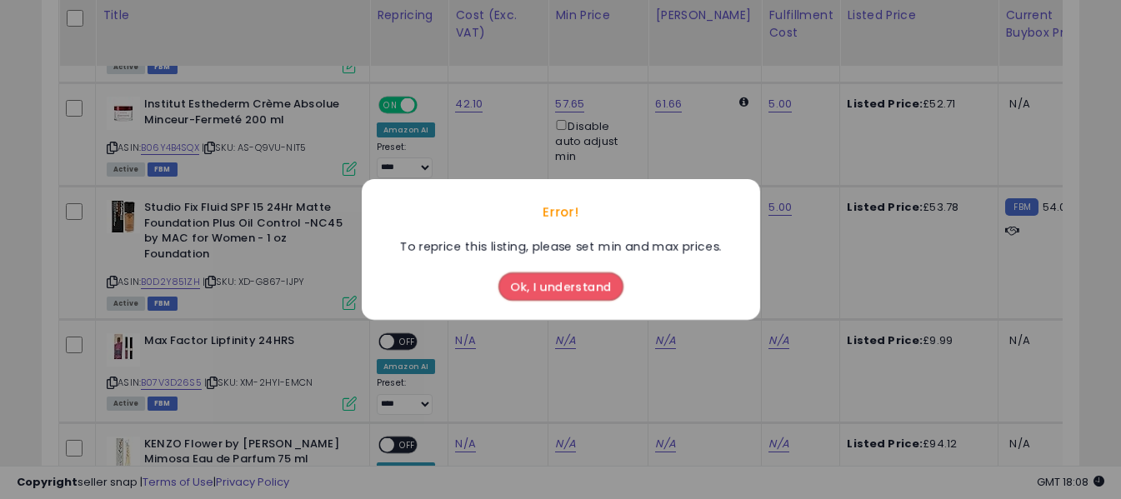
click at [556, 292] on button "Ok, I understand" at bounding box center [560, 287] width 125 height 28
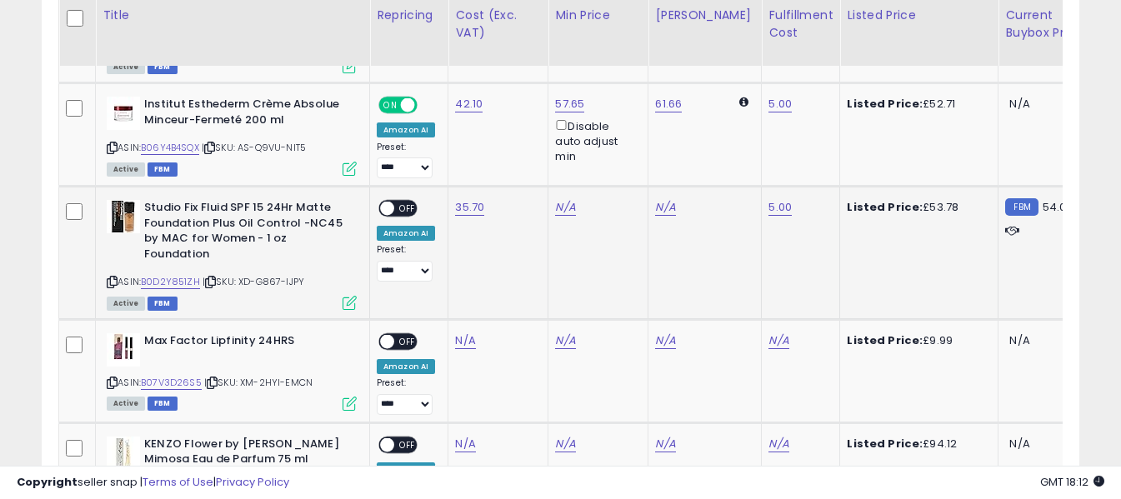
click at [406, 202] on span "OFF" at bounding box center [407, 209] width 27 height 14
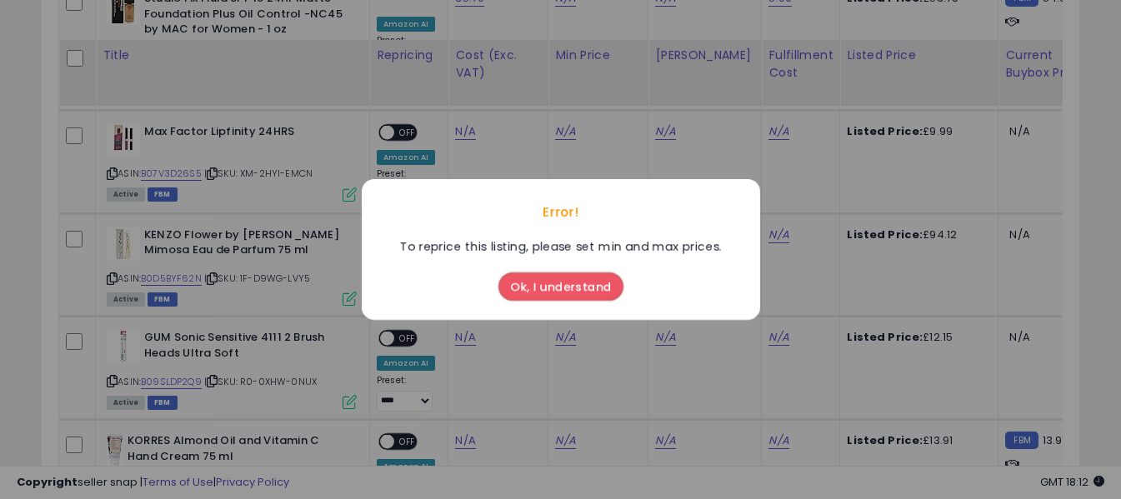
scroll to position [4977, 0]
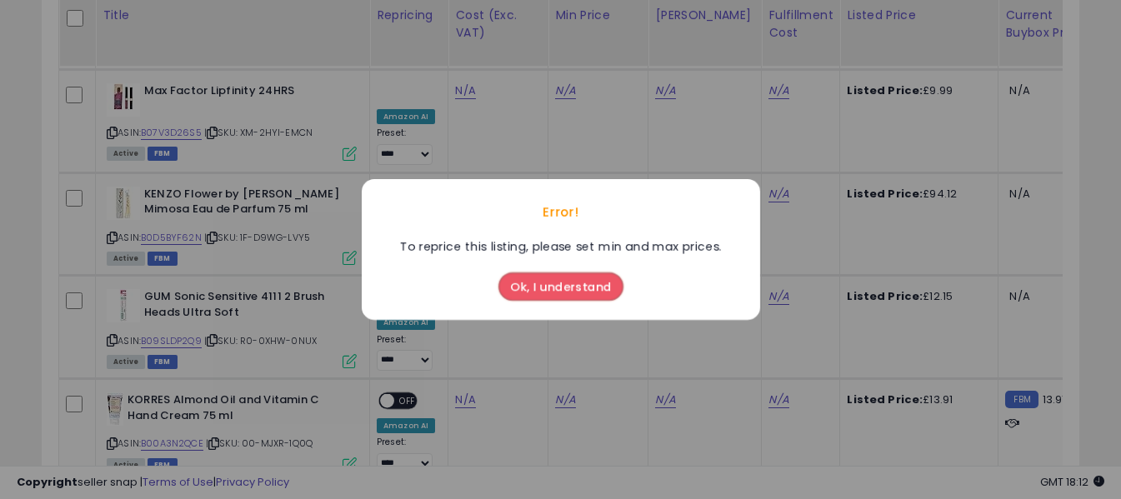
click at [561, 282] on button "Ok, I understand" at bounding box center [560, 287] width 125 height 28
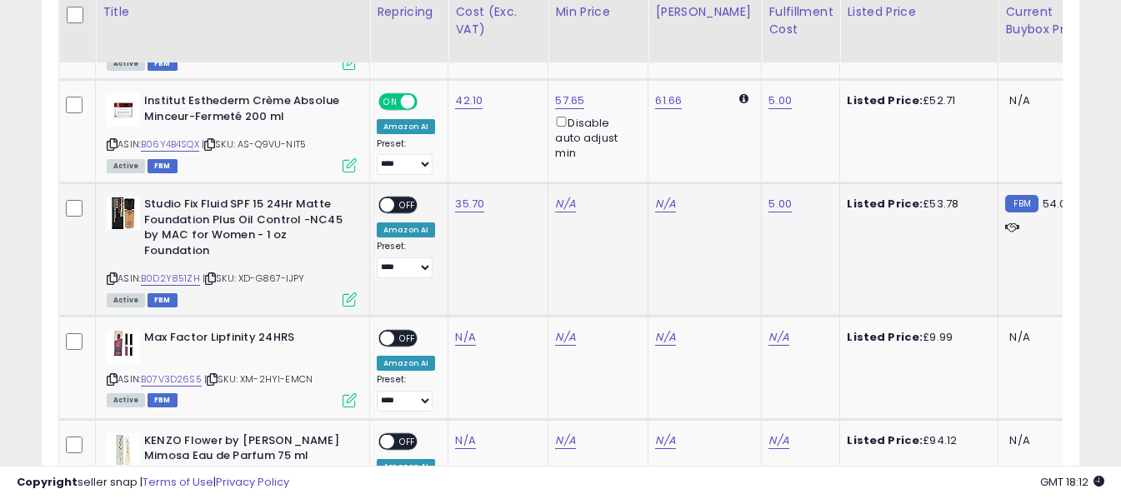
scroll to position [4727, 0]
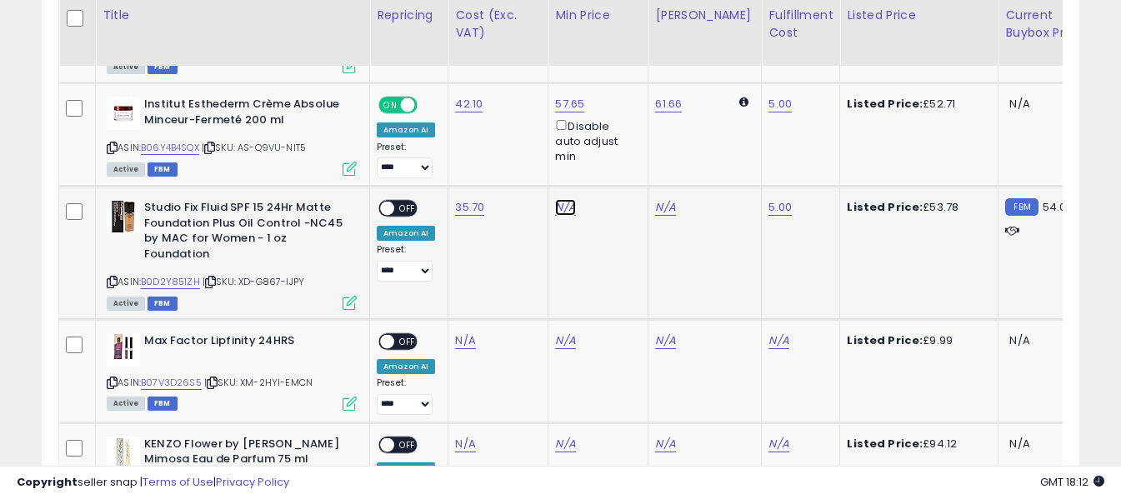
click at [568, 199] on link "N/A" at bounding box center [565, 207] width 20 height 17
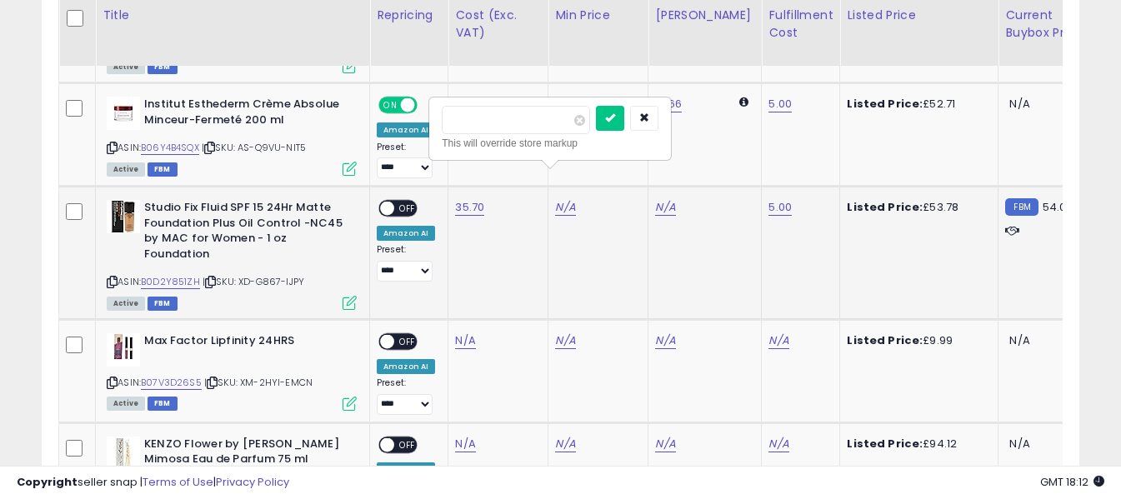
click at [516, 119] on input "number" at bounding box center [516, 120] width 148 height 28
type input "**"
click at [624, 118] on button "submit" at bounding box center [610, 118] width 28 height 25
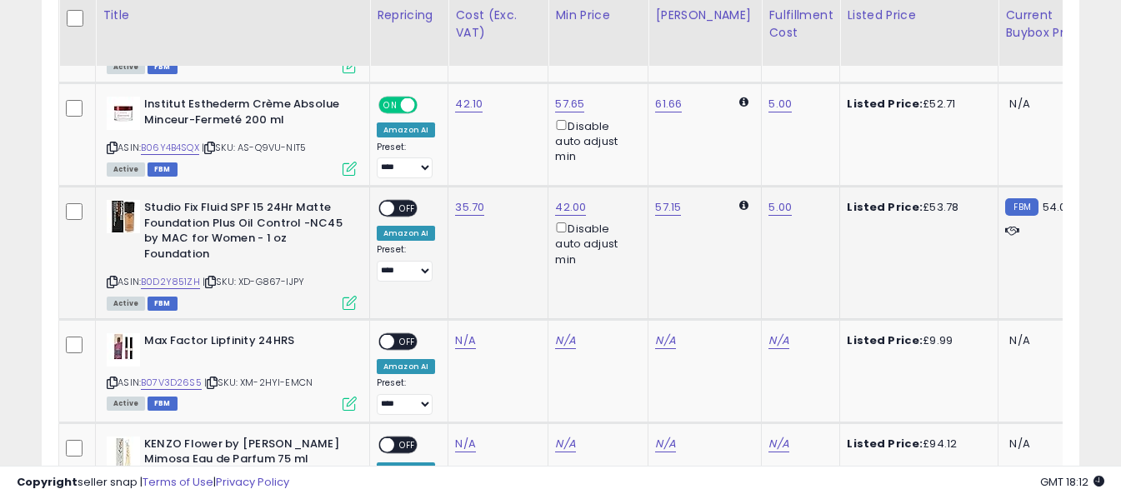
click at [408, 202] on span "OFF" at bounding box center [407, 209] width 27 height 14
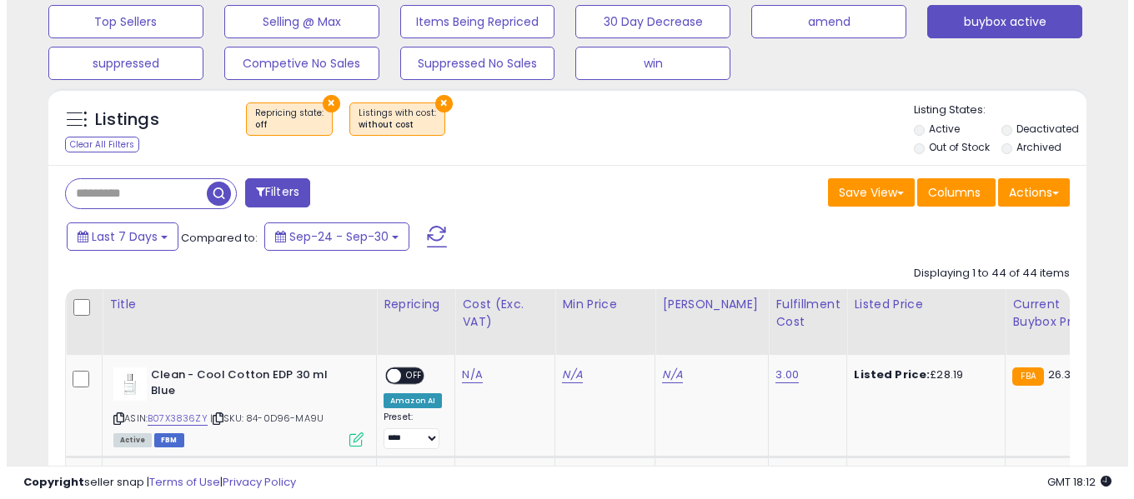
scroll to position [559, 0]
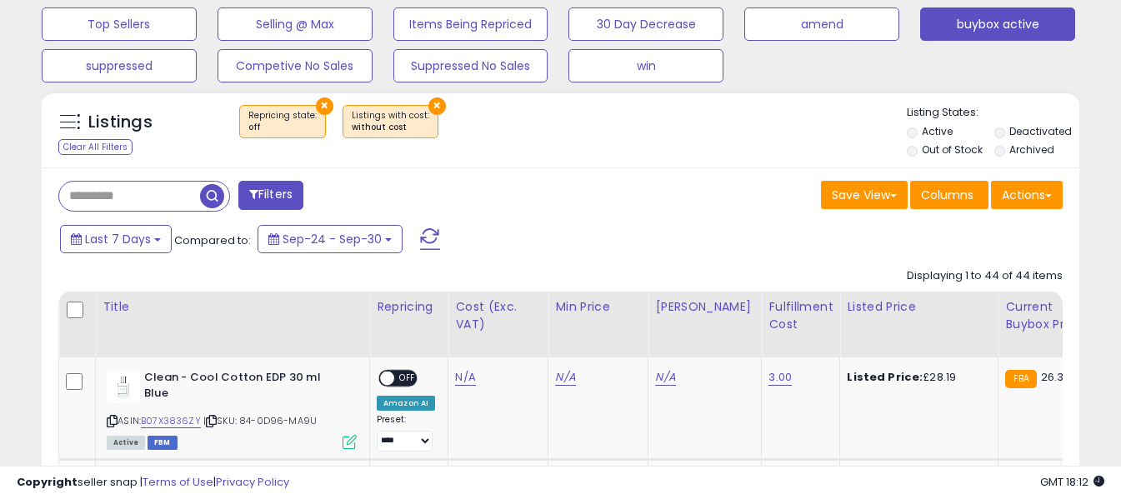
click at [433, 240] on span at bounding box center [430, 239] width 20 height 22
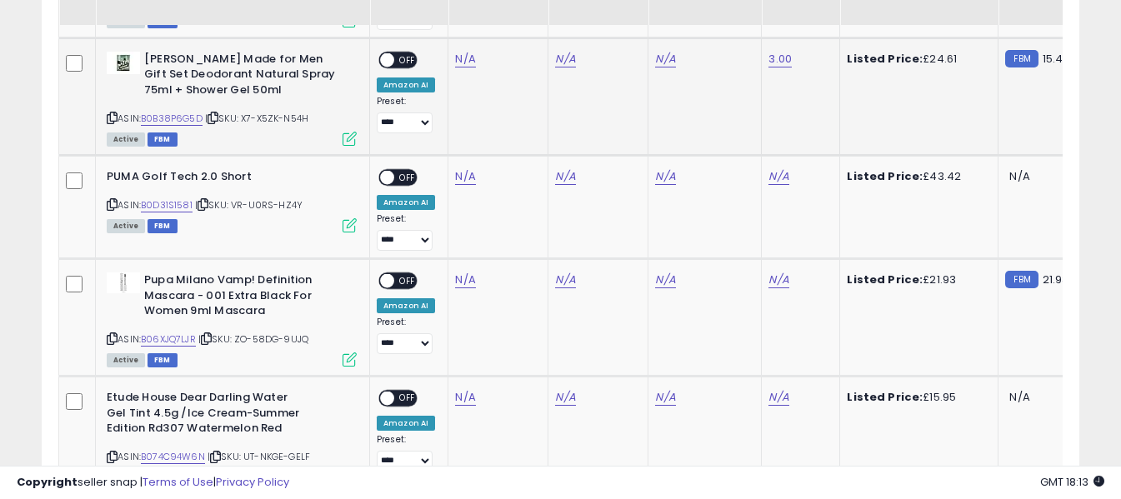
scroll to position [1000, 0]
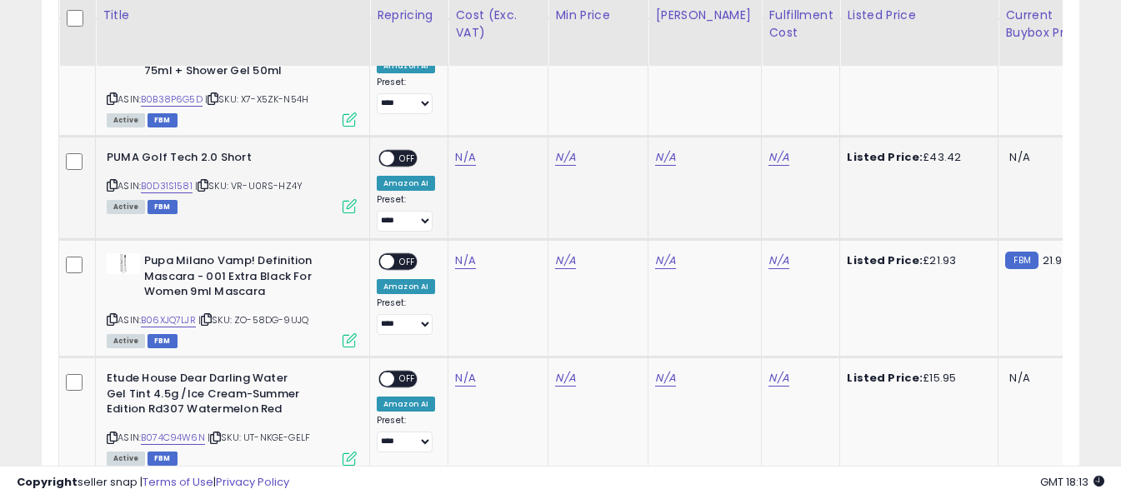
click at [112, 186] on icon at bounding box center [112, 185] width 11 height 9
click at [471, 159] on link "N/A" at bounding box center [465, 157] width 20 height 17
click at [450, 118] on input "number" at bounding box center [416, 117] width 148 height 28
type input "*****"
click at [515, 110] on icon "submit" at bounding box center [510, 114] width 10 height 10
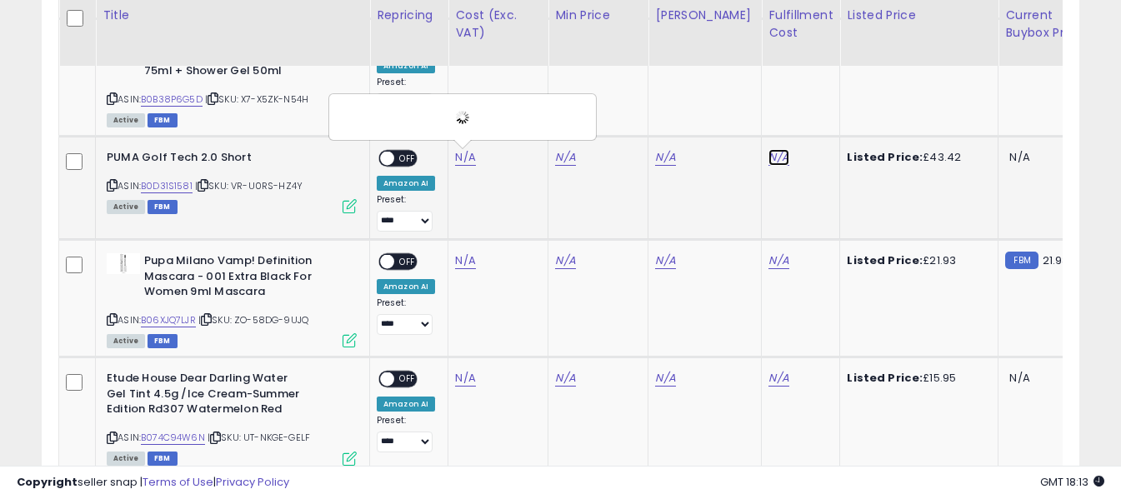
click at [769, 155] on link "N/A" at bounding box center [778, 157] width 20 height 17
click at [731, 118] on input "text" at bounding box center [716, 115] width 148 height 25
type input "*"
click at [815, 114] on icon "submit" at bounding box center [810, 114] width 10 height 10
click at [409, 158] on span "OFF" at bounding box center [407, 159] width 27 height 14
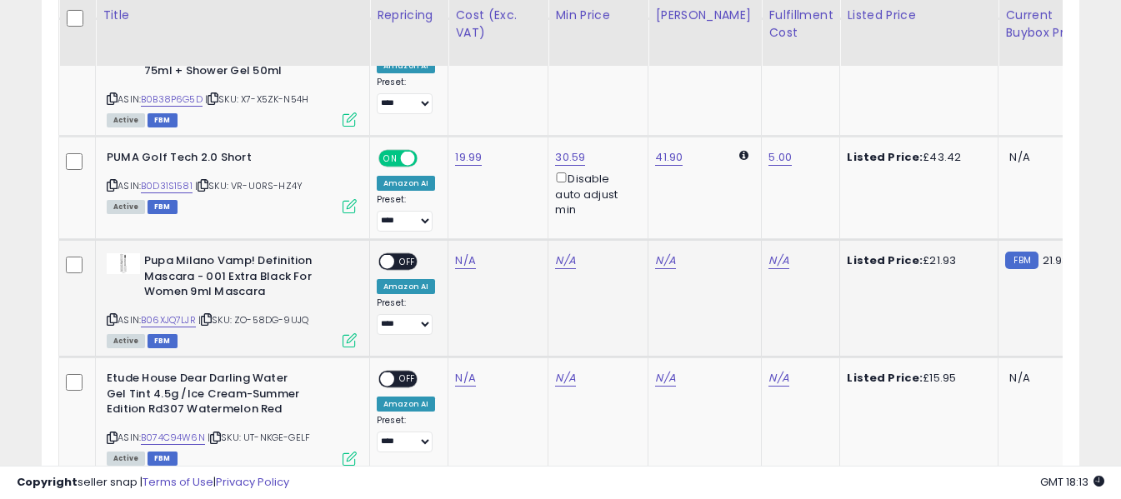
click at [112, 320] on icon at bounding box center [112, 319] width 11 height 9
click at [463, 259] on link "N/A" at bounding box center [465, 261] width 20 height 17
click at [449, 216] on input "number" at bounding box center [416, 220] width 148 height 28
type input "**"
click at [515, 215] on icon "submit" at bounding box center [510, 218] width 10 height 10
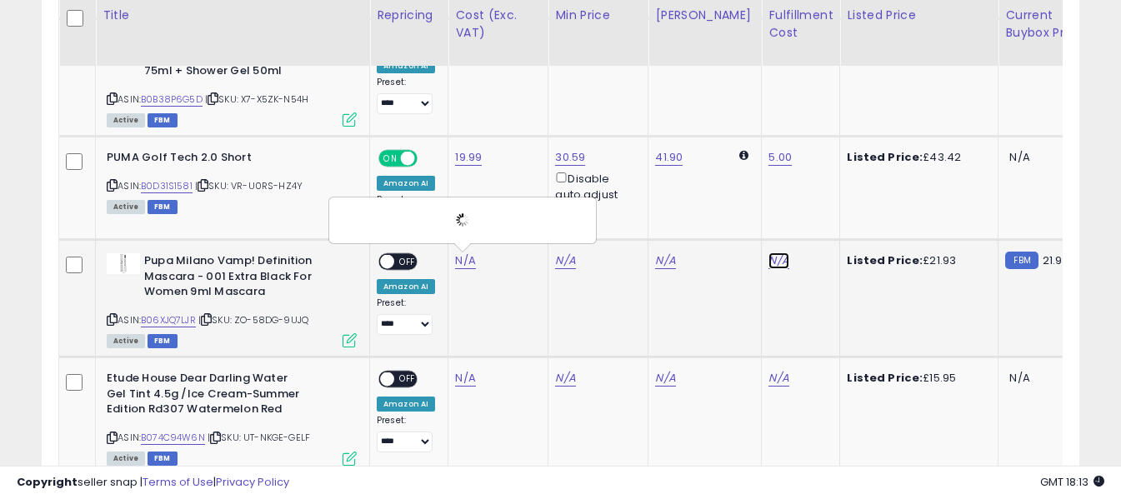
click at [768, 261] on link "N/A" at bounding box center [778, 261] width 20 height 17
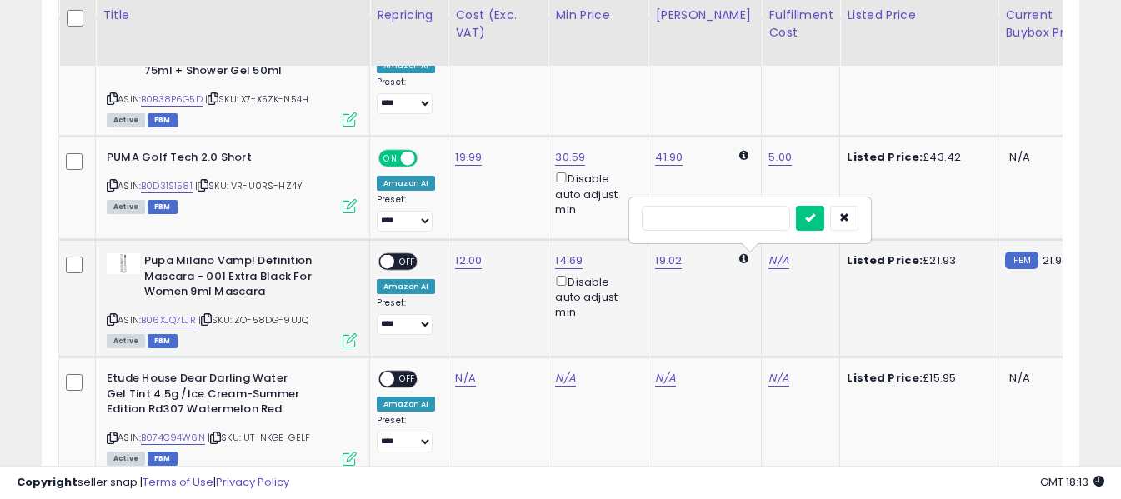
click at [733, 219] on input "text" at bounding box center [716, 218] width 148 height 25
type input "*"
click at [815, 218] on icon "submit" at bounding box center [810, 218] width 10 height 10
click at [408, 258] on span "OFF" at bounding box center [407, 262] width 27 height 14
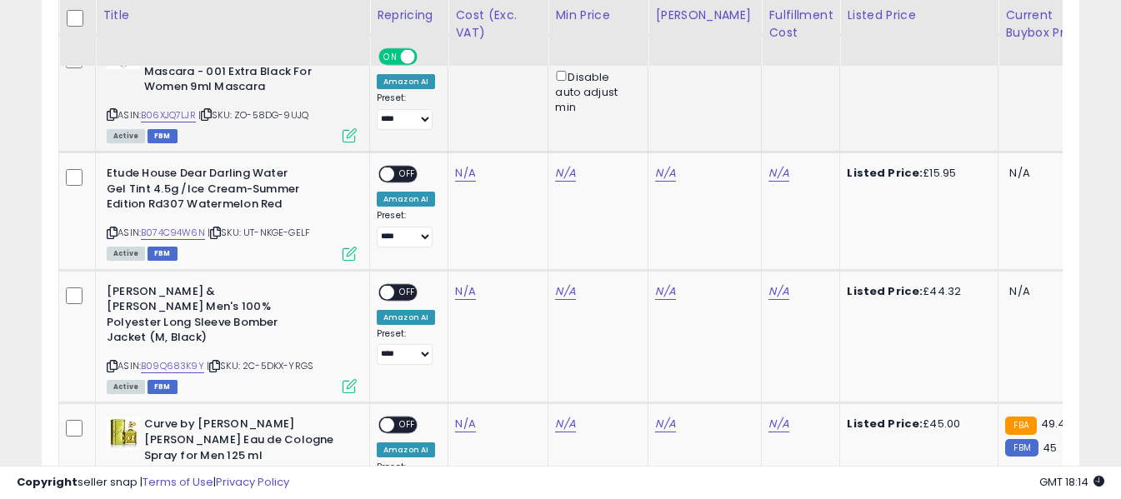
scroll to position [1250, 0]
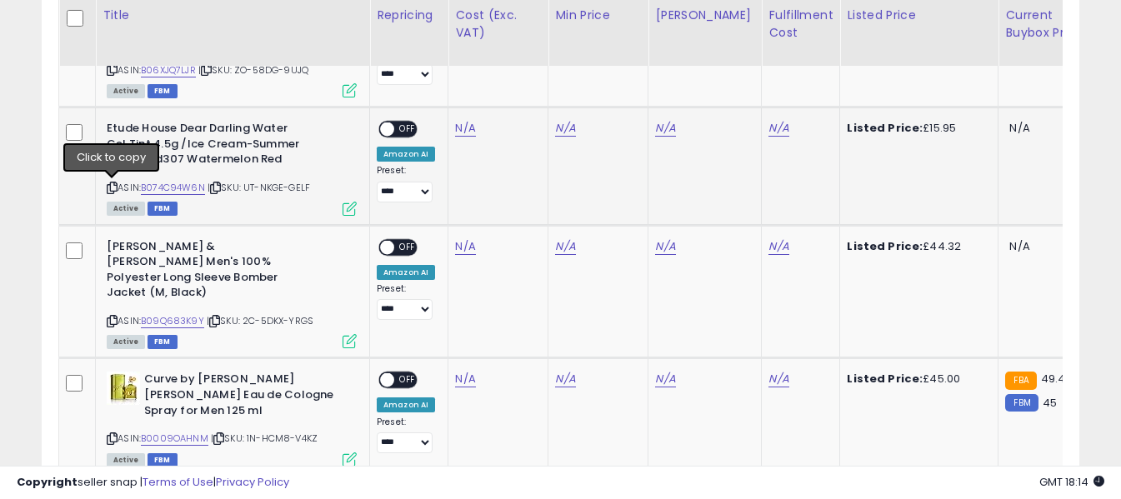
click at [112, 187] on icon at bounding box center [112, 187] width 11 height 9
click at [461, 128] on link "N/A" at bounding box center [465, 128] width 20 height 17
click at [457, 89] on input "number" at bounding box center [416, 87] width 148 height 28
type input "****"
click at [515, 85] on icon "submit" at bounding box center [510, 85] width 10 height 10
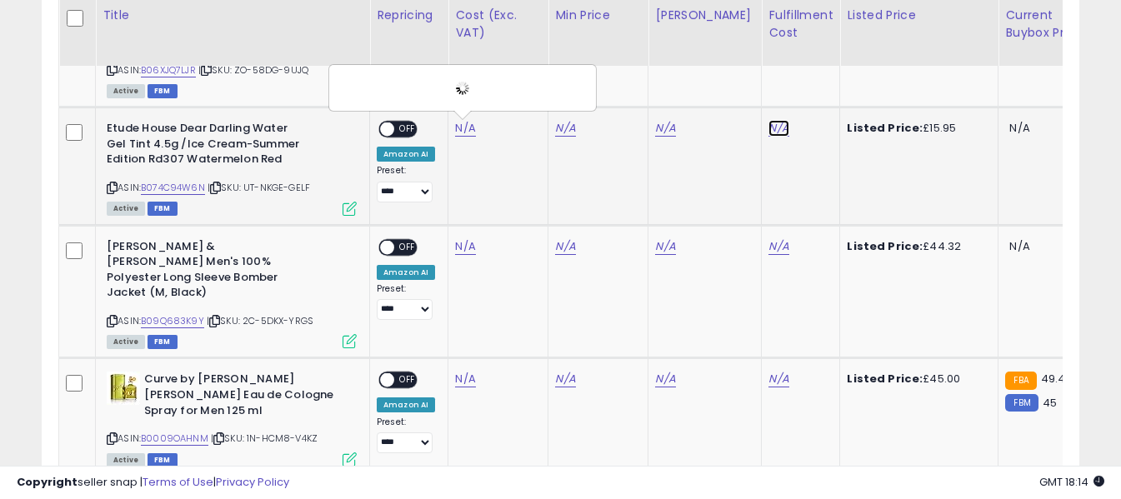
click at [768, 125] on link "N/A" at bounding box center [778, 128] width 20 height 17
click at [738, 88] on input "text" at bounding box center [716, 85] width 148 height 25
type input "*"
click at [824, 86] on button "submit" at bounding box center [810, 85] width 28 height 25
click at [405, 128] on span "OFF" at bounding box center [407, 130] width 27 height 14
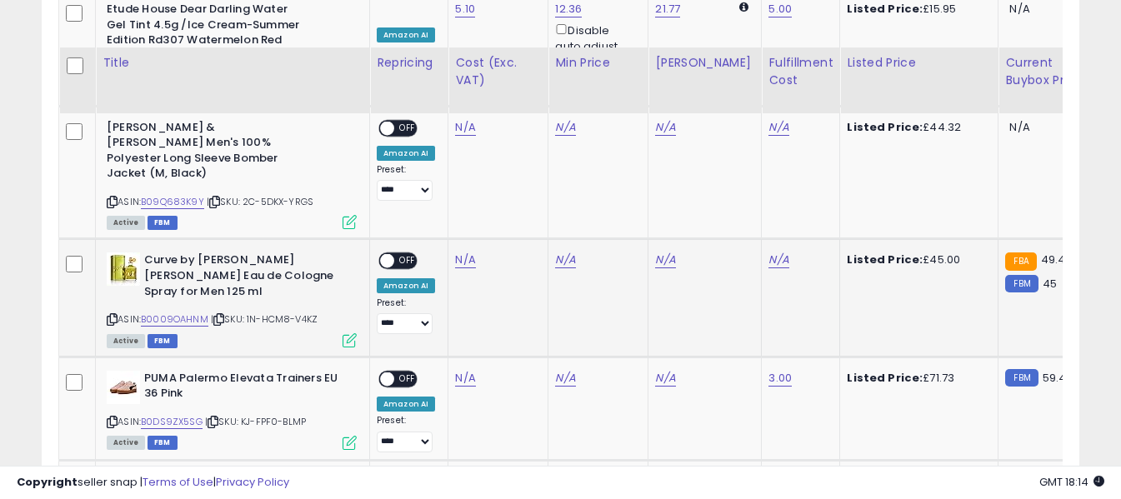
scroll to position [1417, 0]
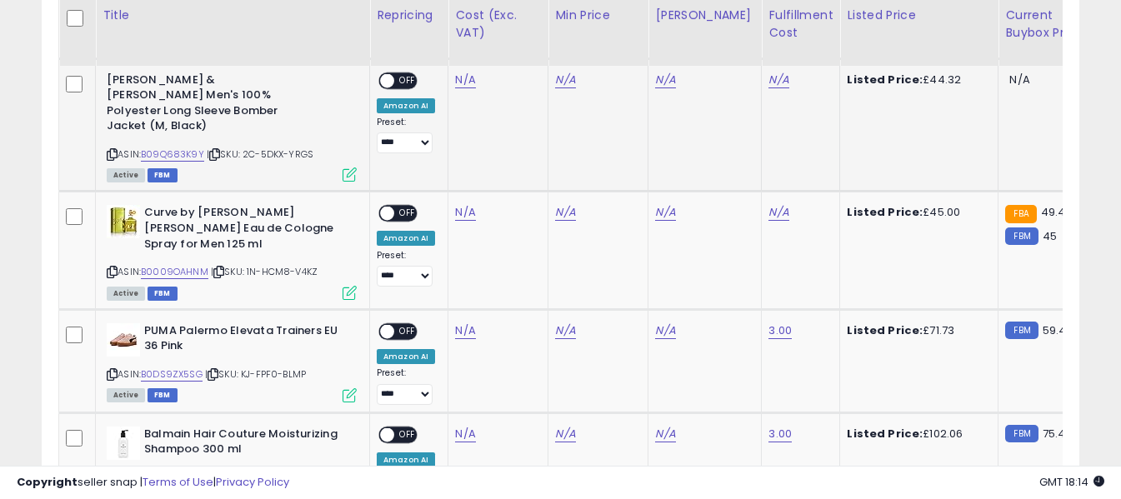
click at [112, 150] on icon at bounding box center [112, 154] width 11 height 9
click at [463, 78] on link "N/A" at bounding box center [465, 80] width 20 height 17
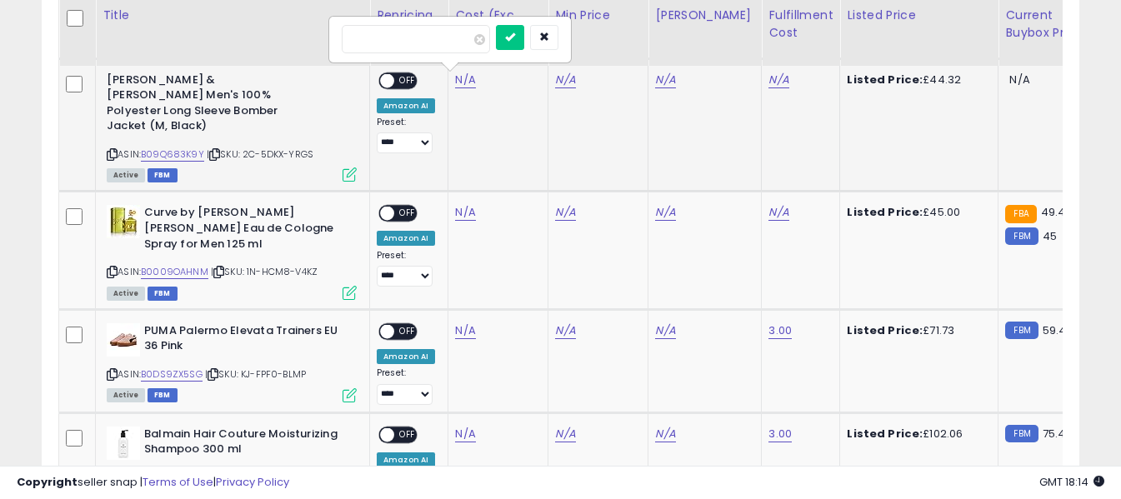
click at [460, 44] on input "number" at bounding box center [416, 39] width 148 height 28
type input "*****"
click at [515, 34] on icon "submit" at bounding box center [510, 37] width 10 height 10
click at [768, 79] on link "N/A" at bounding box center [778, 80] width 20 height 17
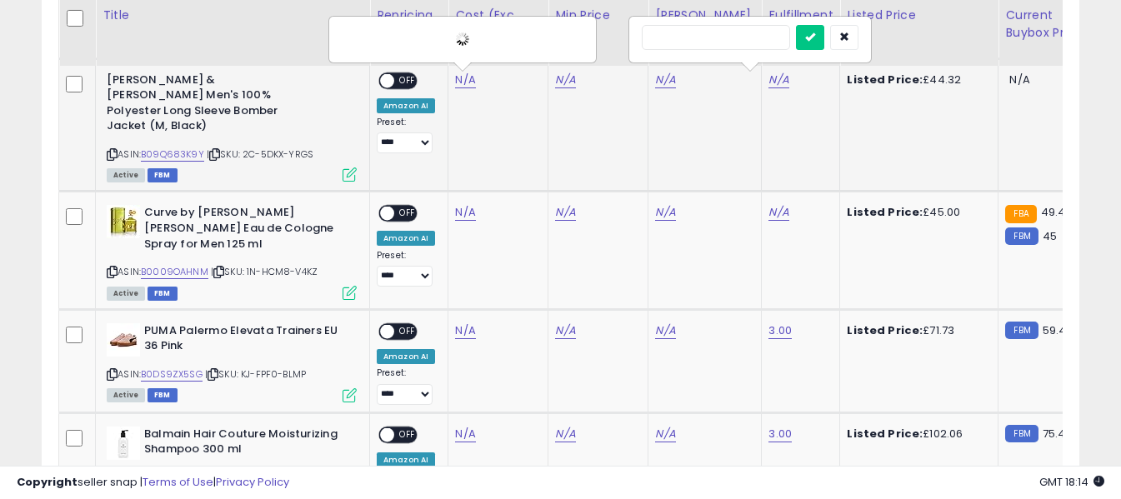
click at [742, 38] on input "text" at bounding box center [716, 37] width 148 height 25
type input "*"
click at [815, 36] on icon "submit" at bounding box center [810, 37] width 10 height 10
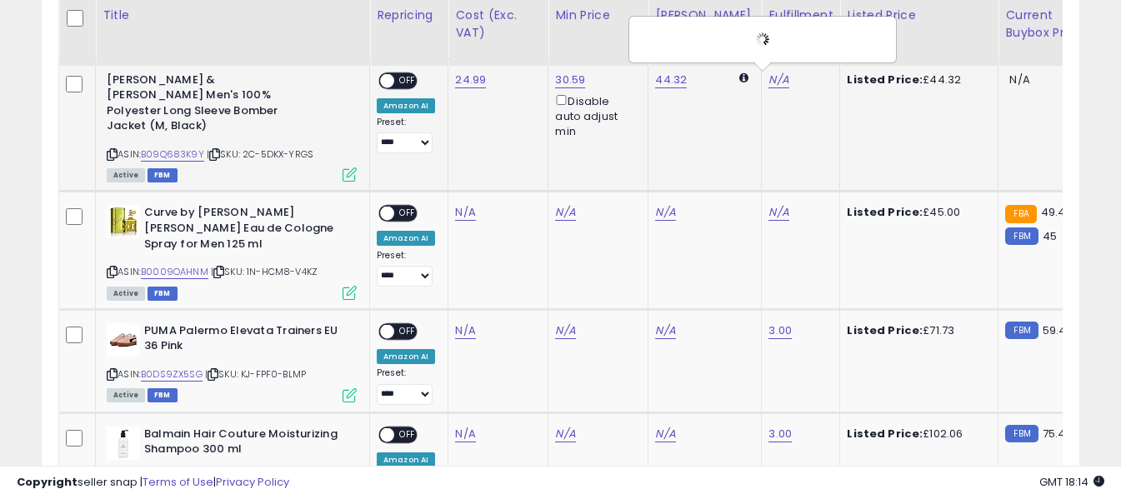
click at [411, 78] on span "OFF" at bounding box center [407, 80] width 27 height 14
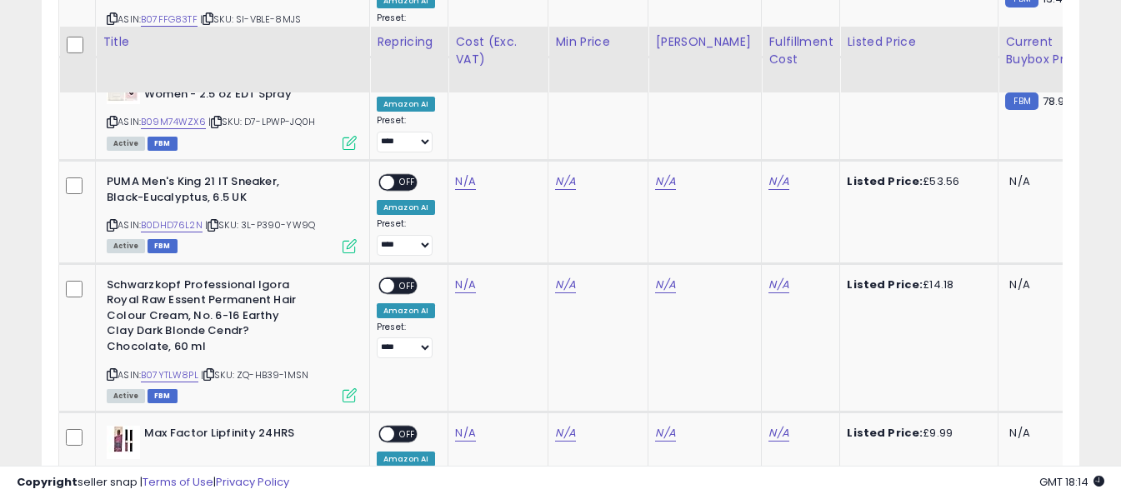
scroll to position [2334, 0]
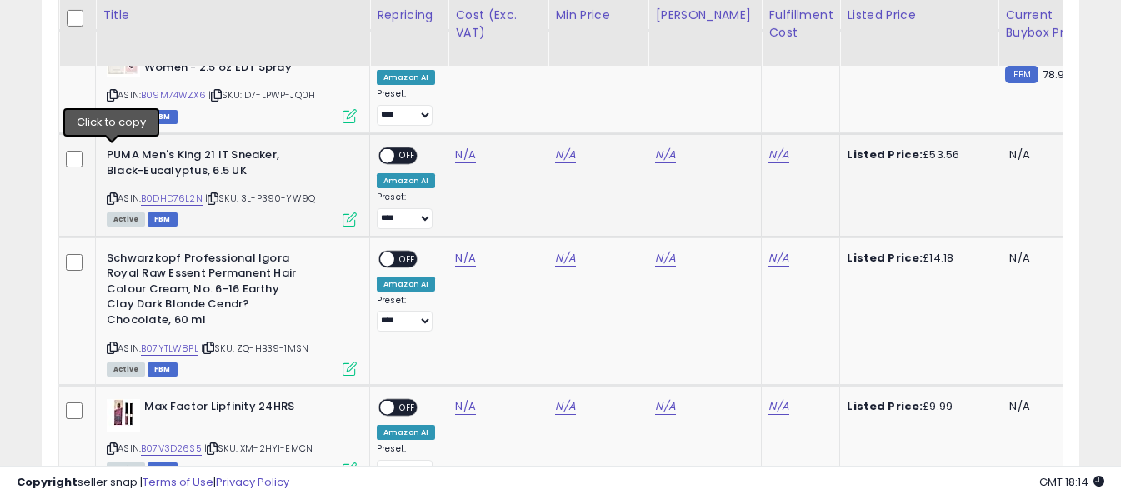
click at [111, 194] on icon at bounding box center [112, 198] width 11 height 9
click at [463, 147] on link "N/A" at bounding box center [465, 155] width 20 height 17
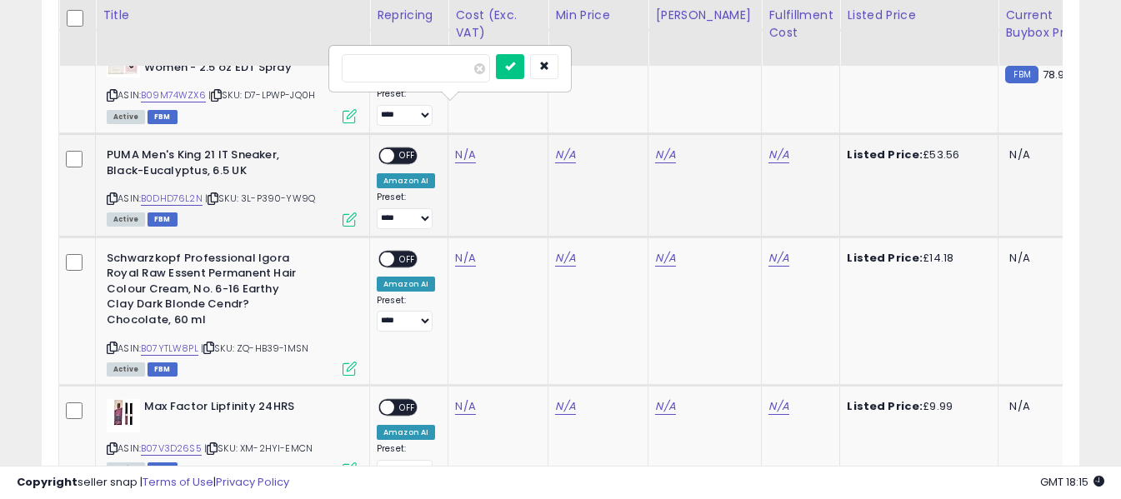
click at [455, 76] on input "number" at bounding box center [416, 68] width 148 height 28
type input "*****"
click at [515, 68] on icon "submit" at bounding box center [510, 66] width 10 height 10
click at [768, 147] on link "N/A" at bounding box center [778, 155] width 20 height 17
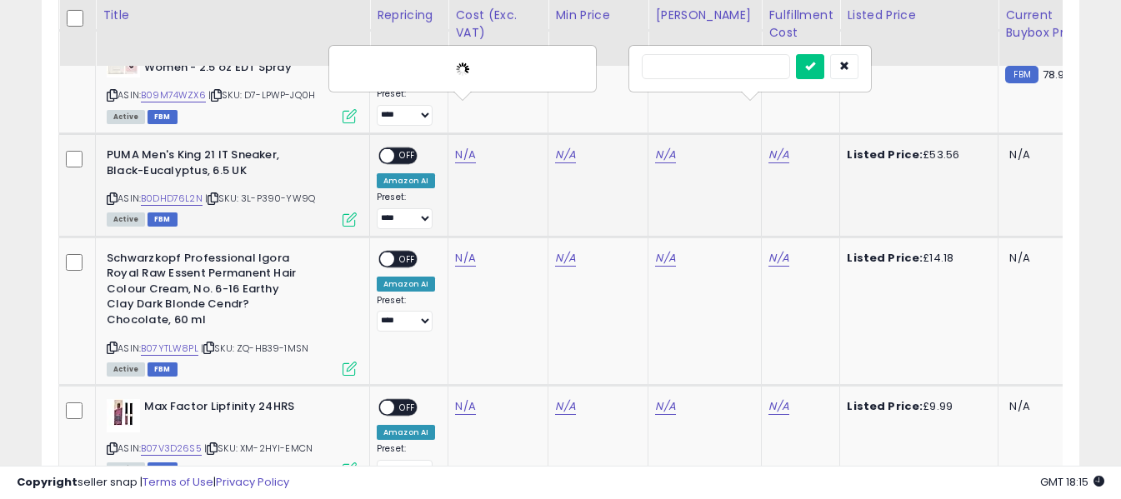
click at [714, 66] on input "text" at bounding box center [716, 66] width 148 height 25
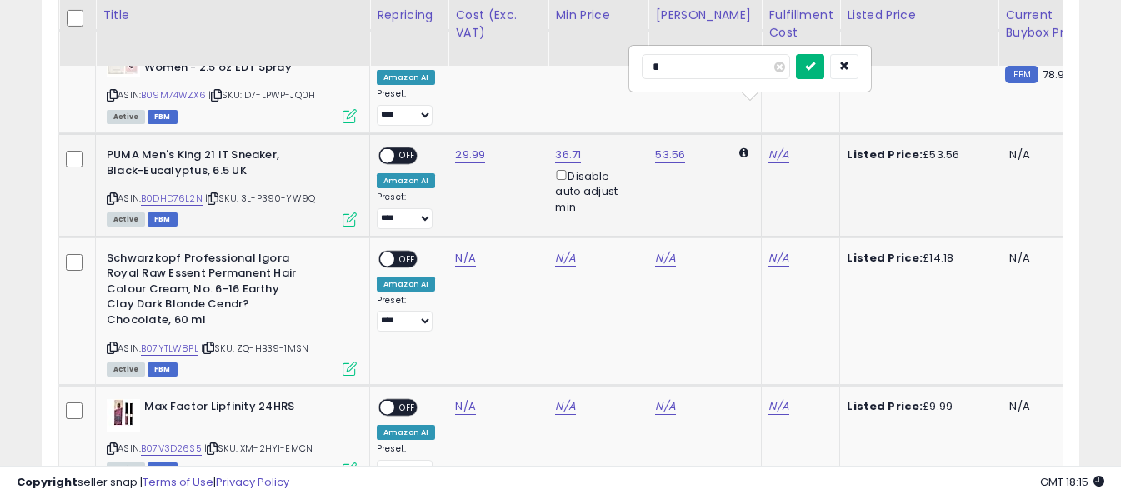
type input "*"
click at [824, 72] on button "submit" at bounding box center [810, 66] width 28 height 25
click at [408, 149] on span "OFF" at bounding box center [407, 156] width 27 height 14
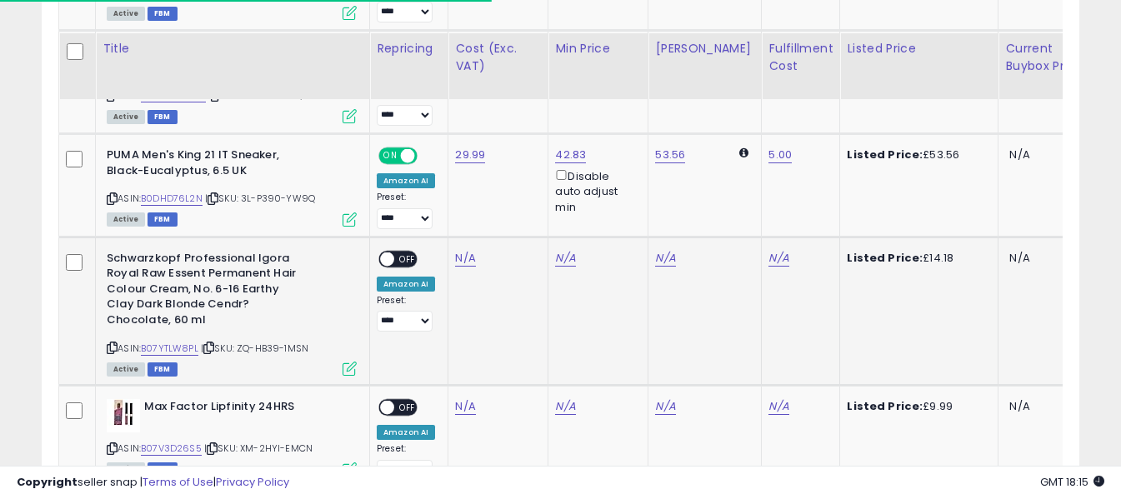
scroll to position [2417, 0]
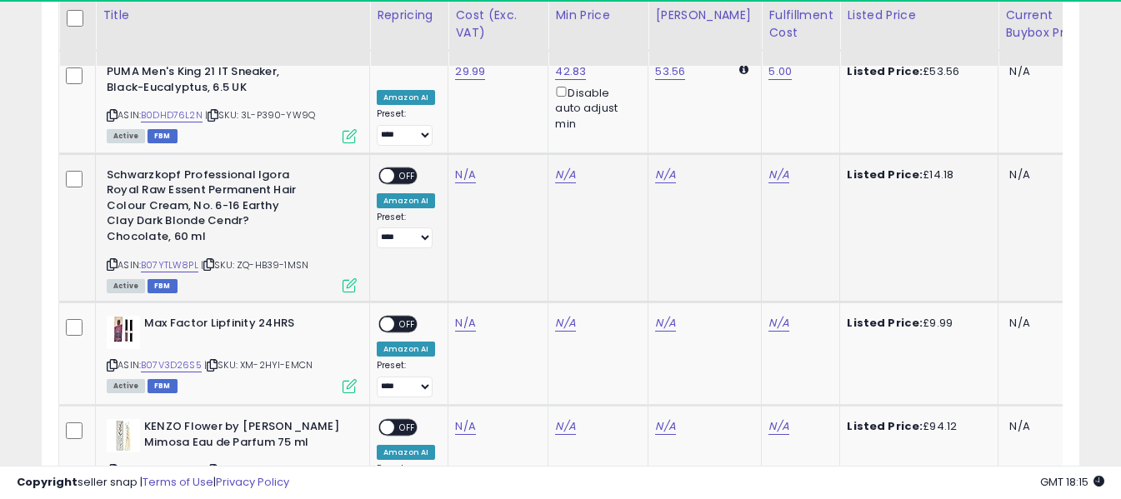
click at [109, 260] on icon at bounding box center [112, 264] width 11 height 9
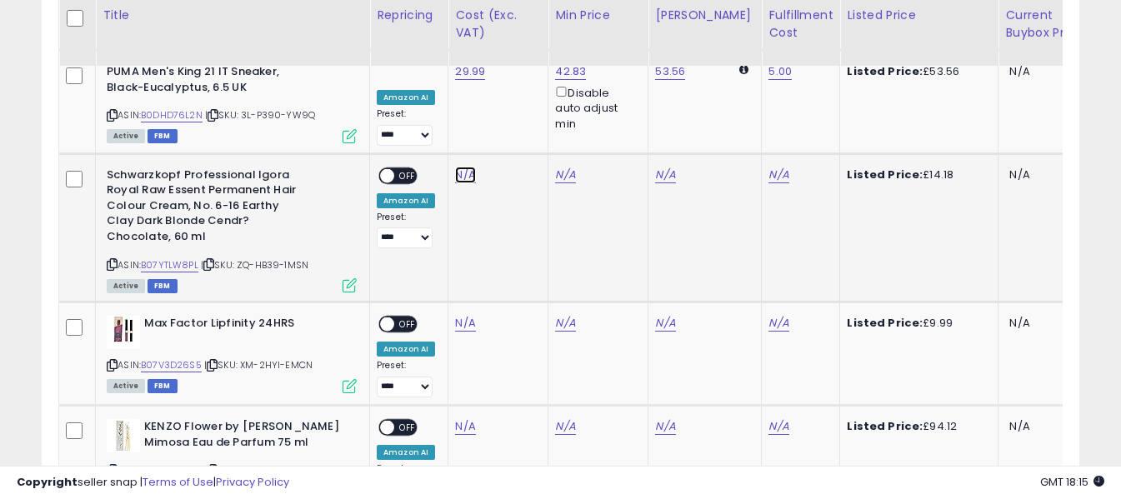
click at [466, 167] on link "N/A" at bounding box center [465, 175] width 20 height 17
click at [456, 95] on input "number" at bounding box center [416, 88] width 148 height 28
type input "****"
click at [515, 87] on icon "submit" at bounding box center [510, 86] width 10 height 10
click at [768, 167] on link "N/A" at bounding box center [778, 175] width 20 height 17
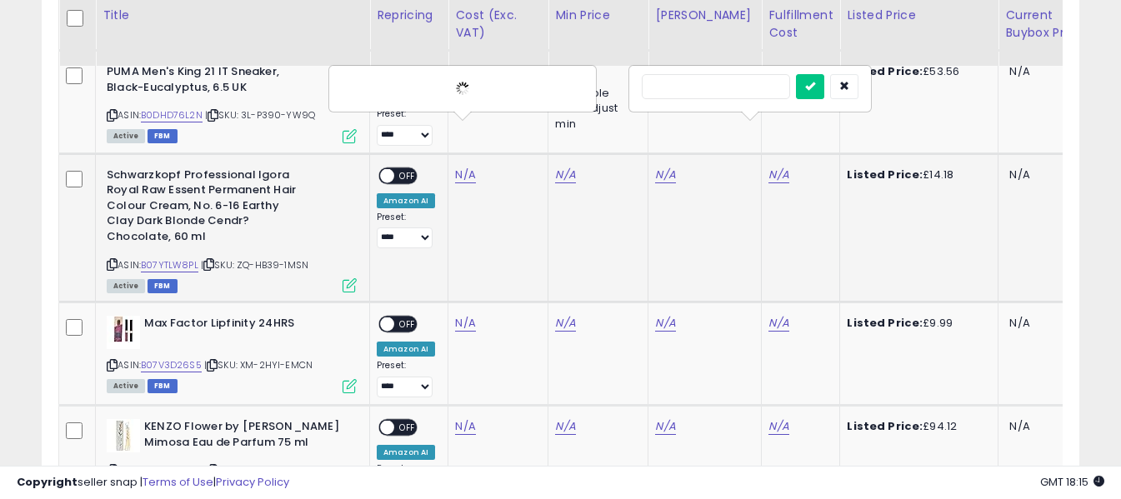
click at [705, 81] on input "text" at bounding box center [716, 86] width 148 height 25
type input "*"
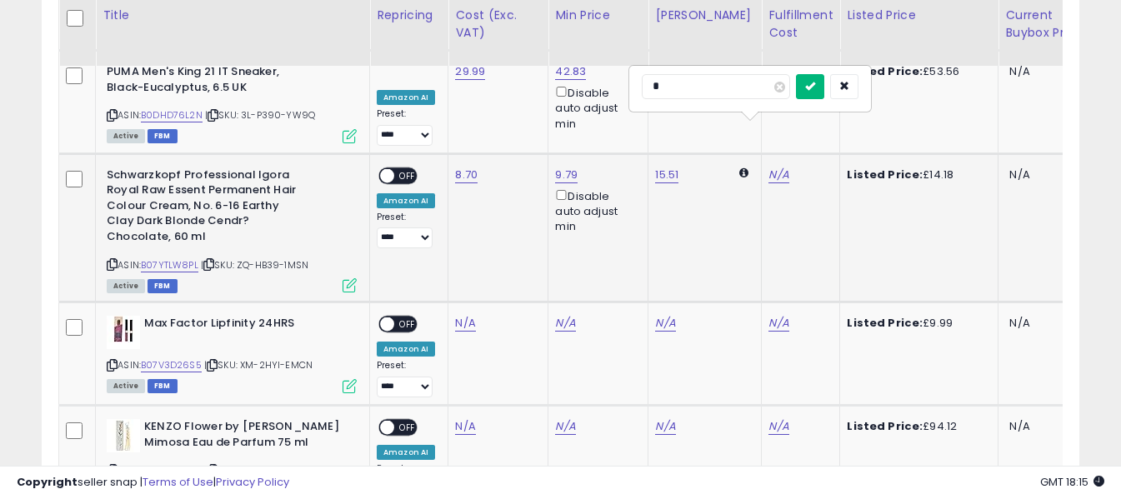
type input "*"
click at [815, 86] on icon "submit" at bounding box center [810, 86] width 10 height 10
click at [403, 168] on span "OFF" at bounding box center [407, 175] width 27 height 14
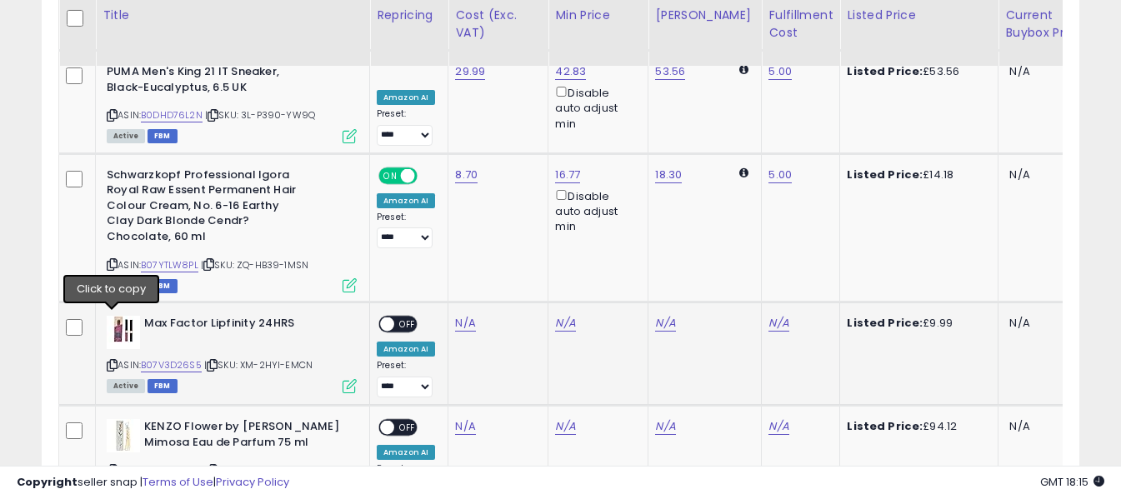
click at [113, 361] on icon at bounding box center [112, 365] width 11 height 9
click at [466, 315] on link "N/A" at bounding box center [465, 323] width 20 height 17
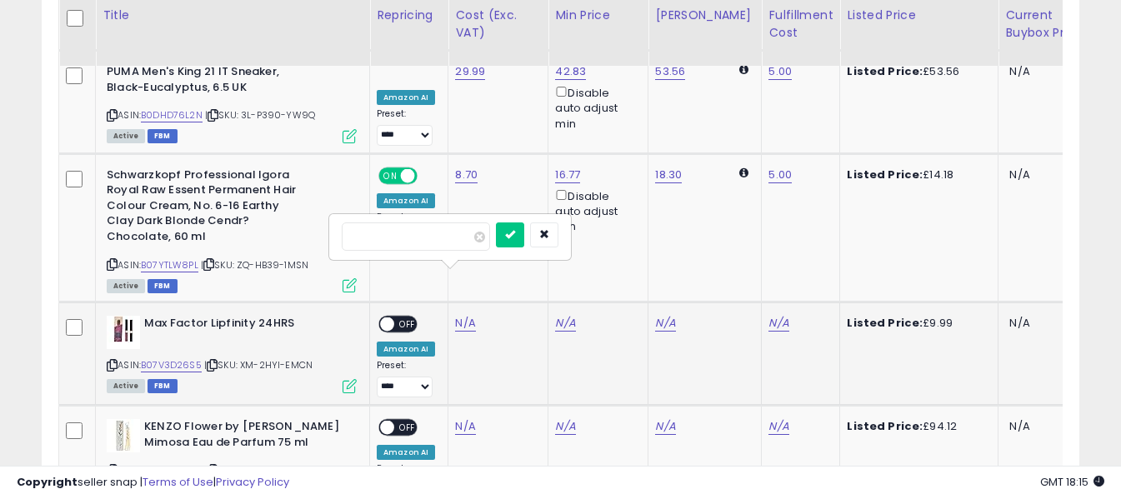
click at [449, 228] on input "number" at bounding box center [416, 237] width 148 height 28
type input "****"
click at [515, 238] on icon "submit" at bounding box center [510, 234] width 10 height 10
click at [768, 315] on link "N/A" at bounding box center [778, 323] width 20 height 17
click at [725, 233] on input "text" at bounding box center [716, 235] width 148 height 25
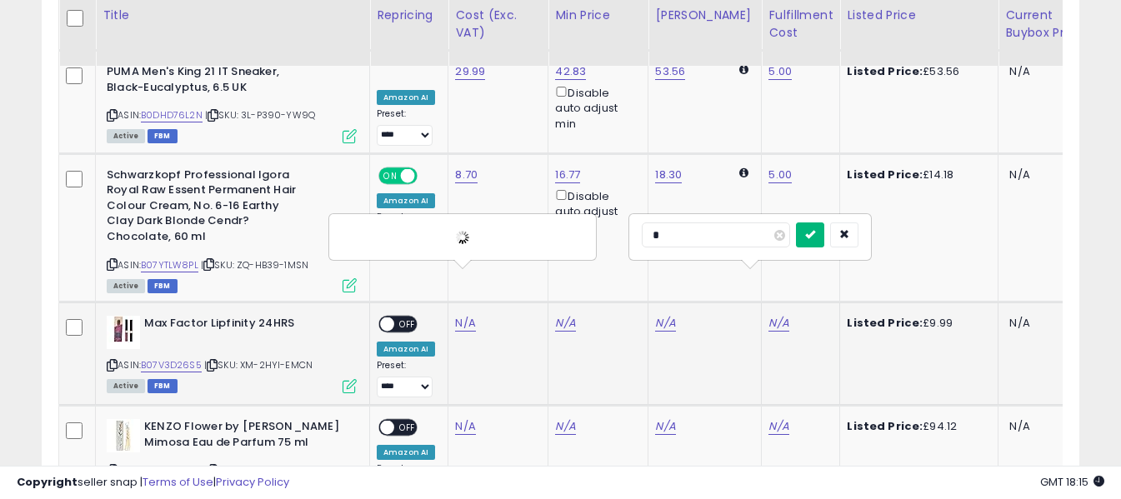
type input "*"
click at [815, 233] on icon "submit" at bounding box center [810, 234] width 10 height 10
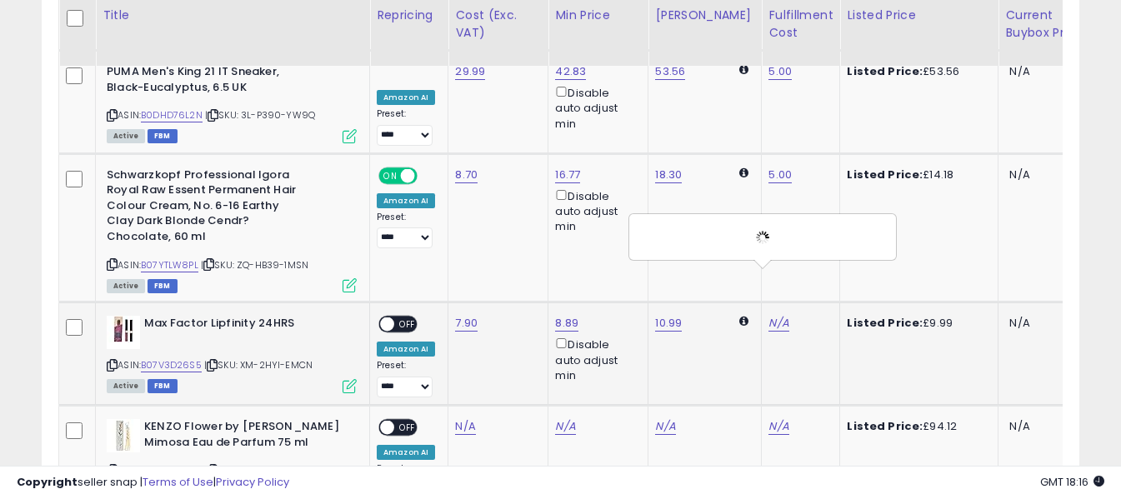
click at [399, 318] on span "OFF" at bounding box center [407, 325] width 27 height 14
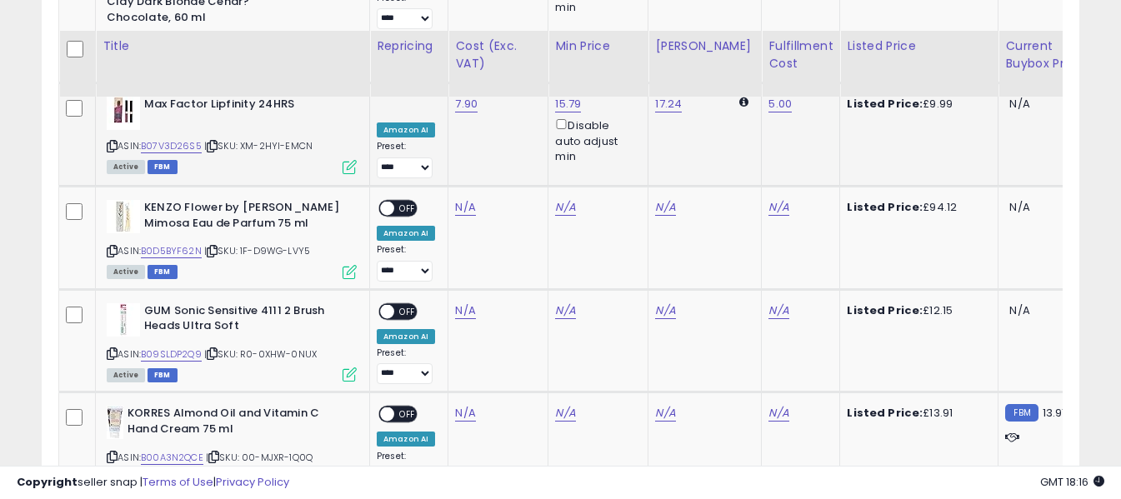
scroll to position [2667, 0]
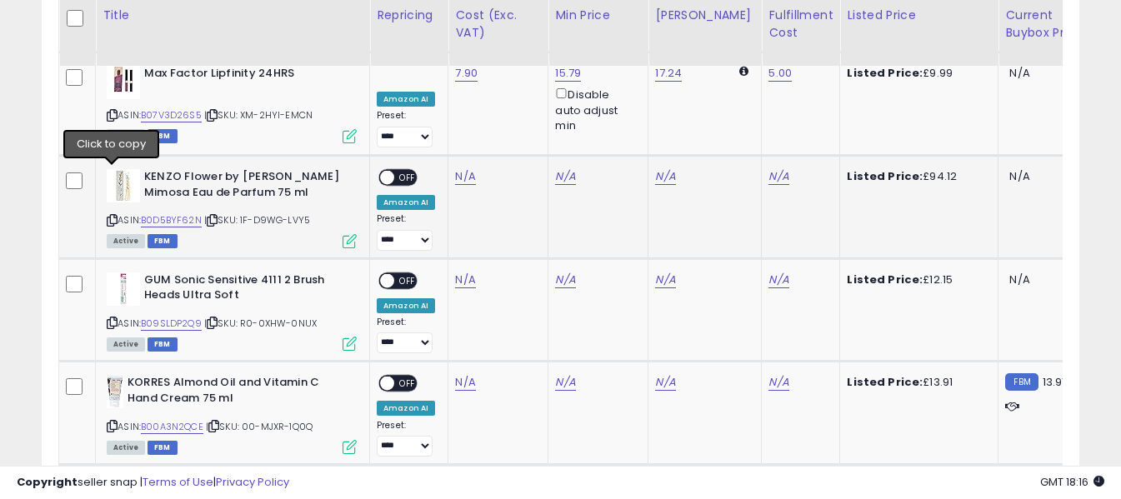
click at [113, 216] on icon at bounding box center [112, 220] width 11 height 9
click at [463, 168] on link "N/A" at bounding box center [465, 176] width 20 height 17
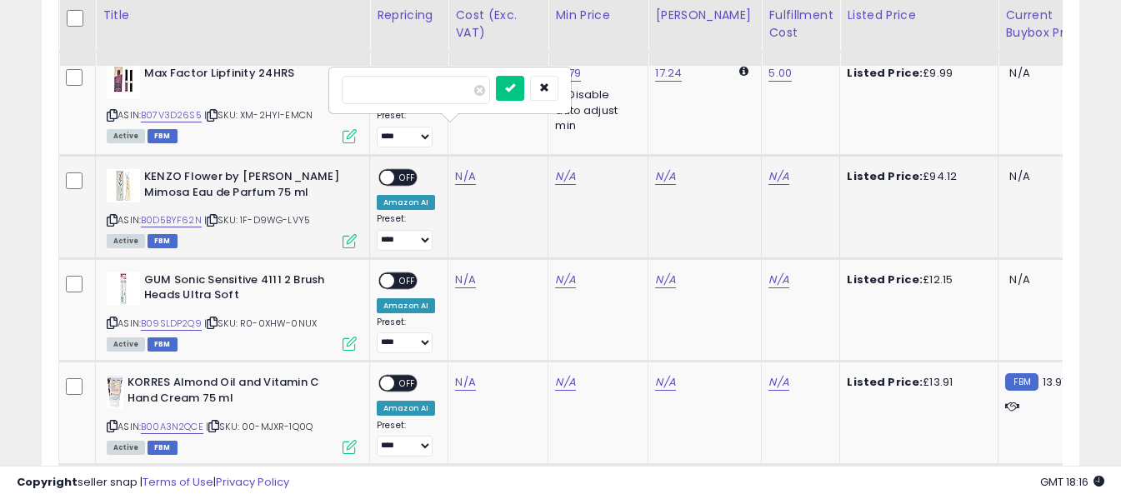
click at [448, 91] on input "number" at bounding box center [416, 90] width 148 height 28
type input "*****"
click at [515, 88] on icon "submit" at bounding box center [510, 88] width 10 height 10
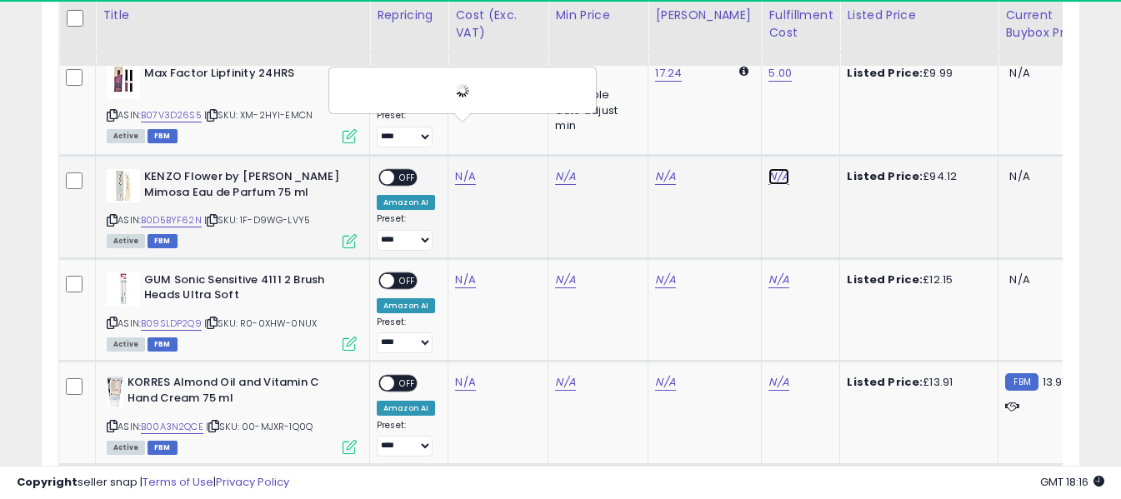
click at [768, 168] on link "N/A" at bounding box center [778, 176] width 20 height 17
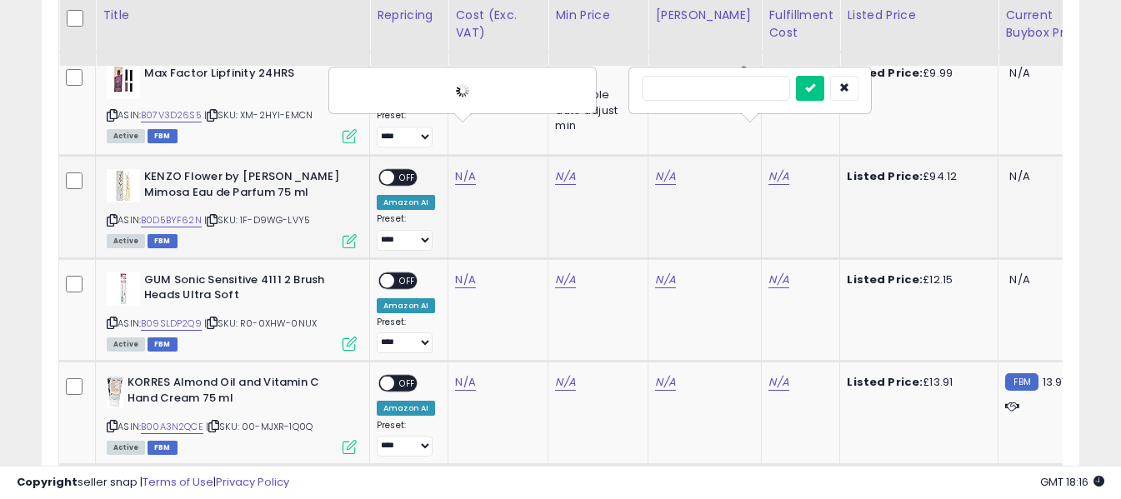
click at [720, 90] on input "text" at bounding box center [716, 88] width 148 height 25
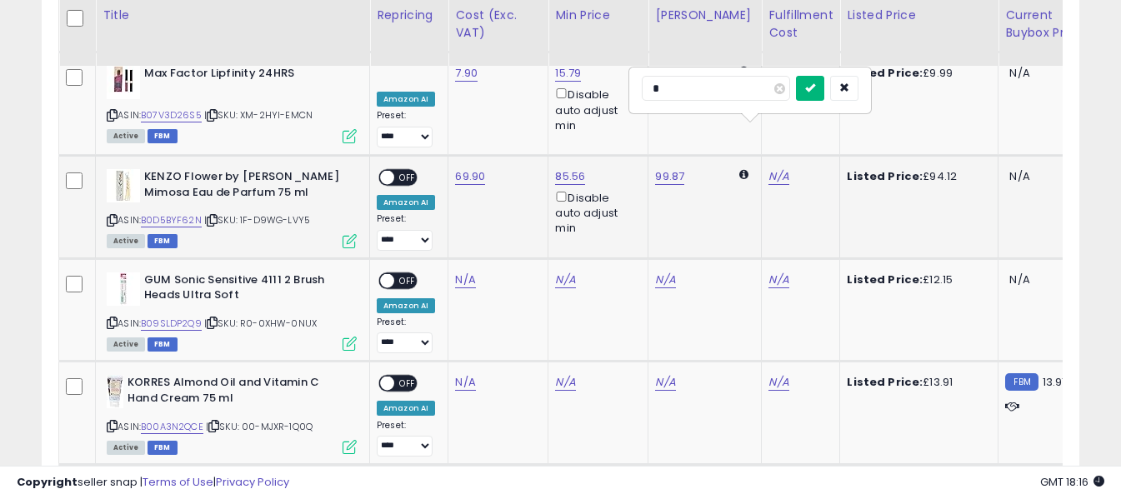
type input "*"
click at [815, 88] on icon "submit" at bounding box center [810, 88] width 10 height 10
click at [413, 171] on span "OFF" at bounding box center [407, 178] width 27 height 14
click at [109, 318] on icon at bounding box center [112, 322] width 11 height 9
click at [461, 272] on link "N/A" at bounding box center [465, 280] width 20 height 17
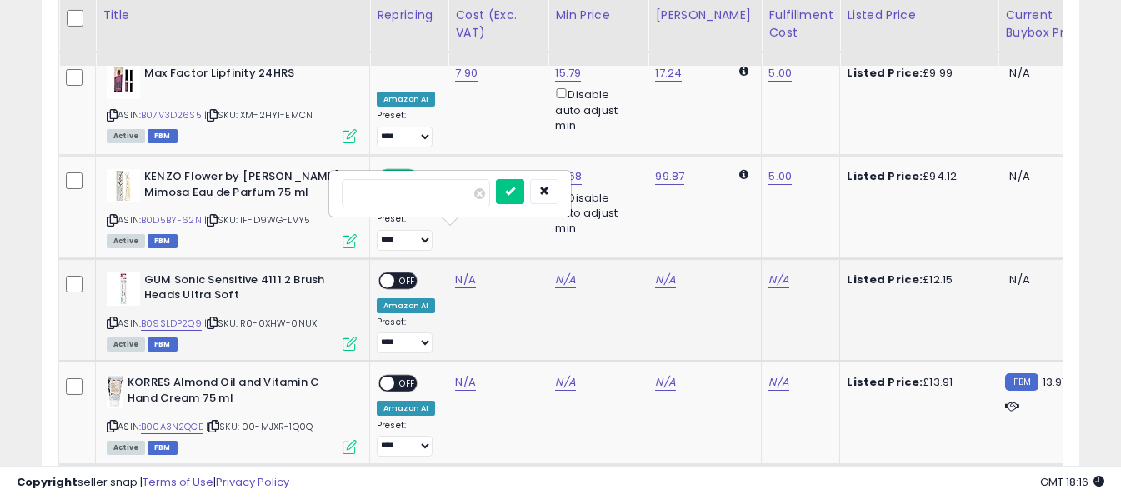
click at [453, 198] on input "number" at bounding box center [416, 193] width 148 height 28
type input "****"
click at [524, 189] on button "submit" at bounding box center [510, 191] width 28 height 25
click at [768, 272] on link "N/A" at bounding box center [778, 280] width 20 height 17
click at [744, 198] on input "text" at bounding box center [716, 191] width 148 height 25
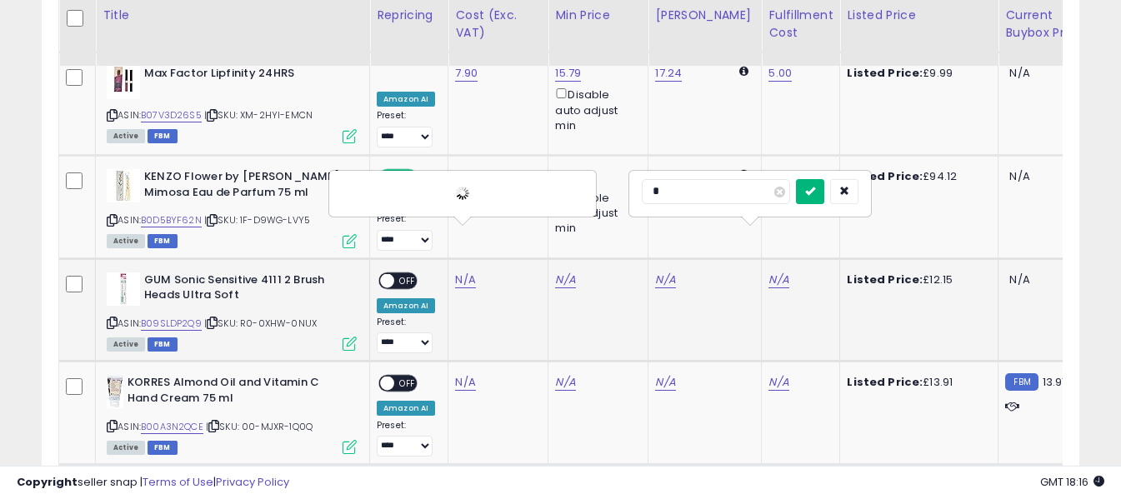
type input "*"
click at [815, 191] on icon "submit" at bounding box center [810, 191] width 10 height 10
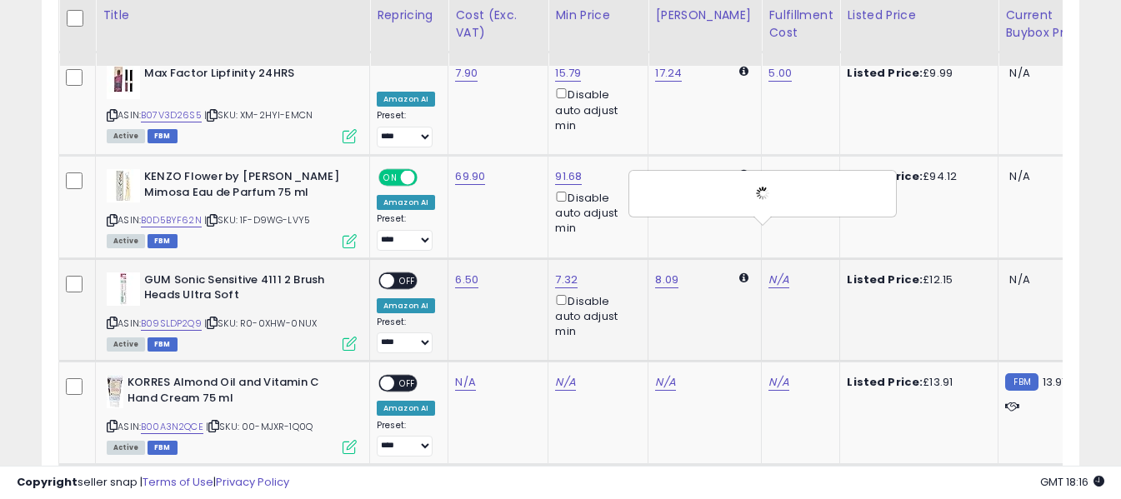
click at [411, 273] on span "OFF" at bounding box center [407, 280] width 27 height 14
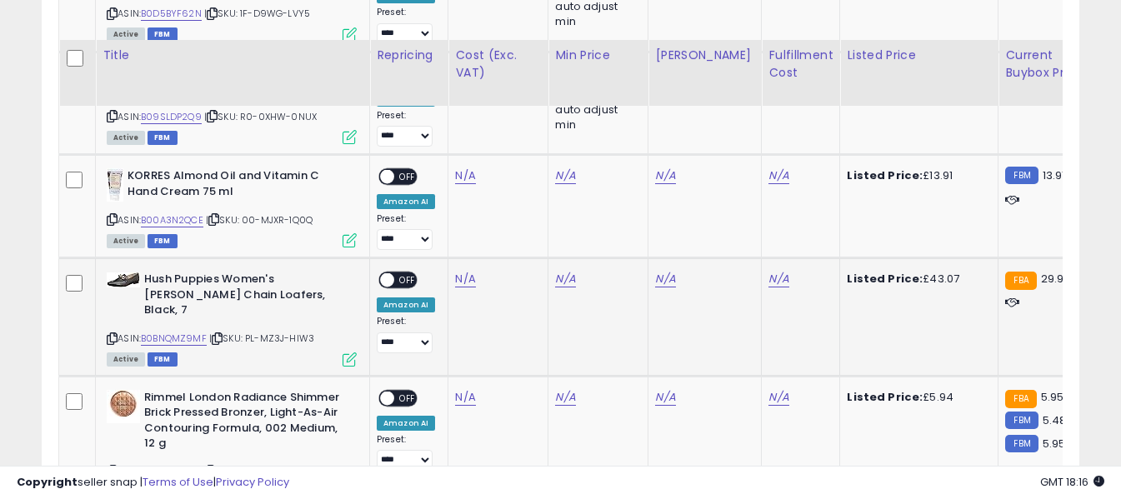
scroll to position [2917, 0]
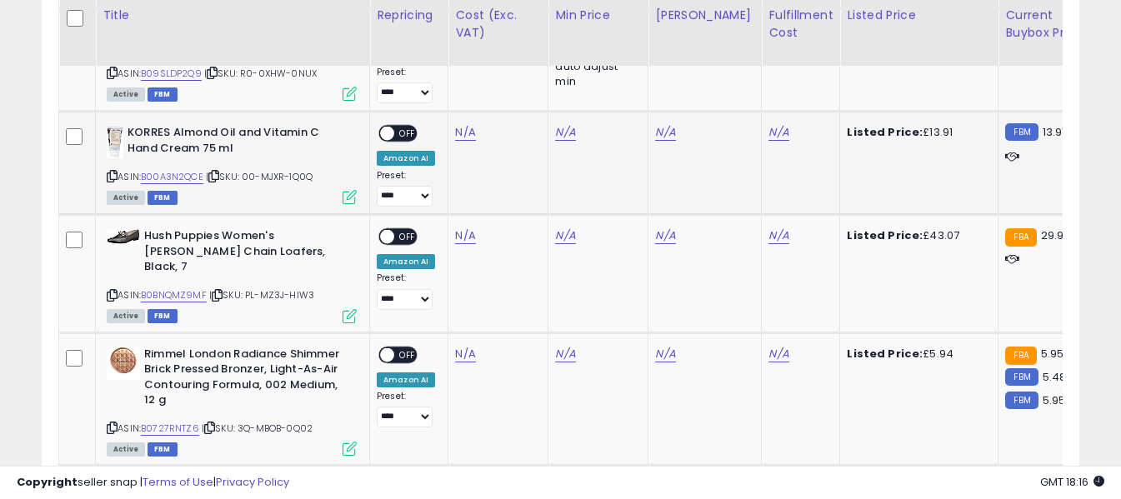
click at [112, 172] on icon at bounding box center [112, 176] width 11 height 9
click at [460, 124] on link "N/A" at bounding box center [465, 132] width 20 height 17
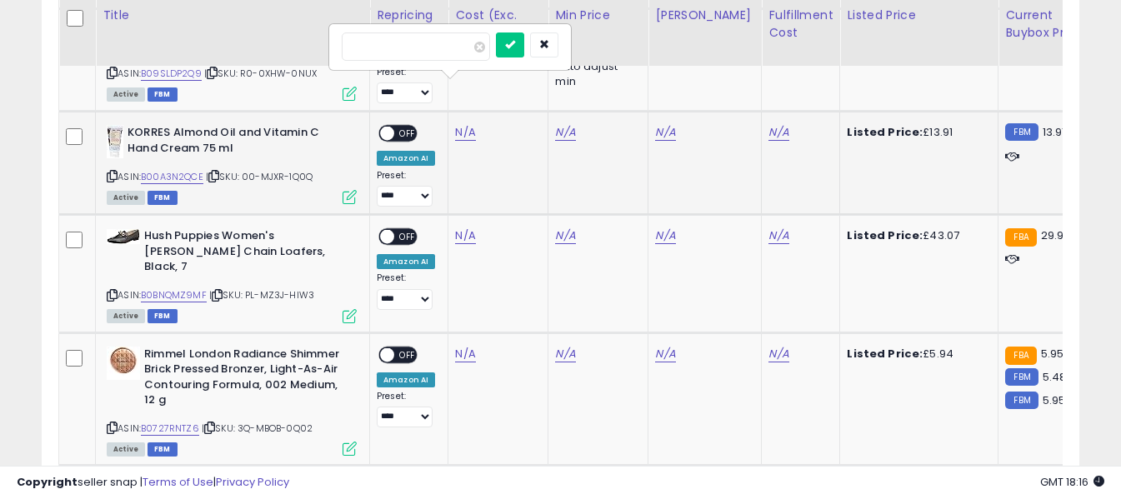
click at [462, 55] on input "number" at bounding box center [416, 47] width 148 height 28
type input "****"
click at [515, 47] on icon "submit" at bounding box center [510, 44] width 10 height 10
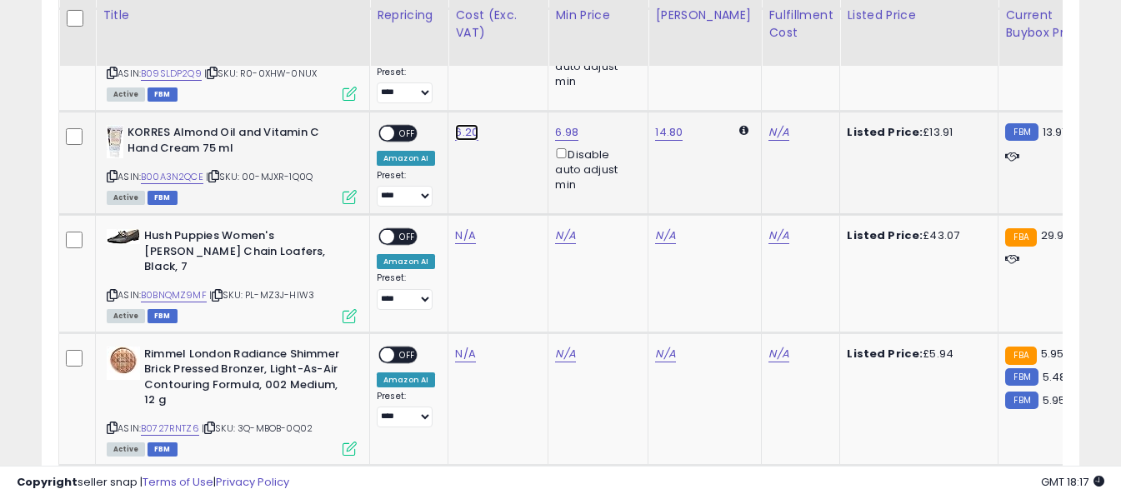
click at [463, 124] on link "6.20" at bounding box center [466, 132] width 23 height 17
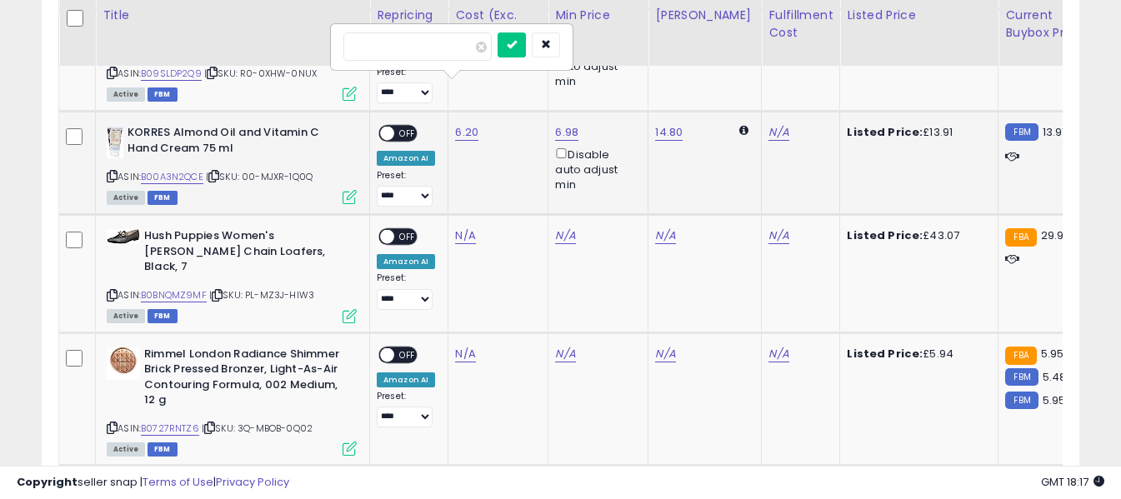
click at [360, 49] on input "****" at bounding box center [417, 47] width 148 height 28
type input "****"
click at [526, 37] on button "submit" at bounding box center [512, 45] width 28 height 25
click at [768, 124] on link "N/A" at bounding box center [778, 132] width 20 height 17
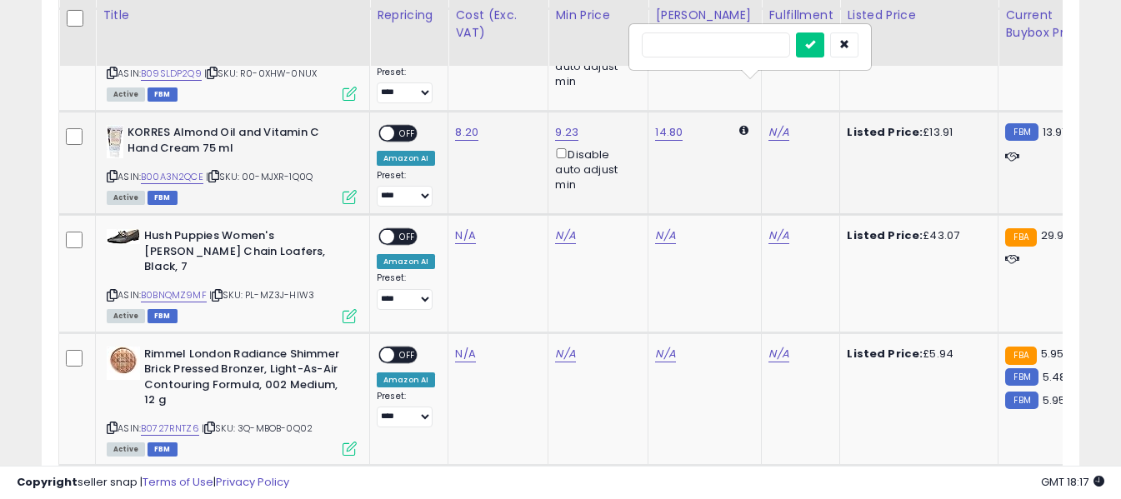
click at [747, 48] on input "text" at bounding box center [716, 45] width 148 height 25
type input "*"
click at [815, 46] on icon "submit" at bounding box center [810, 44] width 10 height 10
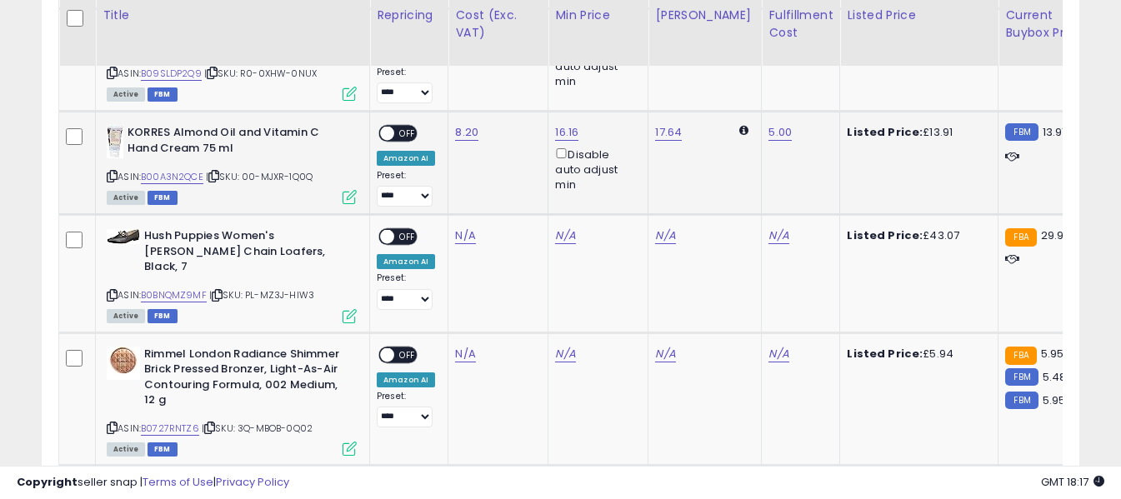
click at [401, 127] on span "OFF" at bounding box center [407, 134] width 27 height 14
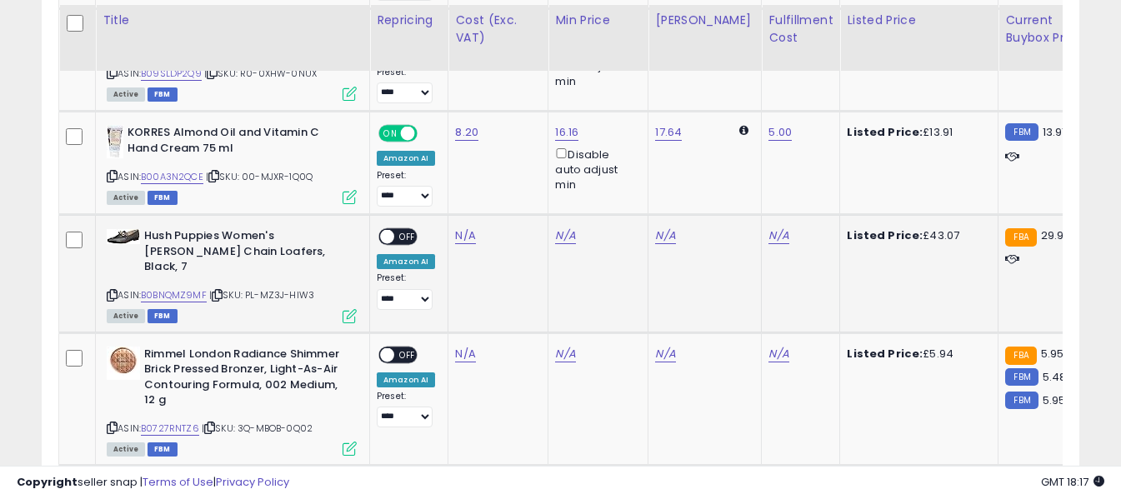
scroll to position [3000, 0]
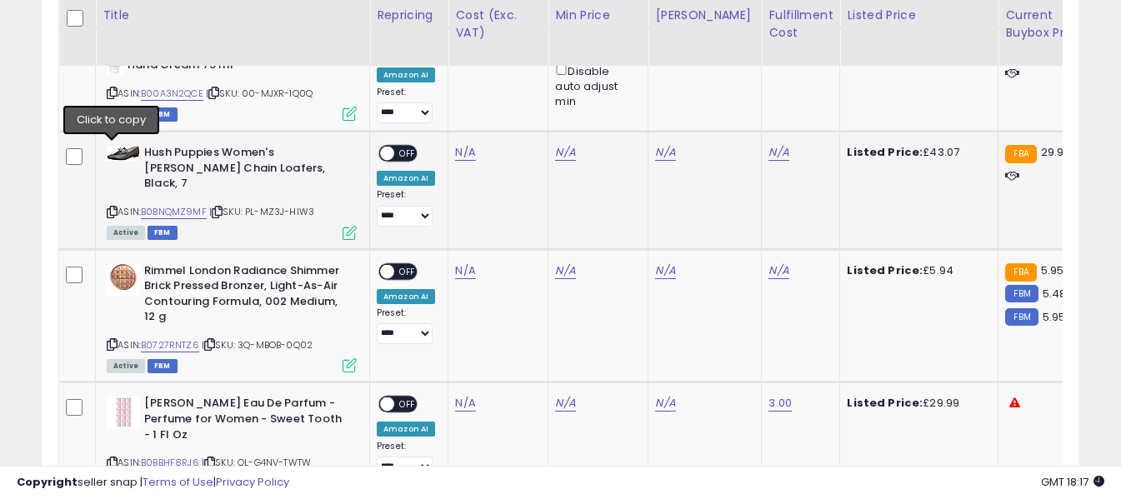
click at [108, 208] on icon at bounding box center [112, 212] width 11 height 9
click at [114, 340] on icon at bounding box center [112, 344] width 11 height 9
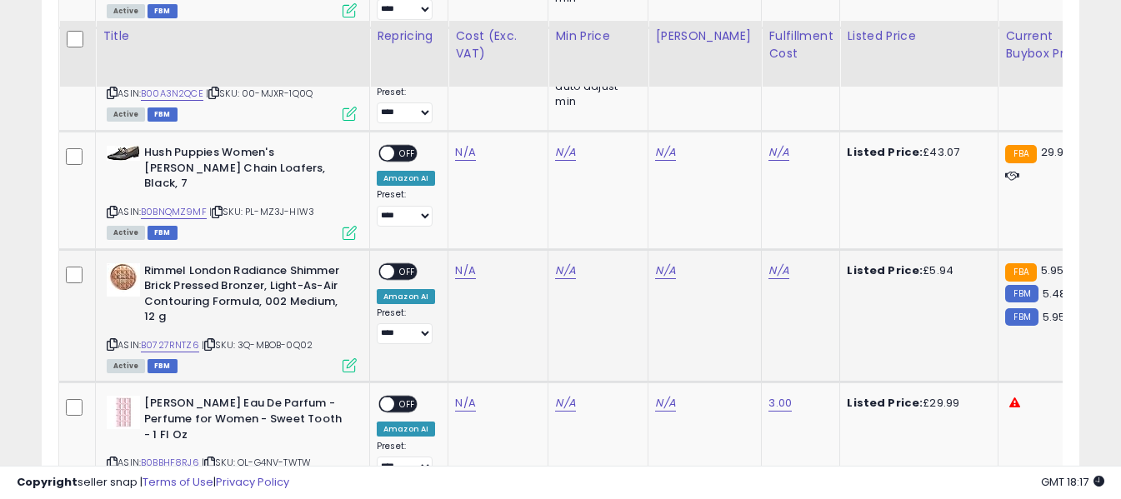
scroll to position [3083, 0]
